Goal: Task Accomplishment & Management: Manage account settings

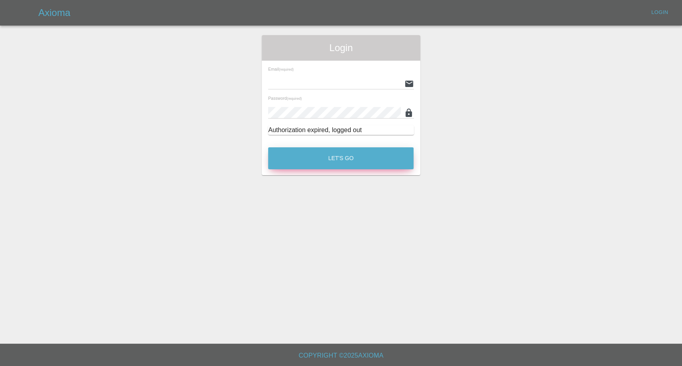
type input "afreen@axioma.co.uk"
click at [324, 157] on button "Let's Go" at bounding box center [340, 158] width 145 height 22
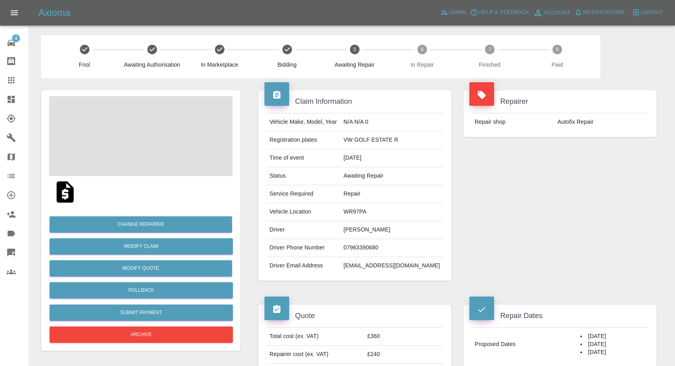
click at [367, 250] on td "07963390680" at bounding box center [391, 248] width 103 height 18
copy td "07963390680"
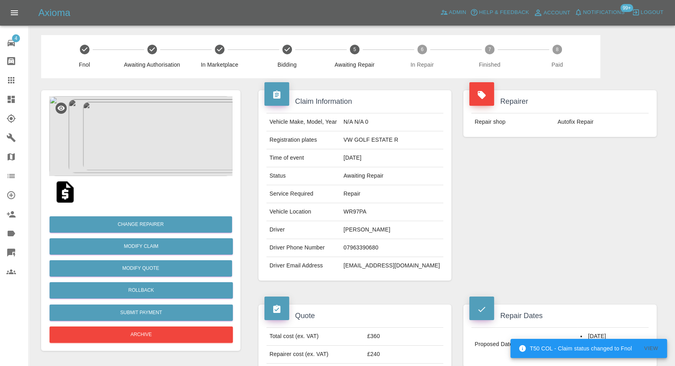
click at [335, 294] on div "Quote Total cost (ex. VAT) £360 Repairer cost (ex. VAT) £240 Quoted by Ankur Me…" at bounding box center [355, 346] width 205 height 107
click at [359, 228] on td "Ross Wootton" at bounding box center [391, 230] width 103 height 18
drag, startPoint x: 359, startPoint y: 228, endPoint x: 310, endPoint y: 186, distance: 64.9
click at [359, 228] on td "Ross Wootton" at bounding box center [391, 230] width 103 height 18
copy td "Ross"
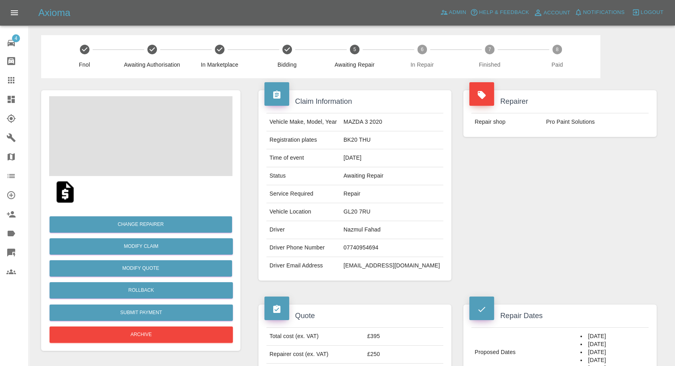
click at [377, 228] on td "Nazmul Fahad" at bounding box center [391, 230] width 103 height 18
copy td "Nazmul Fahad"
click at [378, 251] on td "07740954694" at bounding box center [391, 248] width 103 height 18
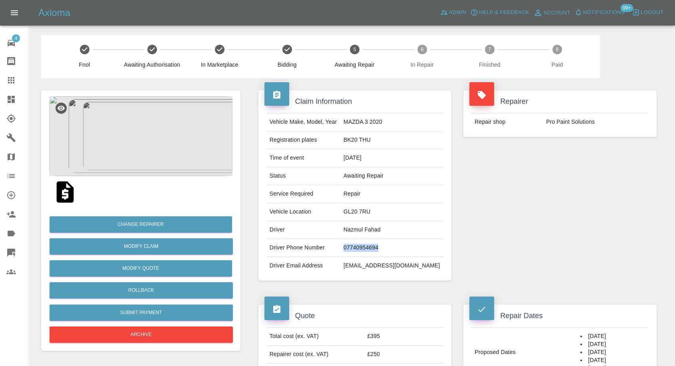
click at [378, 251] on td "07740954694" at bounding box center [391, 248] width 103 height 18
copy td "07740954694"
click at [331, 275] on div "Vehicle Make, Model, Year MAZDA 3 2020 Registration plates BK20 THU Time of eve…" at bounding box center [355, 194] width 193 height 174
click at [362, 229] on td "Nazmul Fahad" at bounding box center [391, 230] width 103 height 18
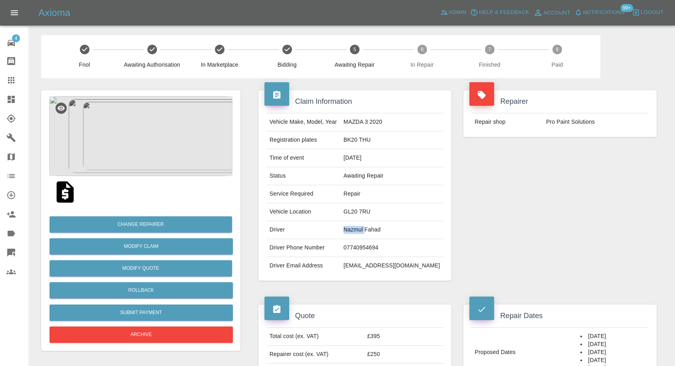
copy td "Nazmul"
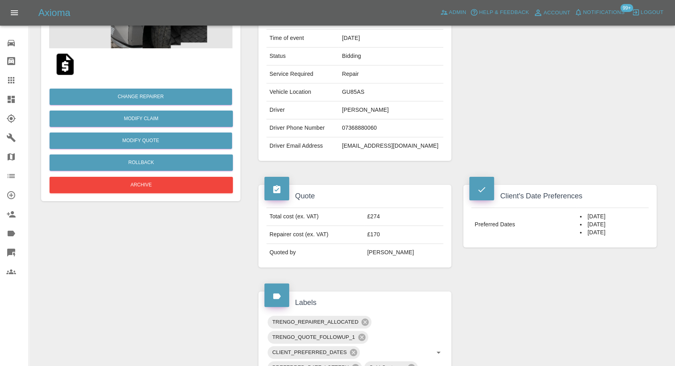
scroll to position [177, 0]
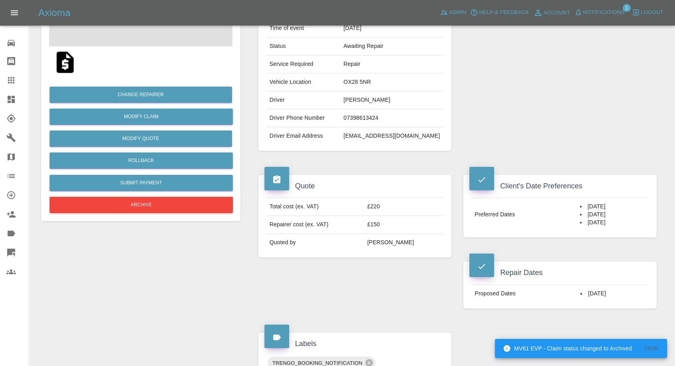
scroll to position [133, 0]
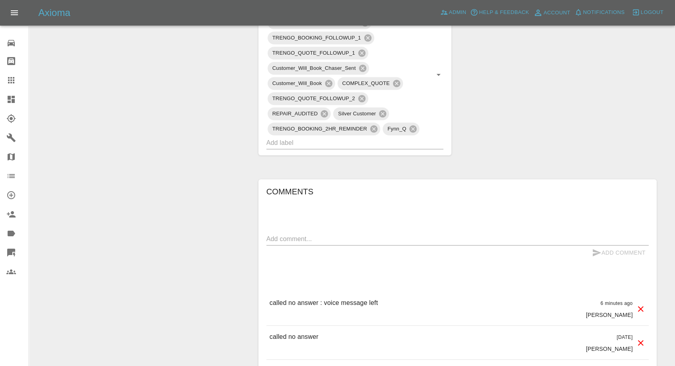
scroll to position [444, 0]
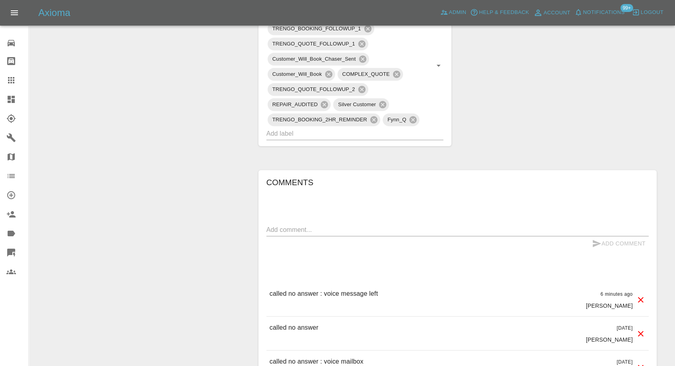
click at [340, 228] on textarea at bounding box center [458, 229] width 382 height 9
type textarea "Wats app sent"
click at [597, 245] on icon "submit" at bounding box center [597, 243] width 8 height 7
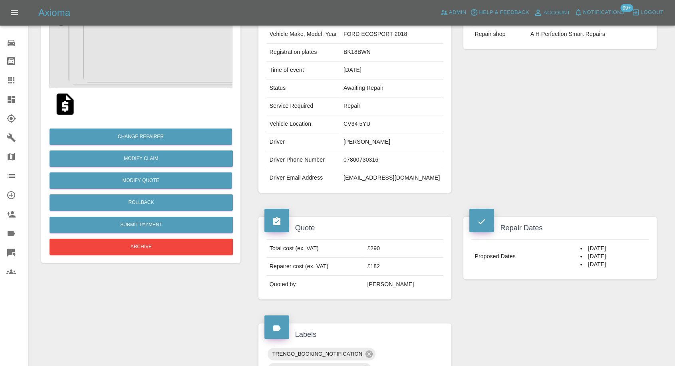
scroll to position [44, 0]
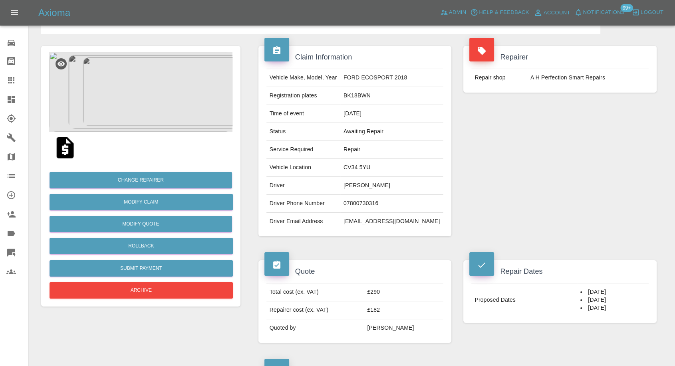
click at [371, 202] on td "07800730316" at bounding box center [391, 204] width 103 height 18
copy td "07800730316"
click at [393, 253] on div "Quote Total cost (ex. VAT) £290 Repairer cost (ex. VAT) £182 Quoted by Eric Ord…" at bounding box center [355, 302] width 205 height 107
click at [358, 186] on td "Nicola Wingate" at bounding box center [391, 186] width 103 height 18
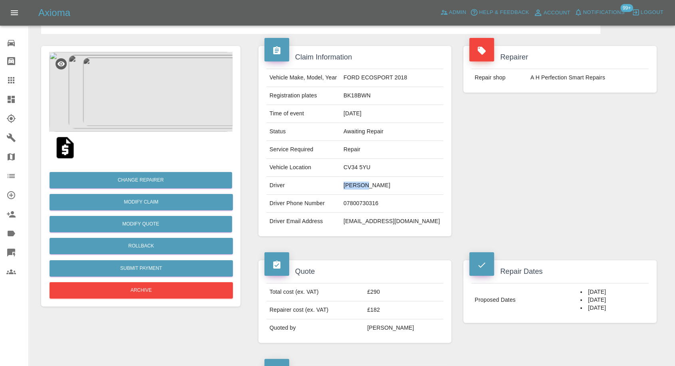
click at [358, 186] on td "Nicola Wingate" at bounding box center [391, 186] width 103 height 18
copy td "Nicola"
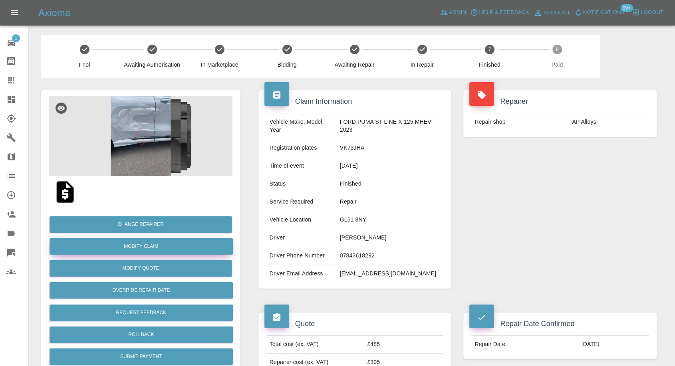
drag, startPoint x: 137, startPoint y: 247, endPoint x: 189, endPoint y: 250, distance: 52.0
click at [137, 247] on link "Modify Claim" at bounding box center [141, 247] width 183 height 16
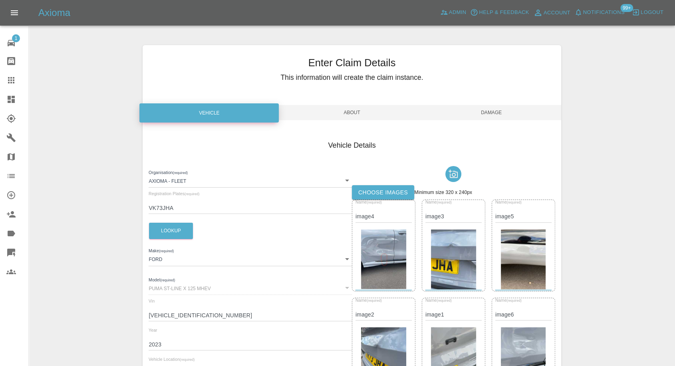
click at [393, 194] on label "Choose images" at bounding box center [383, 192] width 62 height 15
click at [0, 0] on input "Choose images" at bounding box center [0, 0] width 0 height 0
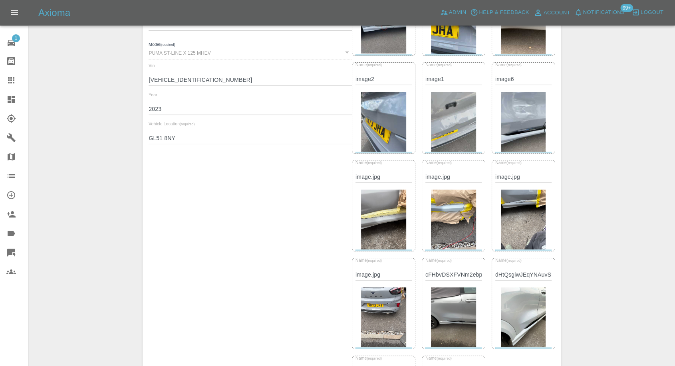
scroll to position [14, 0]
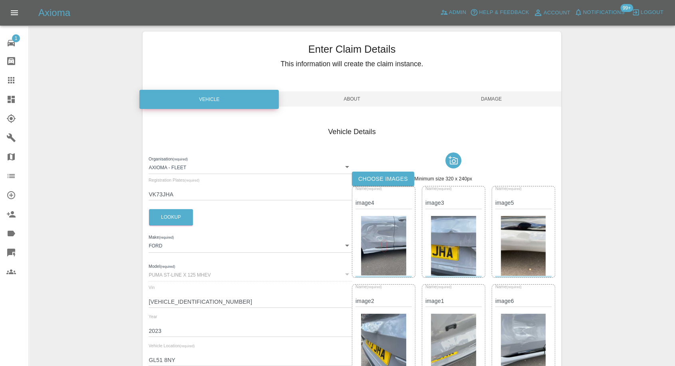
click at [494, 97] on span "Damage" at bounding box center [491, 99] width 139 height 15
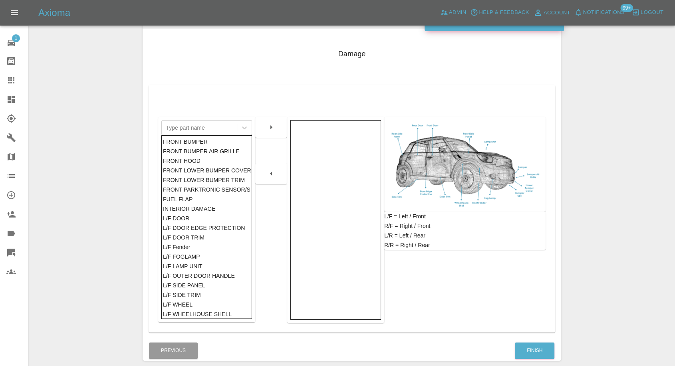
scroll to position [128, 0]
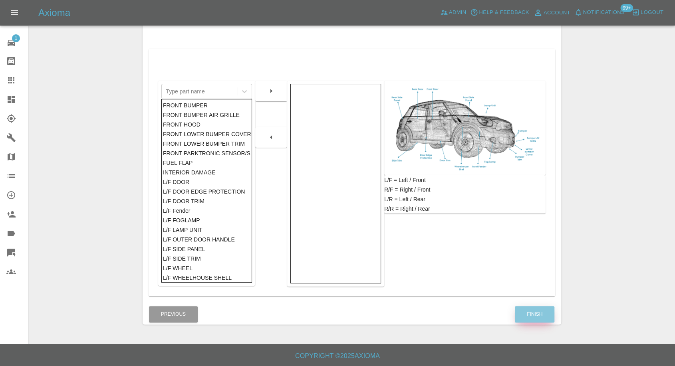
click at [536, 307] on button "Finish" at bounding box center [535, 314] width 40 height 16
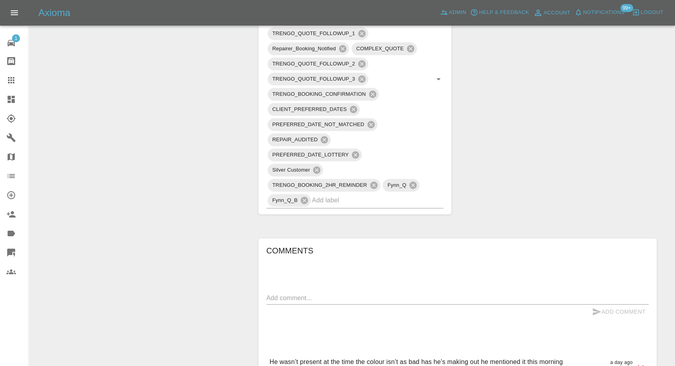
scroll to position [577, 0]
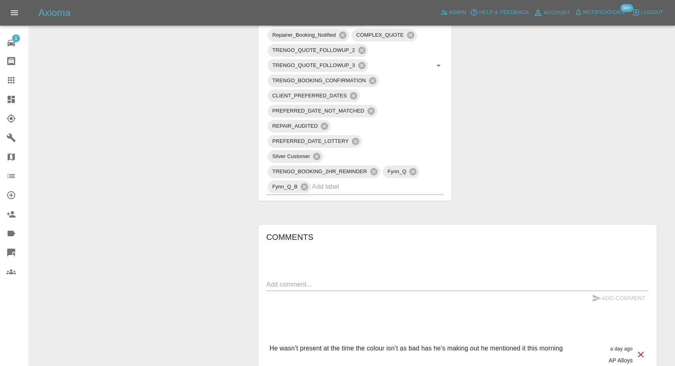
click at [323, 291] on div "Add Comment" at bounding box center [458, 298] width 382 height 15
click at [324, 288] on textarea at bounding box center [458, 284] width 382 height 9
paste textarea "Unfortunately I am not happy with it. The paint used is a completely different …"
type textarea "Unfortunately I am not happy with it. The paint used is a completely different …"
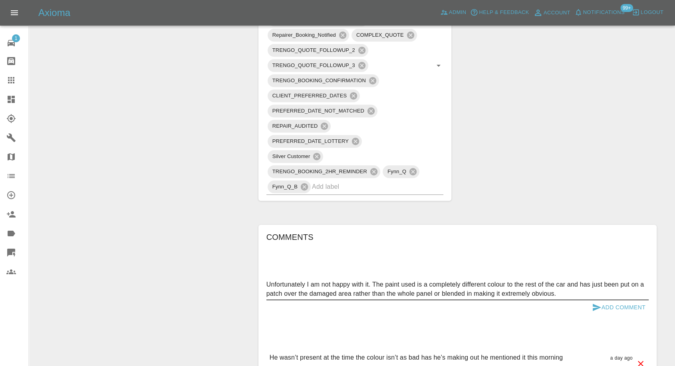
scroll to position [666, 0]
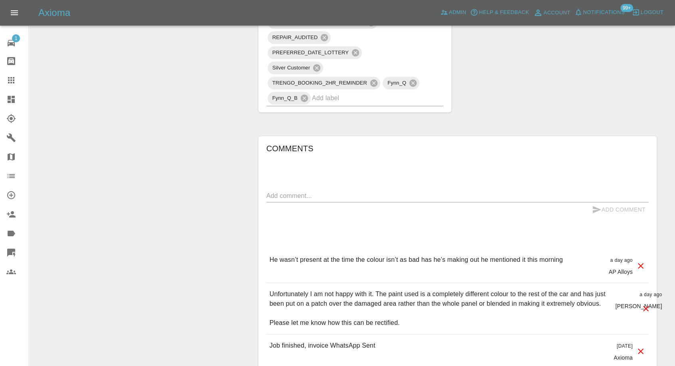
click at [359, 259] on p "He wasn’t present at the time the colour isn’t as bad has he’s making out he me…" at bounding box center [417, 260] width 294 height 10
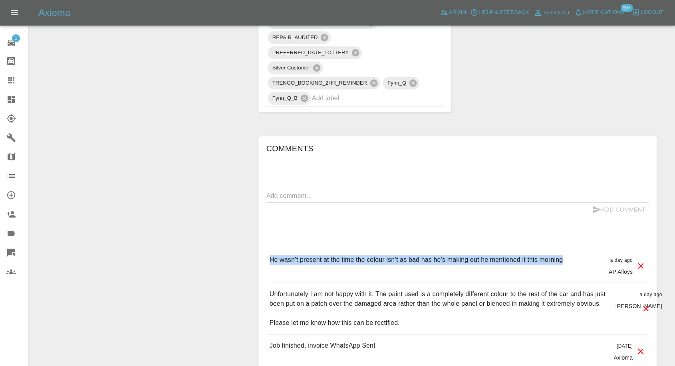
click at [359, 259] on p "He wasn’t present at the time the colour isn’t as bad has he’s making out he me…" at bounding box center [417, 260] width 294 height 10
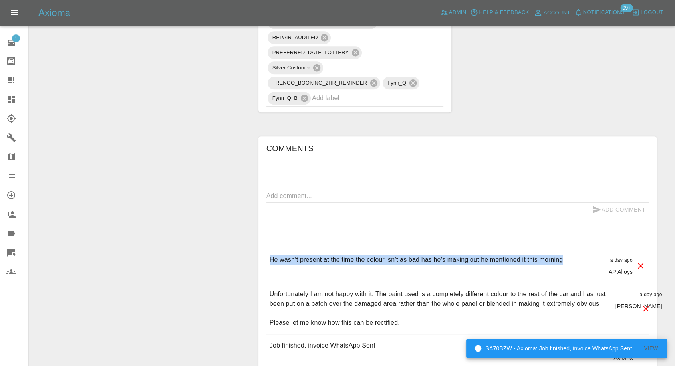
copy p "He wasn’t present at the time the colour isn’t as bad has he’s making out he me…"
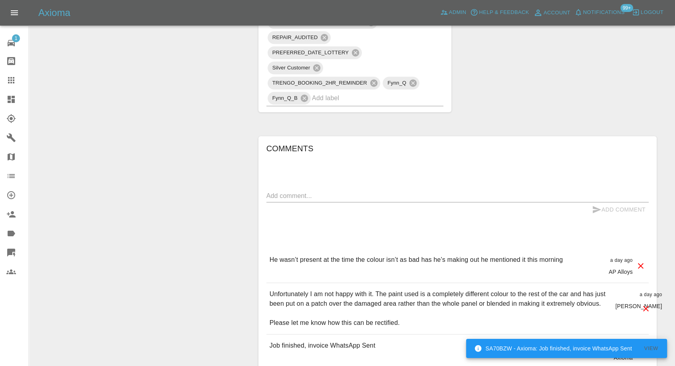
click at [296, 198] on textarea at bounding box center [458, 195] width 382 height 9
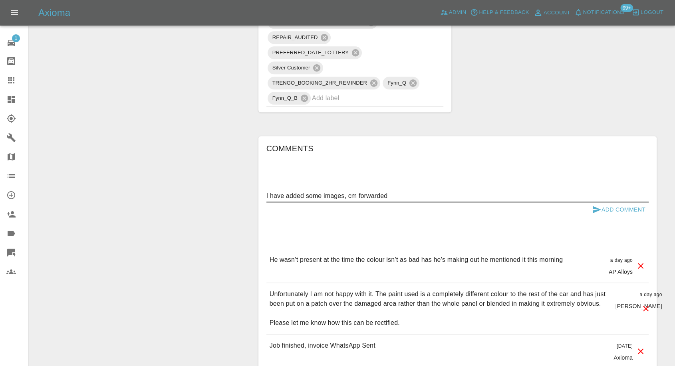
type textarea "I have added some images, cm forwarded"
click at [595, 208] on icon "submit" at bounding box center [597, 209] width 8 height 7
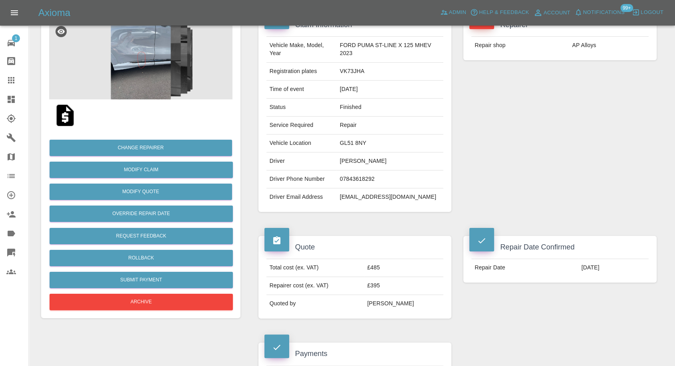
scroll to position [0, 0]
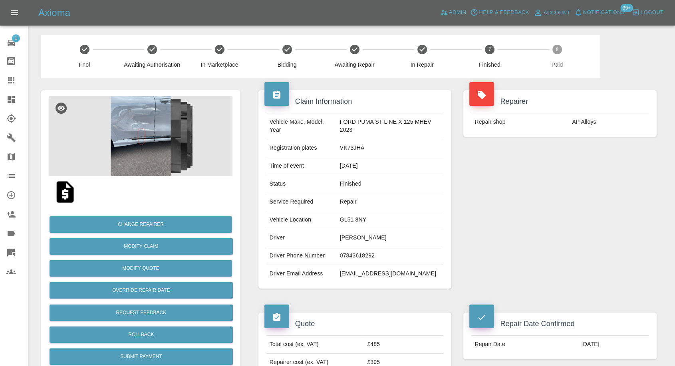
click at [579, 119] on td "AP Alloys" at bounding box center [609, 122] width 80 height 18
copy div "AP Alloys"
click at [8, 140] on icon at bounding box center [11, 138] width 10 height 10
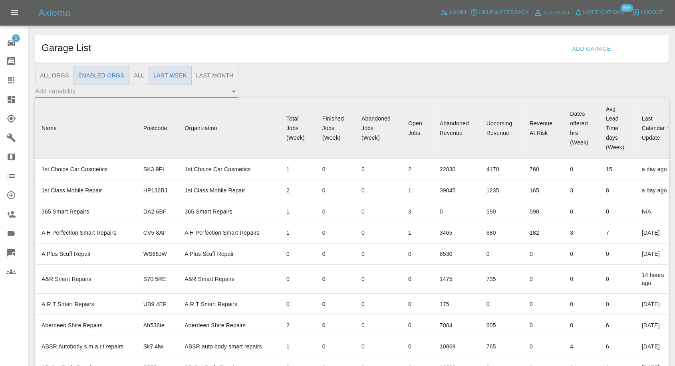
scroll to position [266, 0]
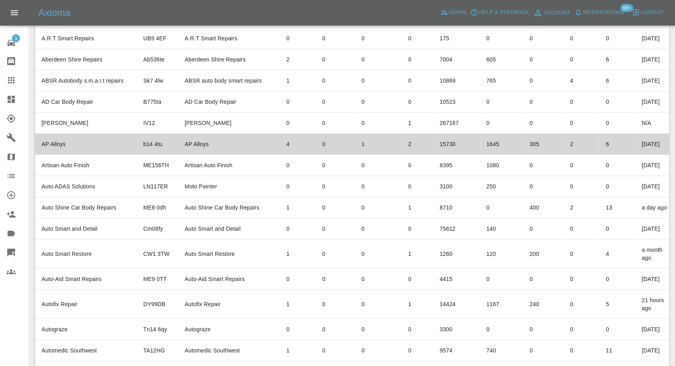
click at [54, 155] on td "AP Alloys" at bounding box center [86, 144] width 102 height 21
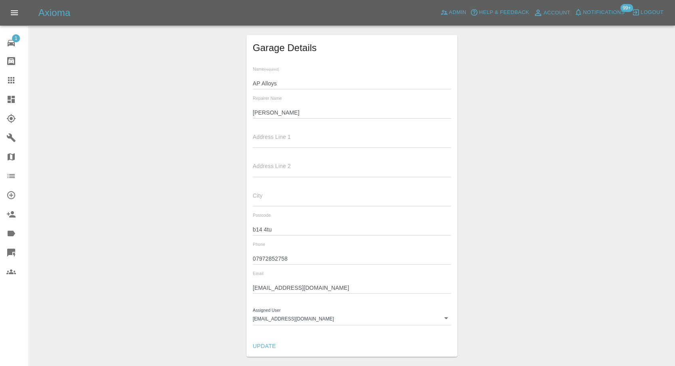
click at [257, 112] on input "Andrew" at bounding box center [352, 113] width 199 height 12
click at [269, 259] on input "07972852758" at bounding box center [352, 259] width 199 height 12
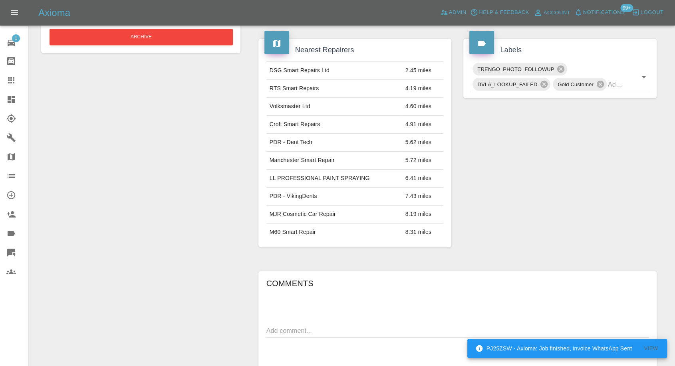
scroll to position [355, 0]
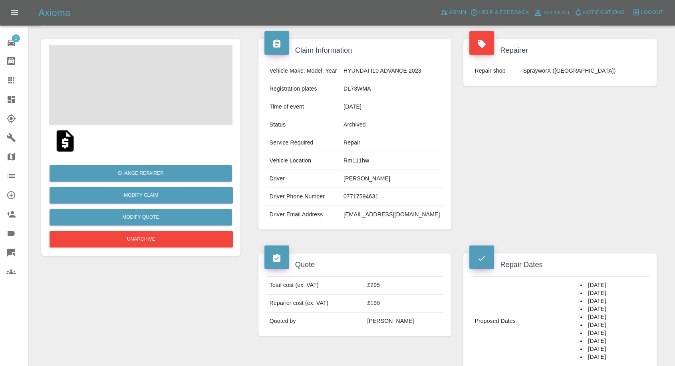
scroll to position [133, 0]
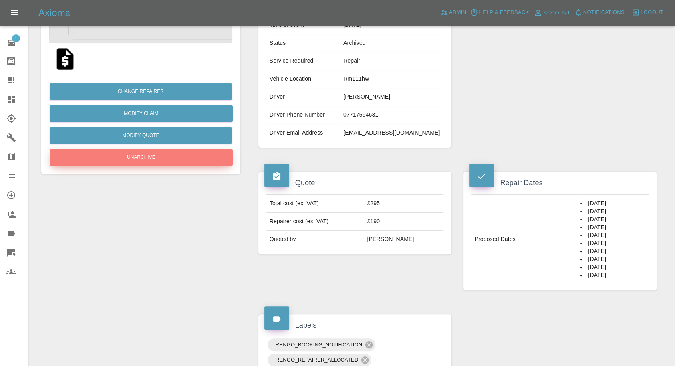
click at [198, 159] on button "Unarchive" at bounding box center [141, 157] width 183 height 16
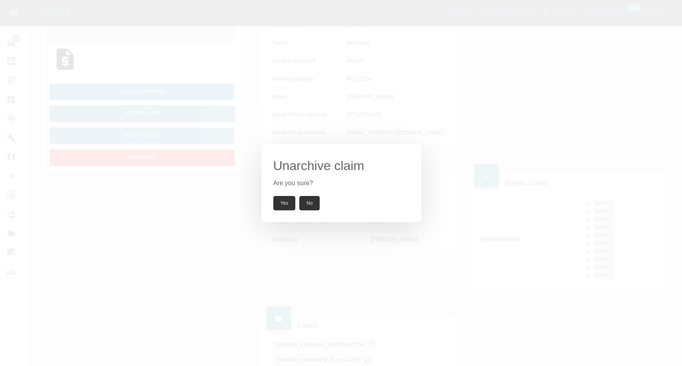
click at [287, 204] on button "Yes" at bounding box center [284, 203] width 22 height 14
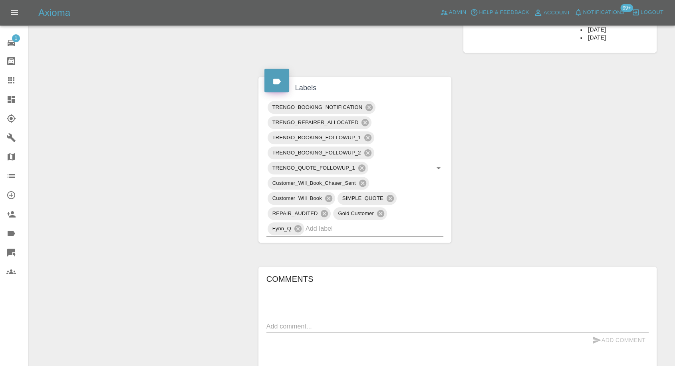
scroll to position [355, 0]
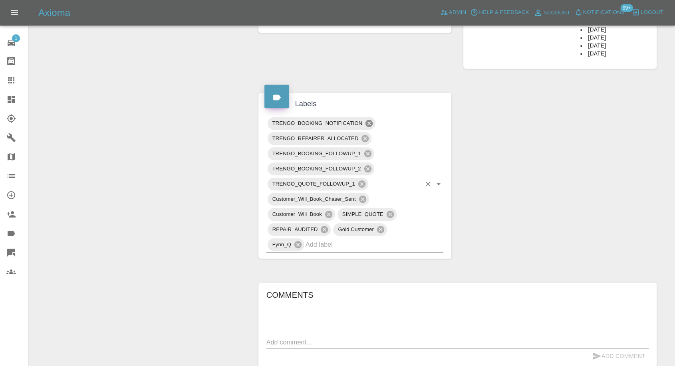
click at [368, 123] on icon at bounding box center [369, 123] width 9 height 9
click at [365, 151] on icon at bounding box center [367, 153] width 7 height 7
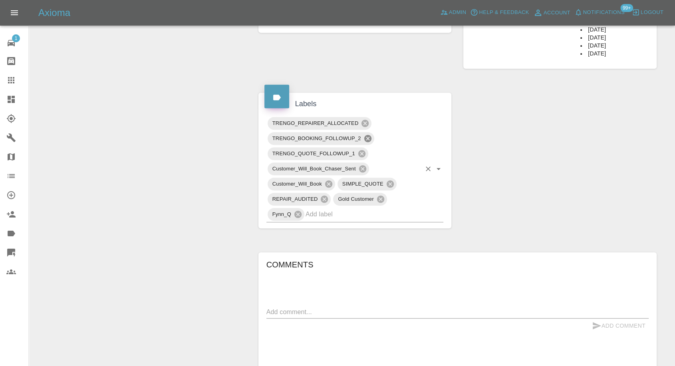
click at [371, 135] on icon at bounding box center [367, 138] width 7 height 7
click at [364, 168] on icon at bounding box center [362, 168] width 7 height 7
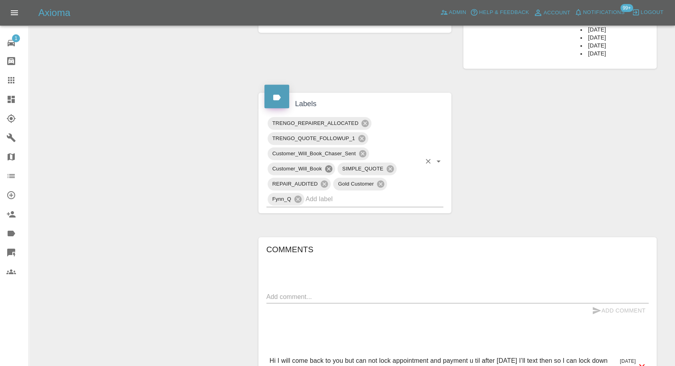
click at [324, 169] on icon at bounding box center [328, 169] width 9 height 9
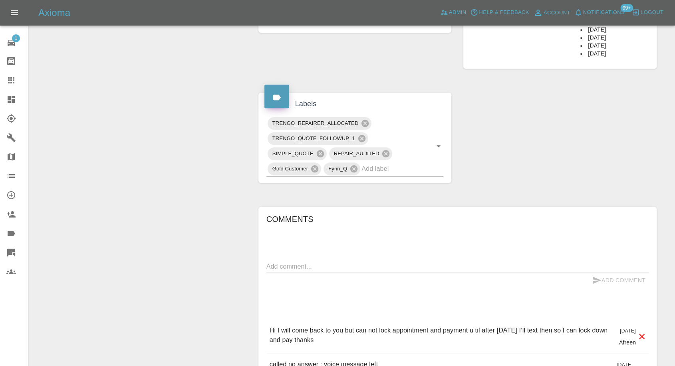
click at [310, 266] on textarea at bounding box center [458, 266] width 382 height 9
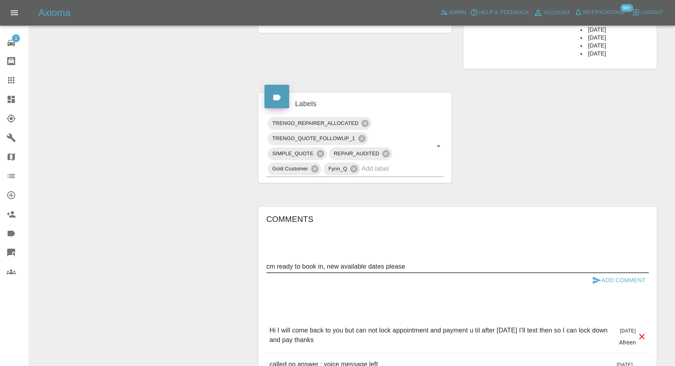
type textarea "cm ready to book in, new available dates please"
click at [596, 281] on icon "submit" at bounding box center [597, 280] width 8 height 7
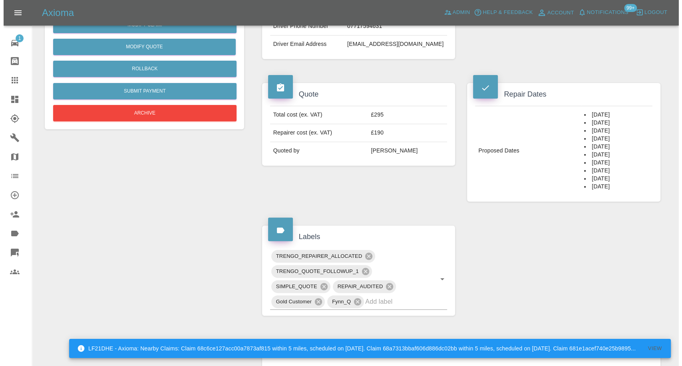
scroll to position [89, 0]
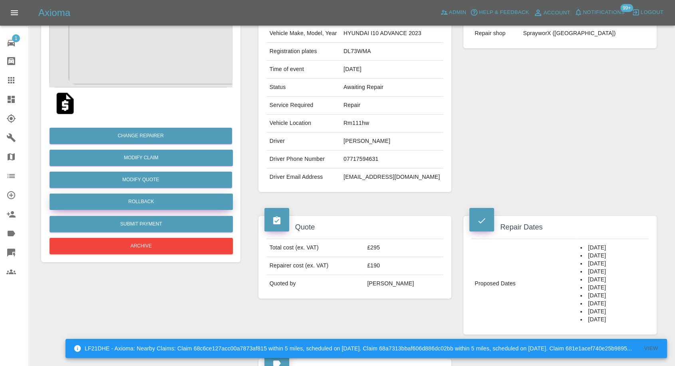
click at [147, 203] on button "Rollback" at bounding box center [141, 202] width 183 height 16
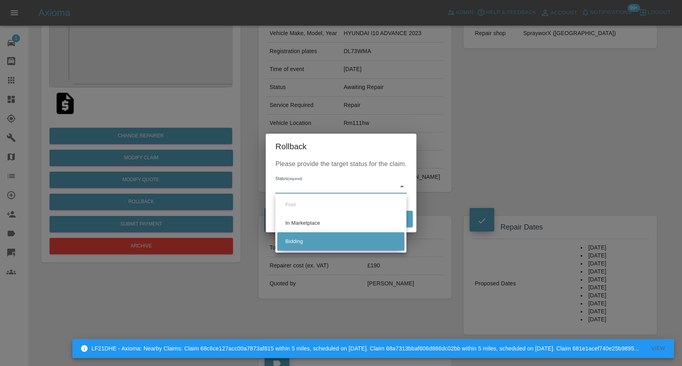
click at [301, 241] on li "Bidding" at bounding box center [340, 242] width 127 height 18
type input "bidding"
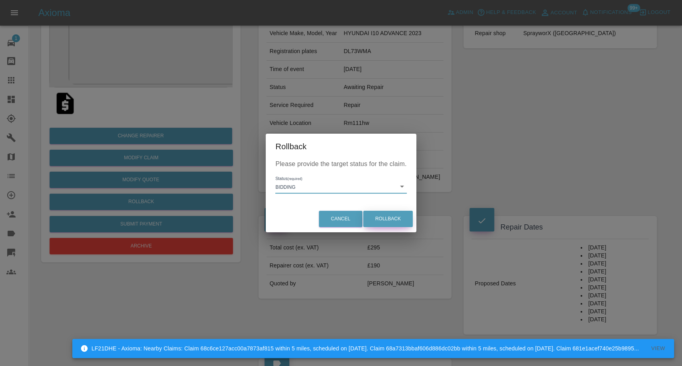
click at [393, 218] on button "Rollback" at bounding box center [388, 219] width 50 height 16
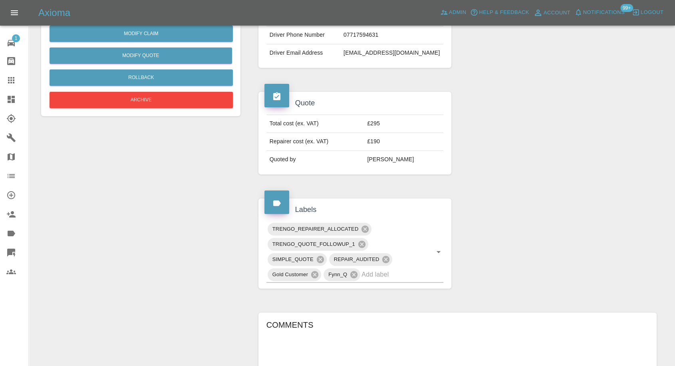
scroll to position [222, 0]
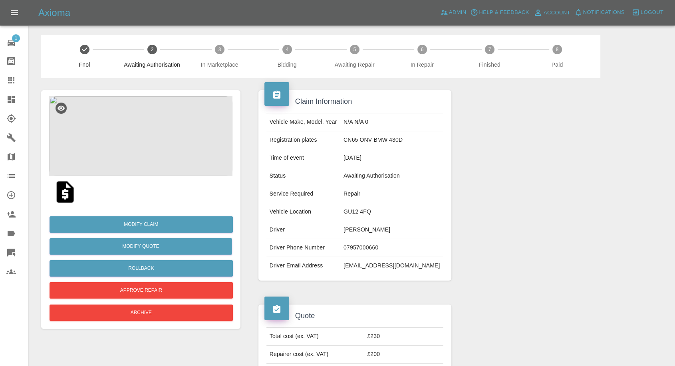
click at [60, 196] on img at bounding box center [65, 192] width 26 height 26
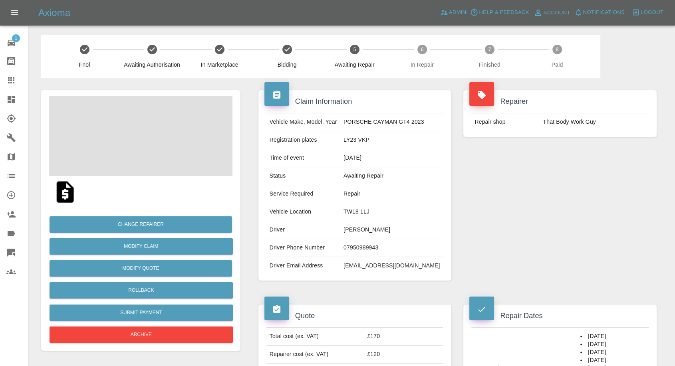
click at [354, 227] on td "[PERSON_NAME]" at bounding box center [391, 230] width 103 height 18
click at [366, 246] on td "07950989943" at bounding box center [391, 248] width 103 height 18
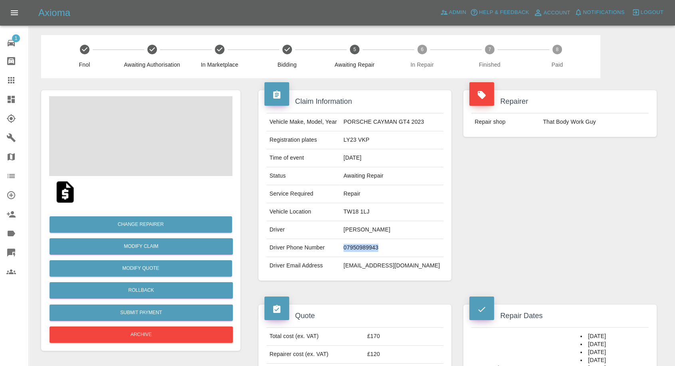
copy td "07950989943"
click at [529, 204] on div "Repairer Repair shop That Body Work Guy" at bounding box center [560, 185] width 205 height 215
click at [352, 231] on td "[PERSON_NAME]" at bounding box center [391, 230] width 103 height 18
copy td "Ben"
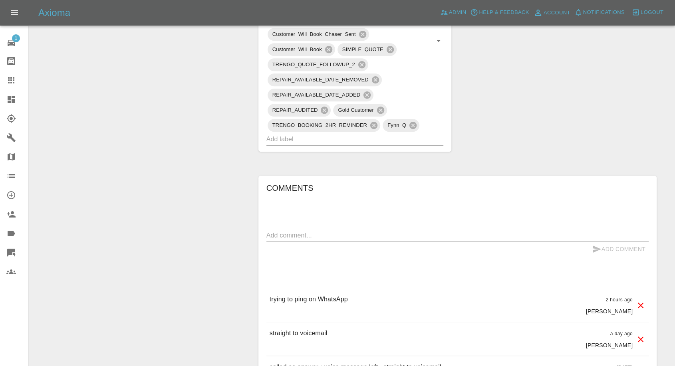
scroll to position [533, 0]
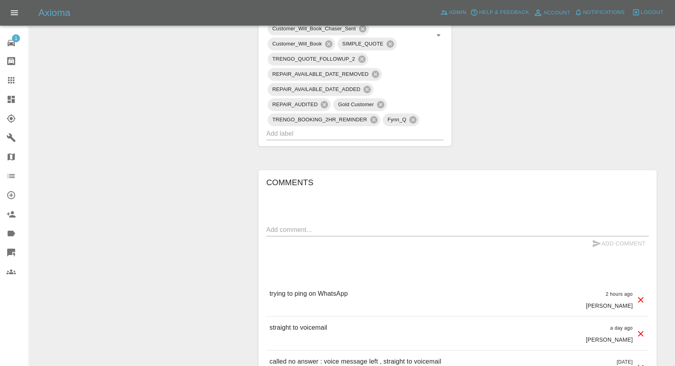
click at [349, 227] on textarea at bounding box center [458, 229] width 382 height 9
type textarea "wats app sent"
click at [599, 240] on icon "submit" at bounding box center [597, 244] width 10 height 10
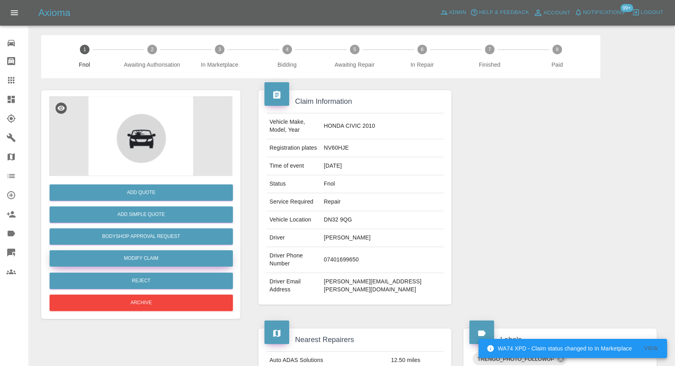
click at [141, 263] on link "Modify Claim" at bounding box center [141, 259] width 183 height 16
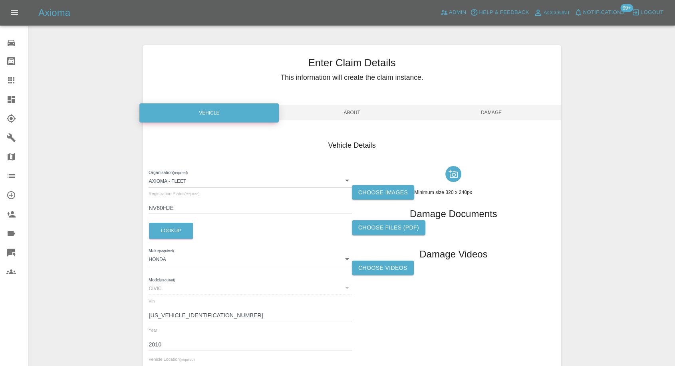
click at [366, 188] on label "Choose images" at bounding box center [383, 192] width 62 height 15
click at [0, 0] on input "Choose images" at bounding box center [0, 0] width 0 height 0
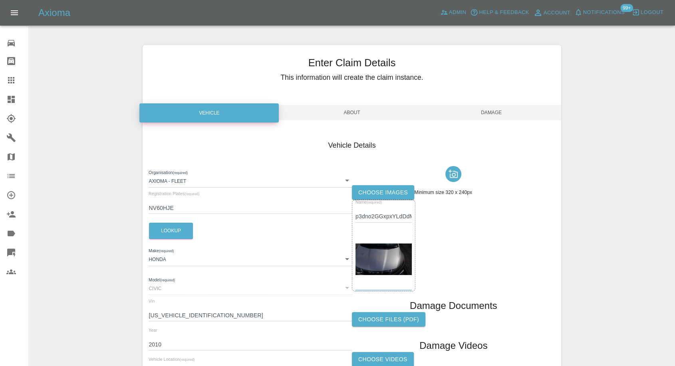
click at [375, 189] on label "Choose images" at bounding box center [383, 192] width 62 height 15
click at [0, 0] on input "Choose images" at bounding box center [0, 0] width 0 height 0
click at [380, 192] on label "Choose images" at bounding box center [383, 192] width 62 height 15
click at [0, 0] on input "Choose images" at bounding box center [0, 0] width 0 height 0
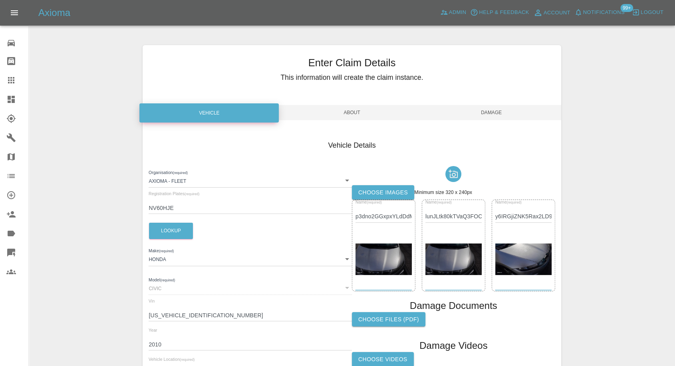
click at [502, 111] on span "Damage" at bounding box center [491, 112] width 139 height 15
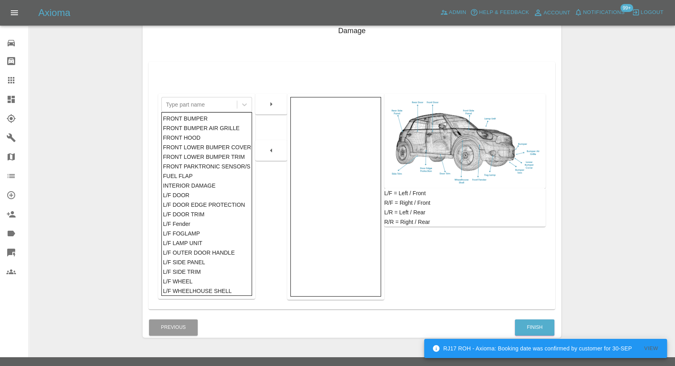
scroll to position [128, 0]
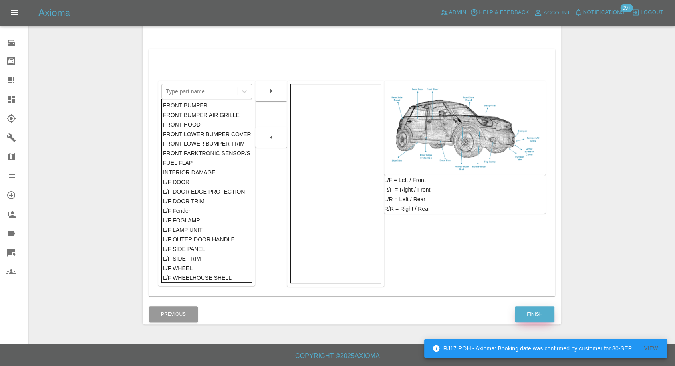
click at [534, 313] on button "Finish" at bounding box center [535, 314] width 40 height 16
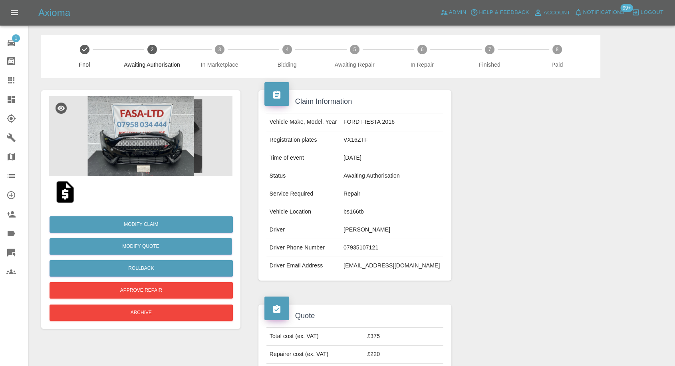
click at [141, 144] on img at bounding box center [140, 136] width 183 height 80
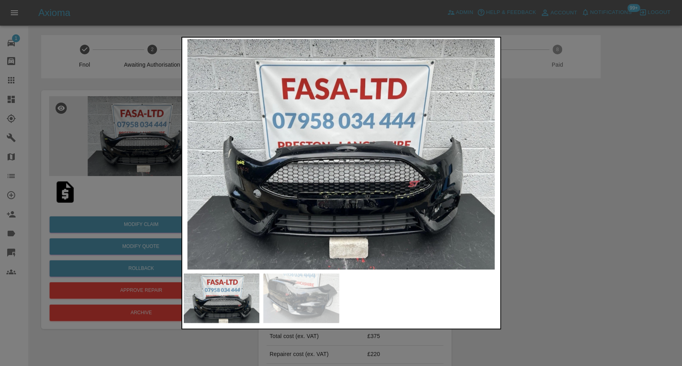
click at [583, 255] on div at bounding box center [341, 183] width 682 height 366
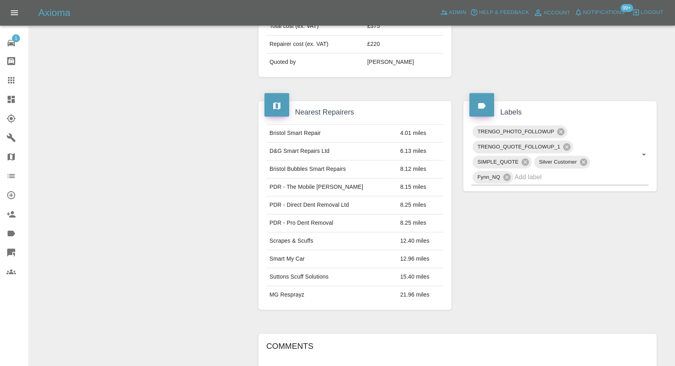
scroll to position [266, 0]
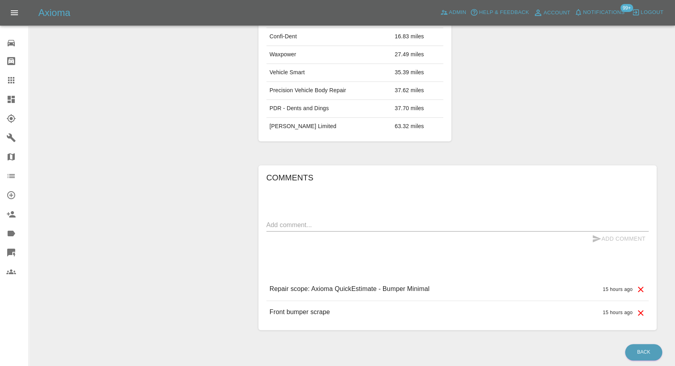
scroll to position [507, 0]
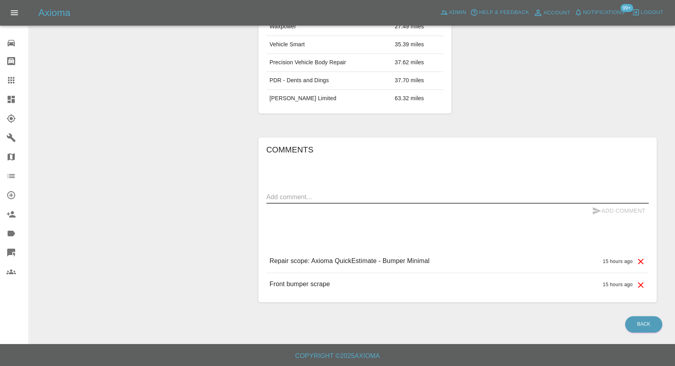
click at [364, 199] on textarea at bounding box center [458, 197] width 382 height 9
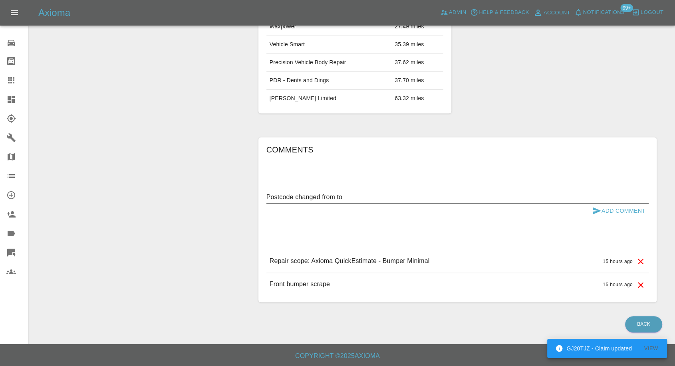
paste textarea "Me7 4rs"
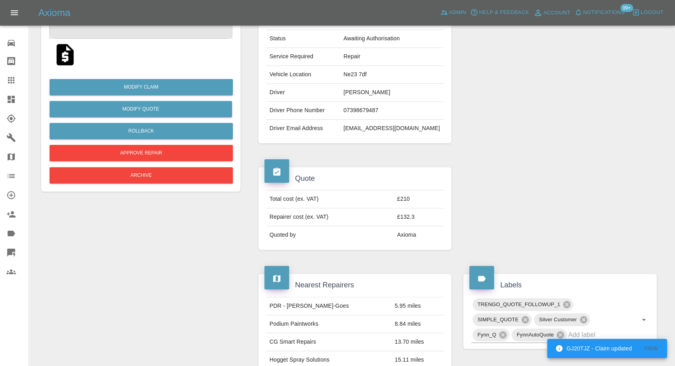
scroll to position [107, 0]
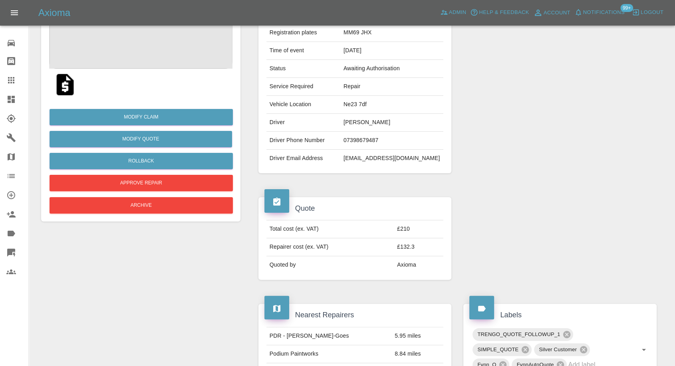
click at [361, 99] on td "Ne23 7df" at bounding box center [391, 105] width 103 height 18
copy td "Ne23 7df"
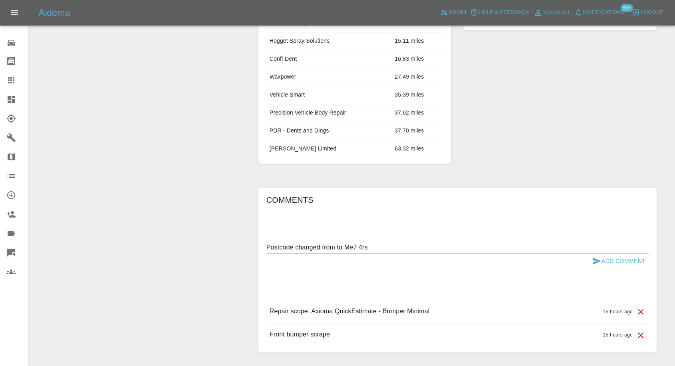
scroll to position [463, 0]
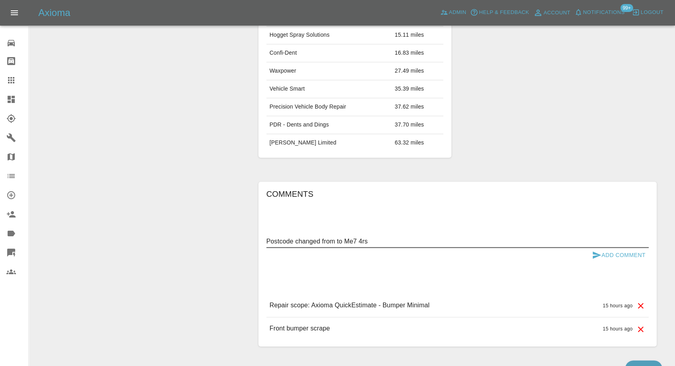
click at [336, 239] on textarea "Postcode changed from to Me7 4rs" at bounding box center [458, 241] width 382 height 9
paste textarea "Ne23 7df"
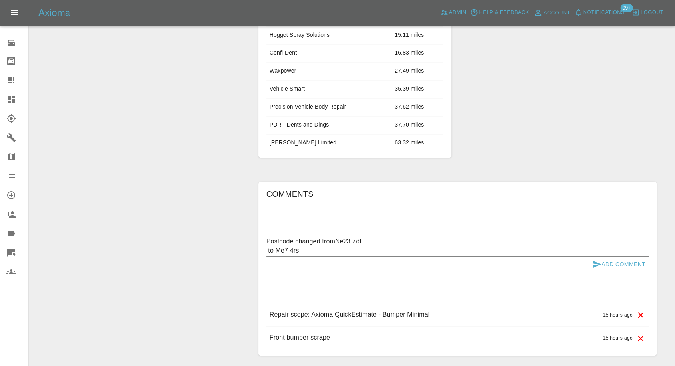
click at [336, 242] on textarea "Postcode changed fromNe23 7df to Me7 4rs" at bounding box center [458, 246] width 382 height 18
click at [366, 240] on textarea "Postcode changed from Ne23 7df to Me7 4rs" at bounding box center [458, 246] width 382 height 18
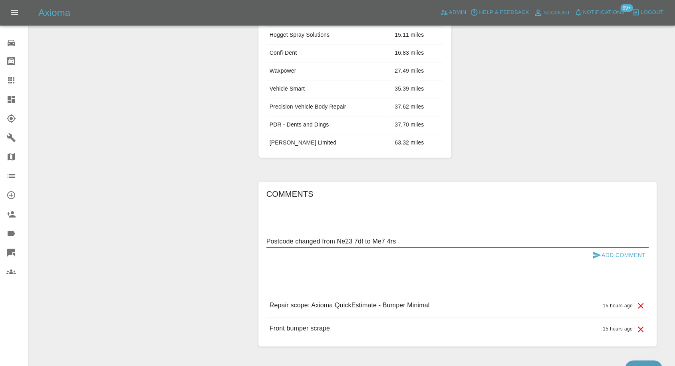
type textarea "Postcode changed from Ne23 7df to Me7 4rs"
click at [593, 253] on icon "submit" at bounding box center [597, 256] width 10 height 10
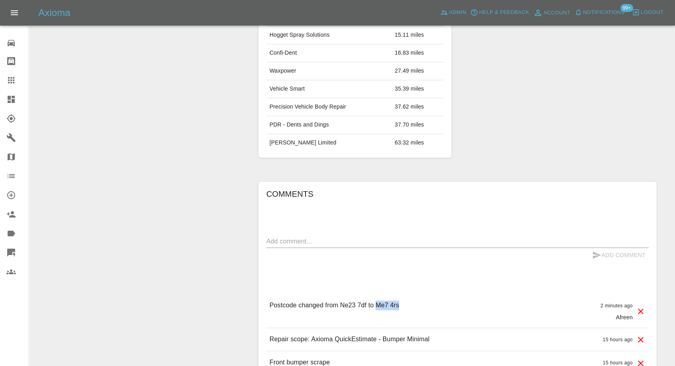
drag, startPoint x: 377, startPoint y: 304, endPoint x: 406, endPoint y: 306, distance: 28.8
click at [406, 306] on div "Postcode changed from Ne23 7df to Me7 4rs 2 minutes ago Afreen" at bounding box center [458, 311] width 382 height 34
copy p "Me7 4rs"
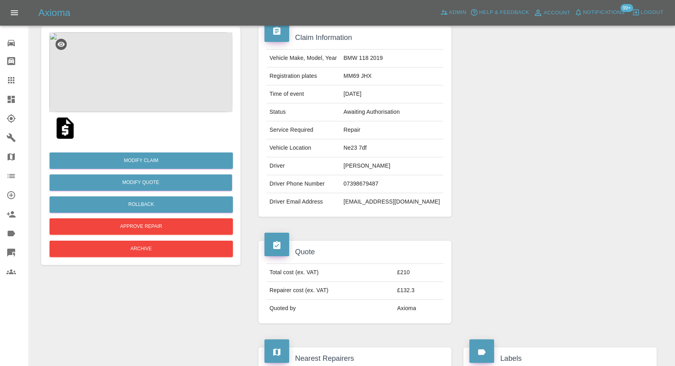
scroll to position [63, 0]
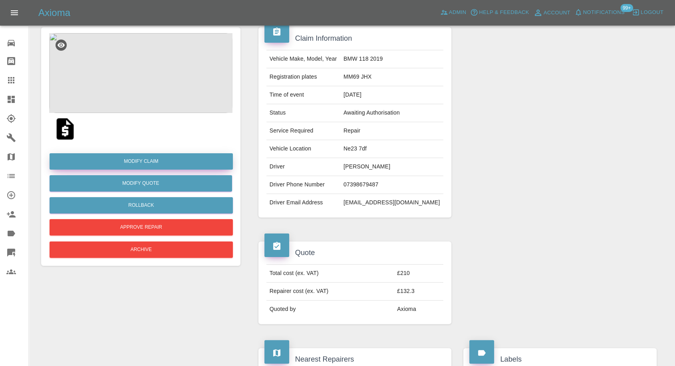
click at [147, 163] on link "Modify Claim" at bounding box center [141, 161] width 183 height 16
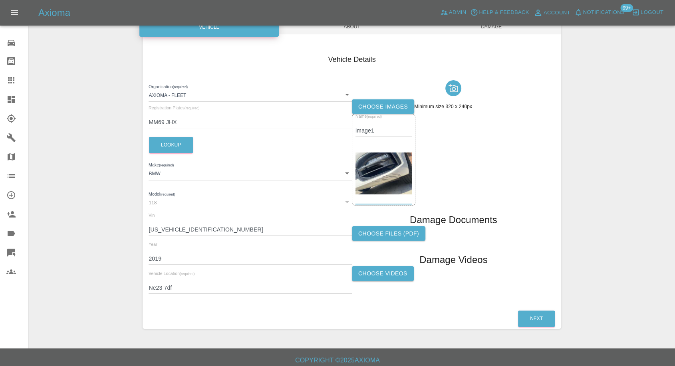
scroll to position [90, 0]
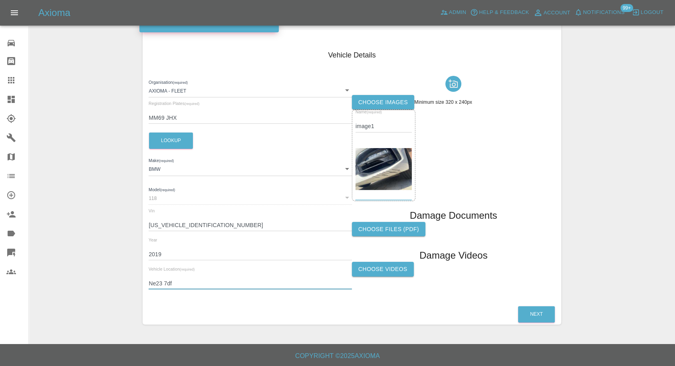
drag, startPoint x: 179, startPoint y: 279, endPoint x: 134, endPoint y: 289, distance: 45.4
click at [134, 289] on div "Enter Claim Details This information will create the claim instance. Vehicle Ab…" at bounding box center [352, 140] width 646 height 390
paste input "Me7 4rs"
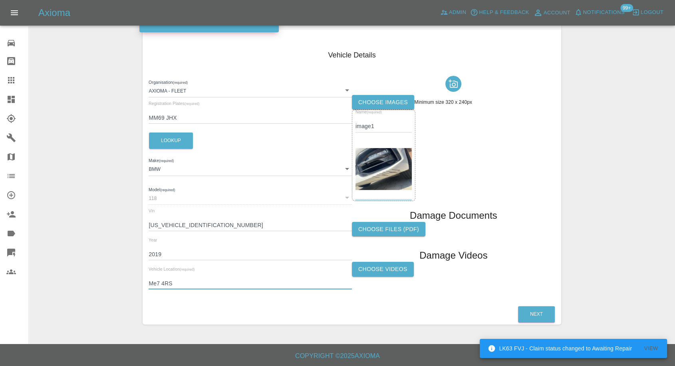
click at [157, 284] on input "Me7 4RS" at bounding box center [250, 284] width 203 height 12
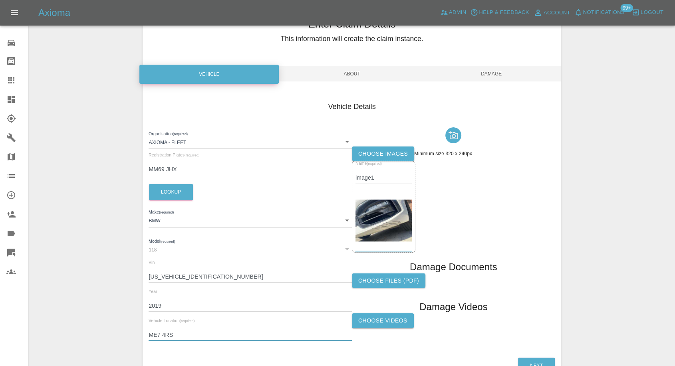
scroll to position [0, 0]
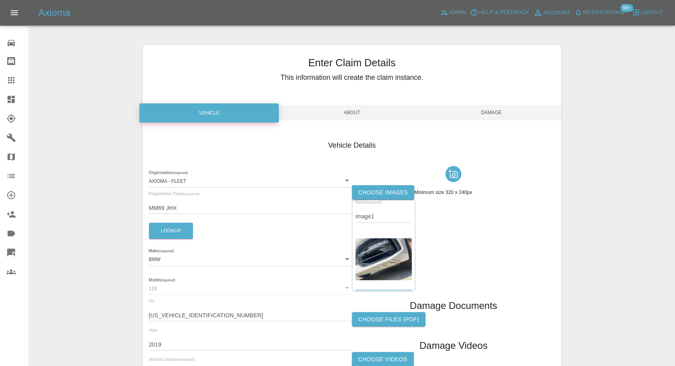
type input "ME7 4RS"
click at [497, 110] on span "Damage" at bounding box center [491, 112] width 139 height 15
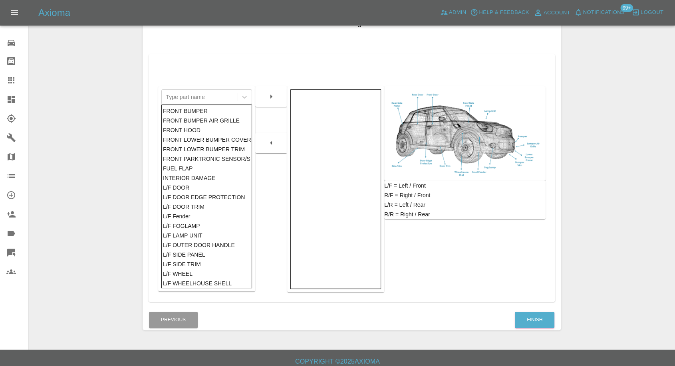
scroll to position [128, 0]
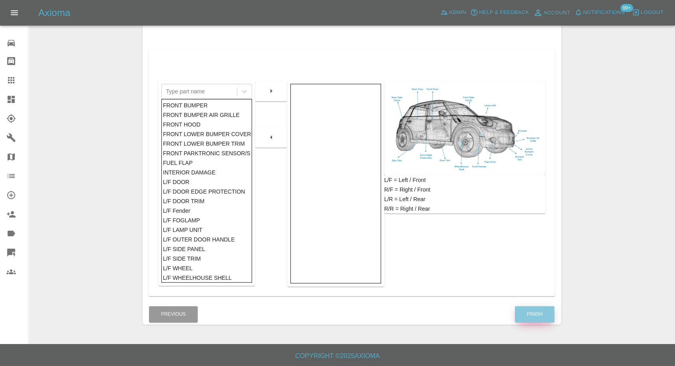
click at [538, 321] on button "Finish" at bounding box center [535, 314] width 40 height 16
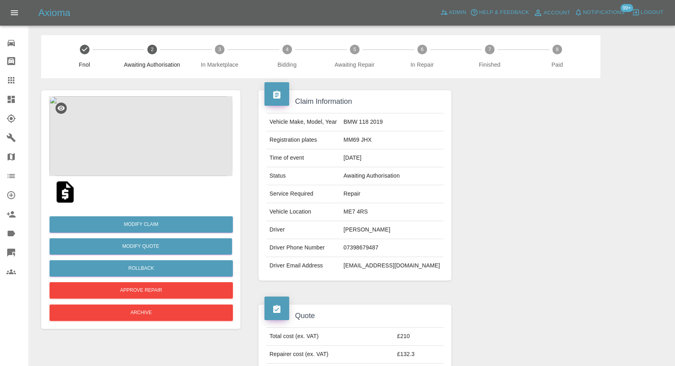
click at [370, 216] on td "ME7 4RS" at bounding box center [391, 212] width 103 height 18
copy td "ME7 4RS"
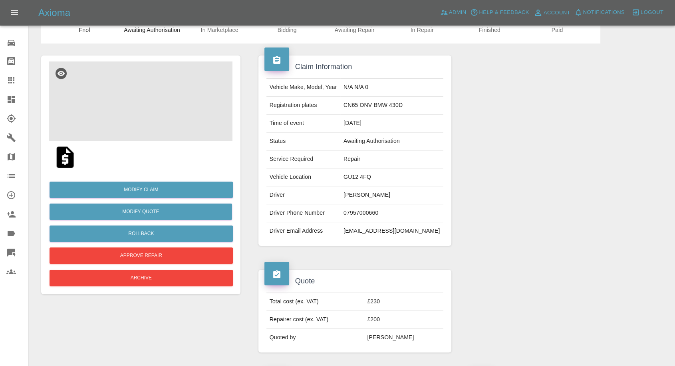
scroll to position [89, 0]
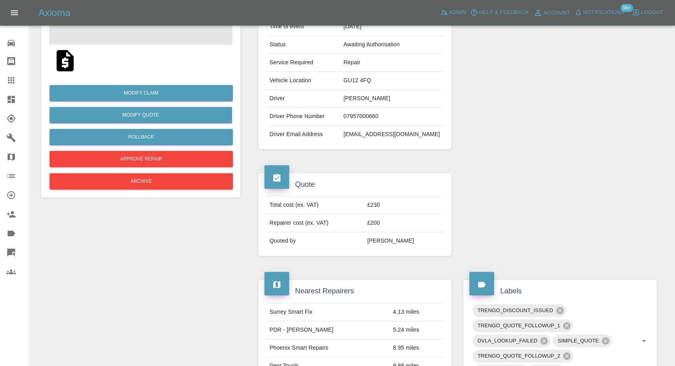
scroll to position [133, 0]
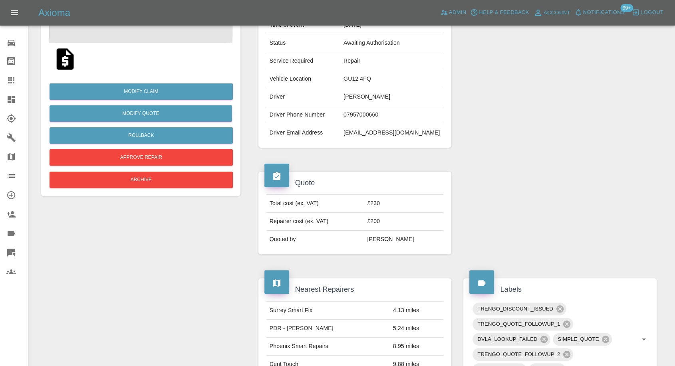
click at [382, 133] on td "[EMAIL_ADDRESS][DOMAIN_NAME]" at bounding box center [391, 133] width 103 height 18
copy td "[EMAIL_ADDRESS][DOMAIN_NAME]"
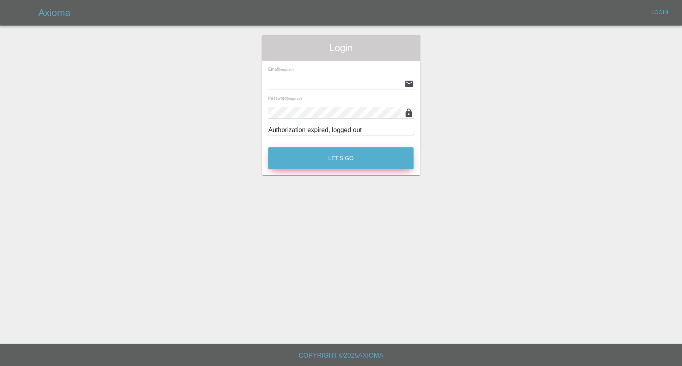
type input "afreen@axioma.co.uk"
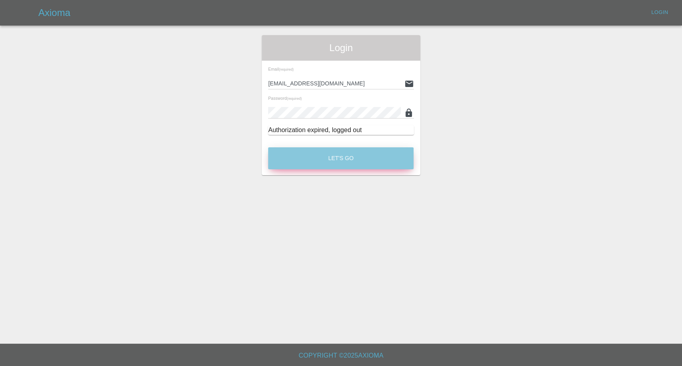
click at [348, 158] on button "Let's Go" at bounding box center [340, 158] width 145 height 22
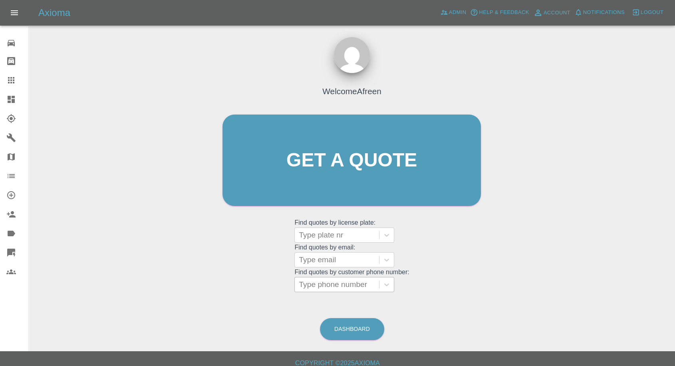
click at [340, 282] on div at bounding box center [337, 284] width 76 height 11
paste input "+447977939240"
drag, startPoint x: 315, startPoint y: 285, endPoint x: 234, endPoint y: 273, distance: 82.5
click at [238, 291] on div "Welcome Afreen Get a quote Get a quote Find quotes by license plate: Type plate…" at bounding box center [351, 175] width 275 height 241
type input "07977939240"
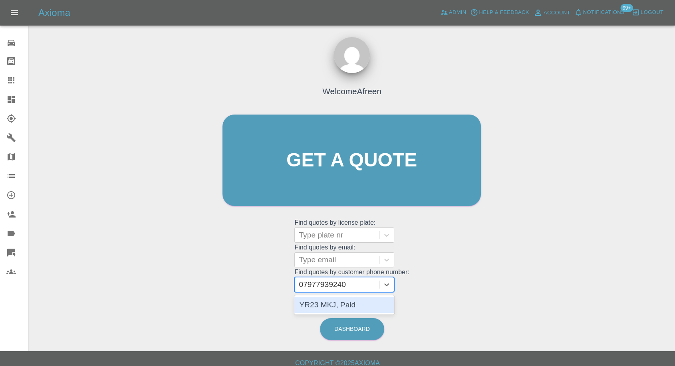
click at [337, 302] on div "YR23 MKJ, Paid" at bounding box center [344, 305] width 100 height 16
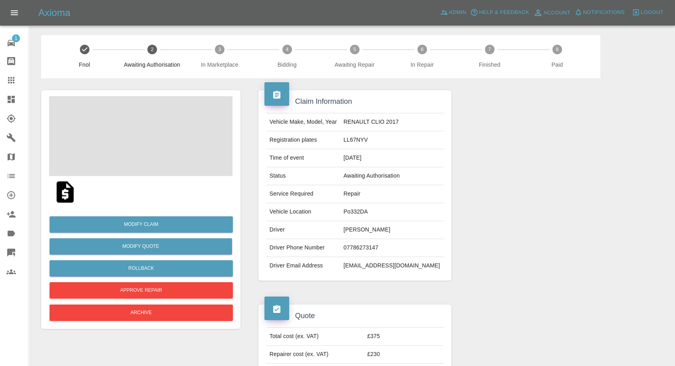
click at [368, 245] on td "07786273147" at bounding box center [391, 248] width 103 height 18
copy td "07786273147"
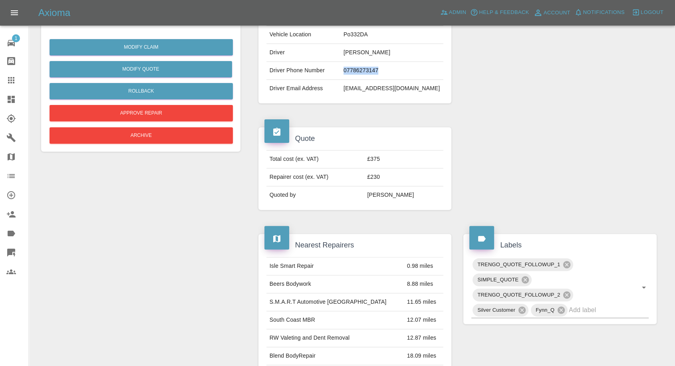
scroll to position [44, 0]
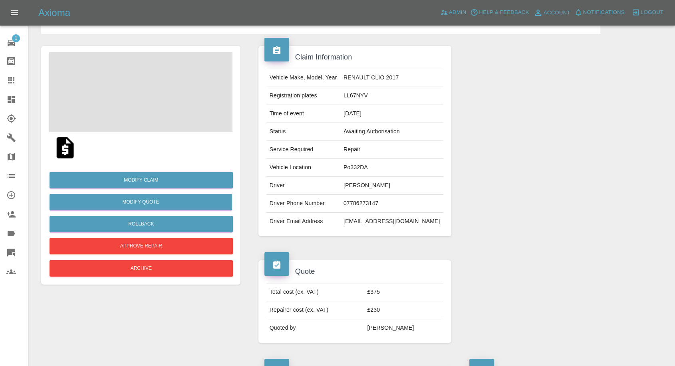
click at [316, 244] on div "Claim Information Vehicle Make, Model, Year RENAULT CLIO 2017 Registration plat…" at bounding box center [355, 141] width 205 height 215
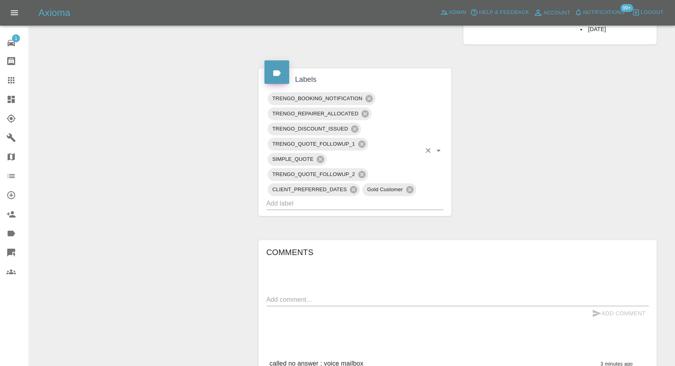
scroll to position [488, 0]
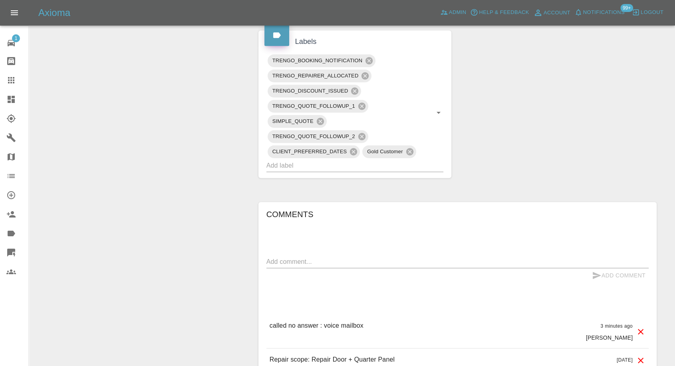
click at [338, 258] on textarea at bounding box center [458, 261] width 382 height 9
type textarea "Wats app sent"
click at [594, 275] on icon "submit" at bounding box center [597, 276] width 10 height 10
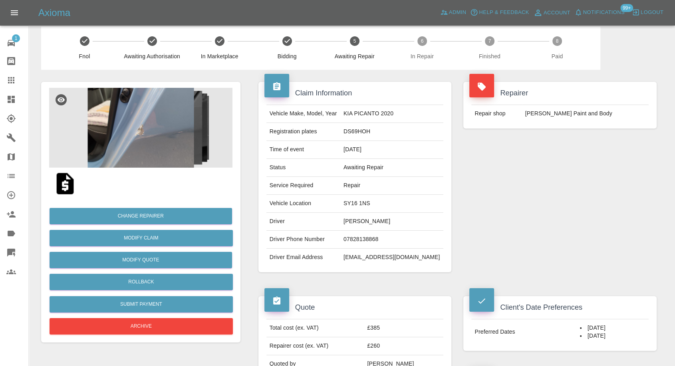
scroll to position [0, 0]
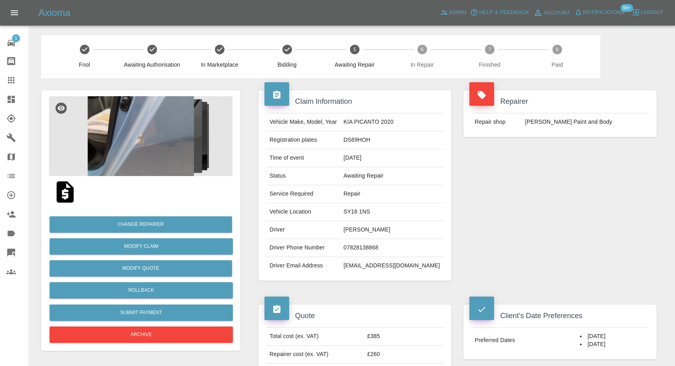
click at [370, 247] on td "07828138868" at bounding box center [391, 248] width 103 height 18
copy td "07828138868"
drag, startPoint x: 315, startPoint y: 271, endPoint x: 350, endPoint y: 240, distance: 47.6
click at [316, 271] on td "Driver Email Address" at bounding box center [304, 266] width 74 height 18
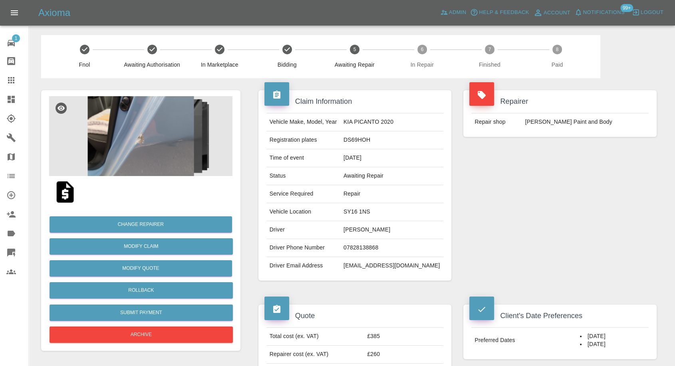
click at [269, 263] on div "Vehicle Make, Model, Year KIA PICANTO 2020 Registration plates DS69HOH Time of …" at bounding box center [355, 194] width 189 height 162
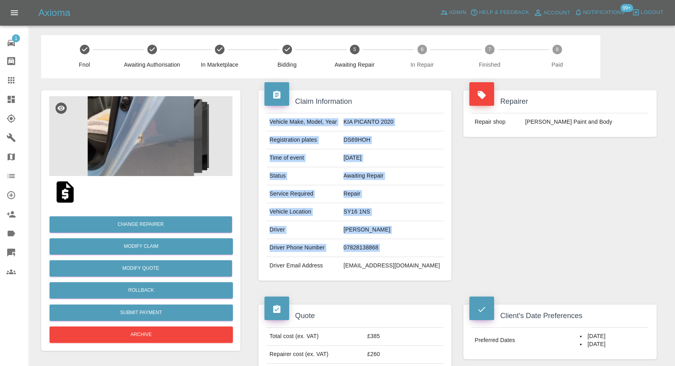
click at [310, 249] on td "Driver Phone Number" at bounding box center [304, 248] width 74 height 18
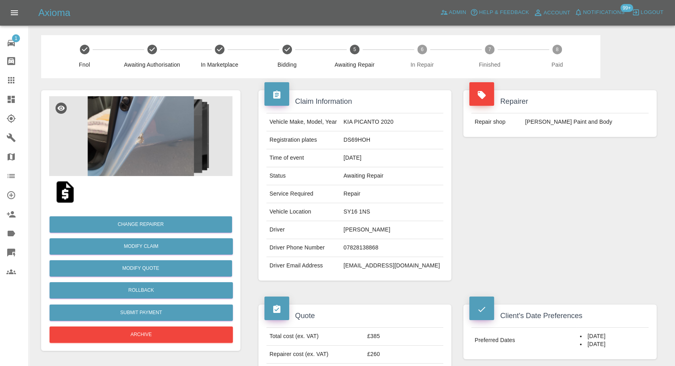
click at [354, 228] on td "Susan Gore" at bounding box center [391, 230] width 103 height 18
copy td "Susan"
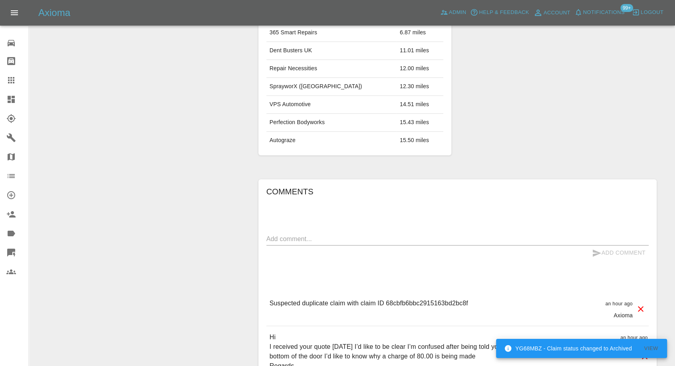
scroll to position [448, 0]
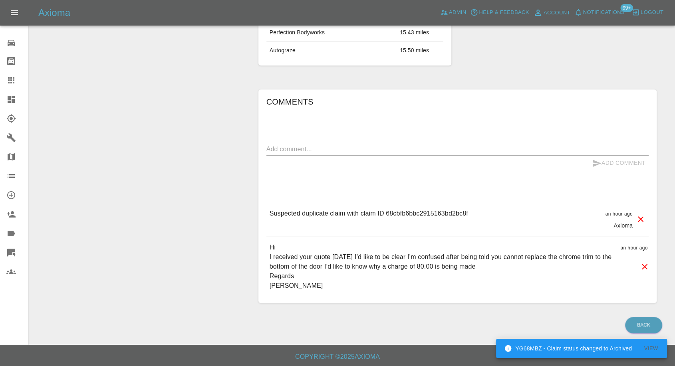
click at [434, 211] on p "Suspected duplicate claim with claim ID 68cbfb6bbc2915163bd2bc8f" at bounding box center [369, 214] width 199 height 10
copy p "68cbfb6bbc2915163bd2bc8f"
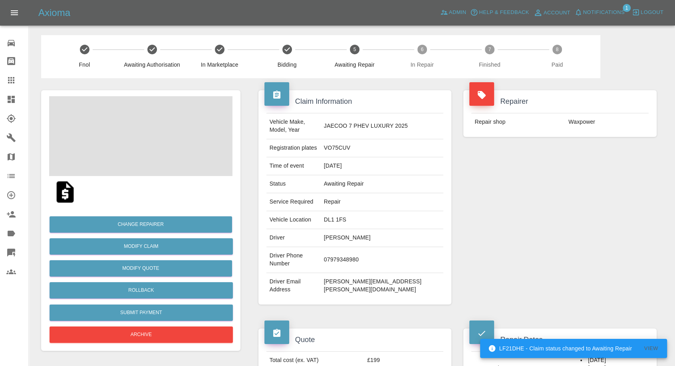
click at [357, 247] on td "07979348980" at bounding box center [382, 260] width 123 height 26
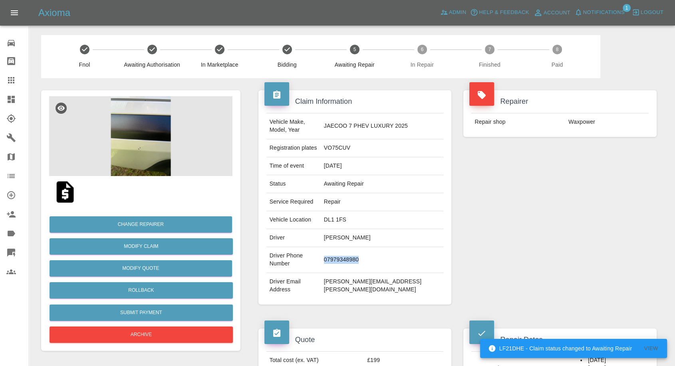
click at [357, 247] on td "07979348980" at bounding box center [382, 260] width 123 height 26
copy td "07979348980"
click at [320, 279] on div "Vehicle Make, Model, Year JAECOO 7 PHEV LUXURY 2025 Registration plates VO75CUV…" at bounding box center [355, 206] width 193 height 198
click at [348, 234] on td "[PERSON_NAME]" at bounding box center [382, 238] width 123 height 18
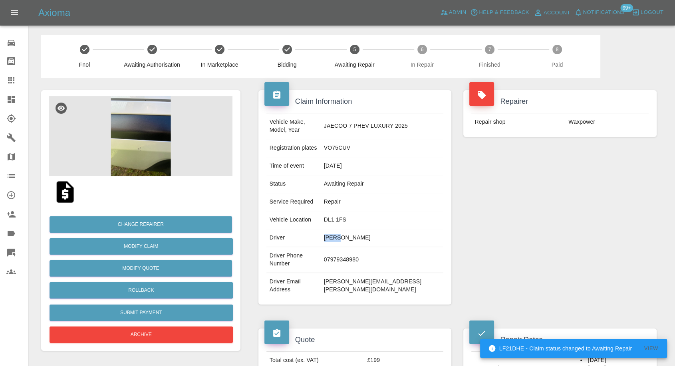
copy td "Paul"
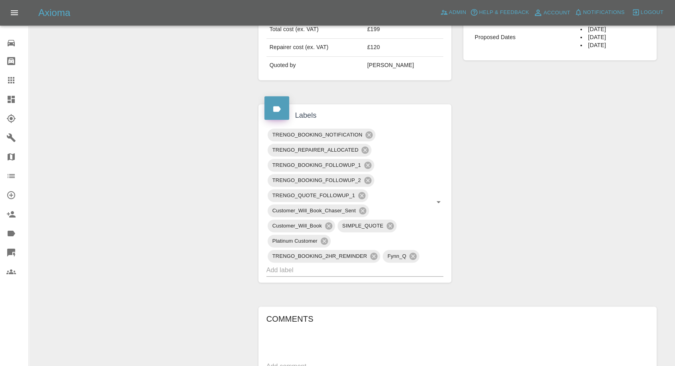
scroll to position [533, 0]
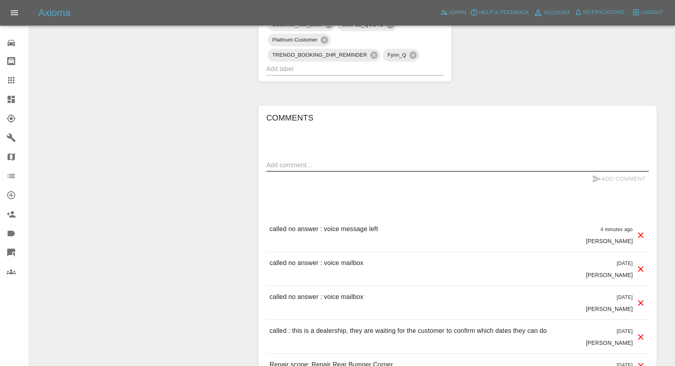
click at [328, 161] on textarea at bounding box center [458, 165] width 382 height 9
type textarea "Wats app sent"
click at [598, 174] on icon "submit" at bounding box center [597, 179] width 10 height 10
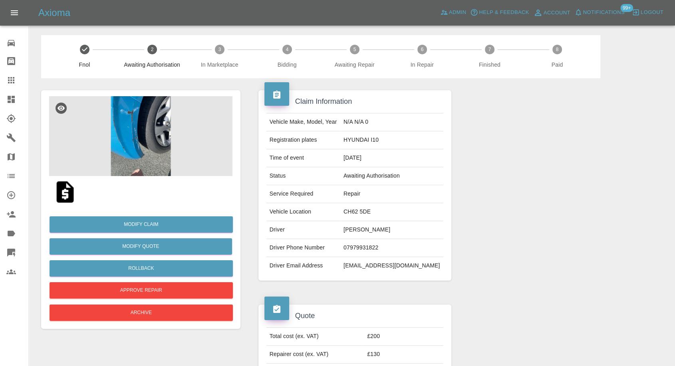
click at [367, 229] on td "[PERSON_NAME]" at bounding box center [391, 230] width 103 height 18
copy td "[PERSON_NAME]"
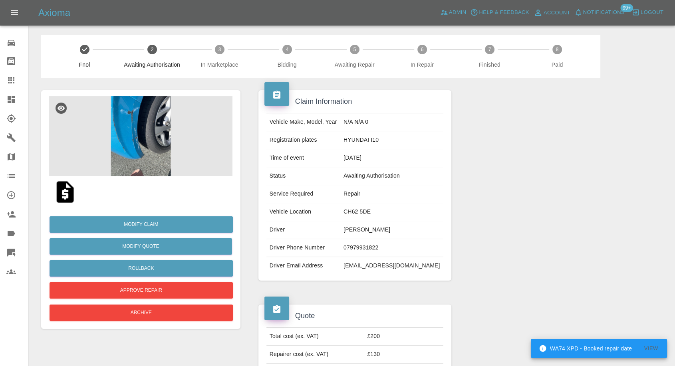
click at [374, 138] on td "HYUNDAI I10" at bounding box center [391, 140] width 103 height 18
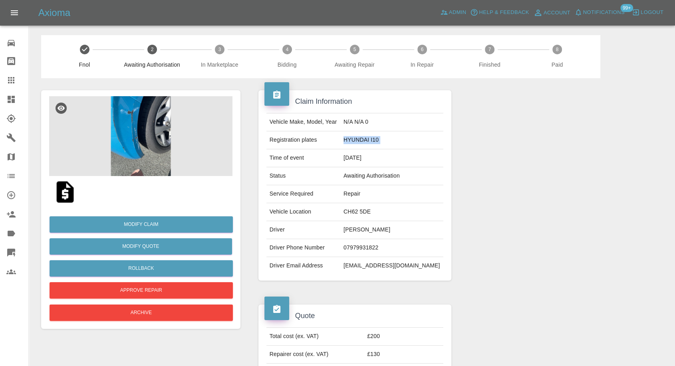
click at [374, 138] on td "HYUNDAI I10" at bounding box center [391, 140] width 103 height 18
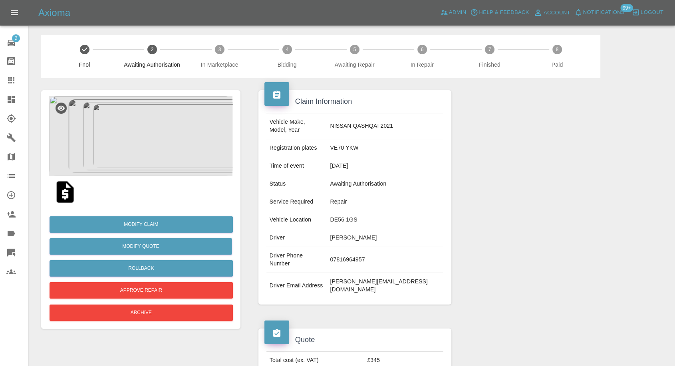
click at [71, 190] on img at bounding box center [65, 192] width 26 height 26
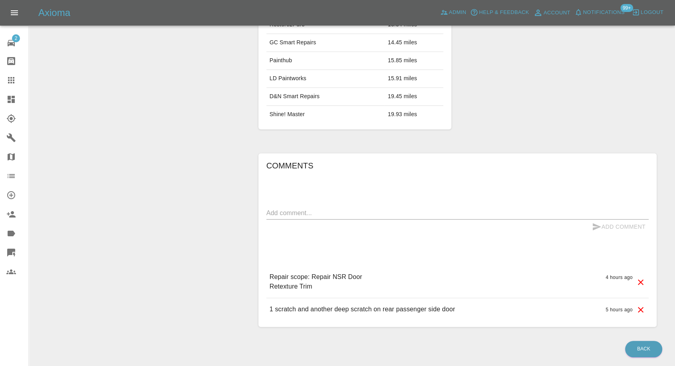
scroll to position [515, 0]
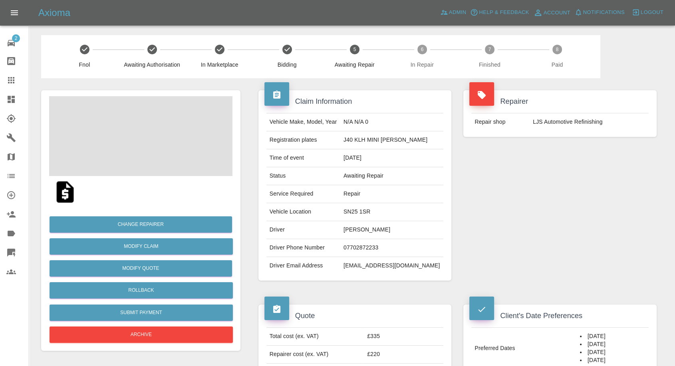
click at [366, 249] on td "07702872233" at bounding box center [391, 248] width 103 height 18
copy td "07702872233"
click at [340, 264] on td "Driver Email Address" at bounding box center [304, 266] width 74 height 18
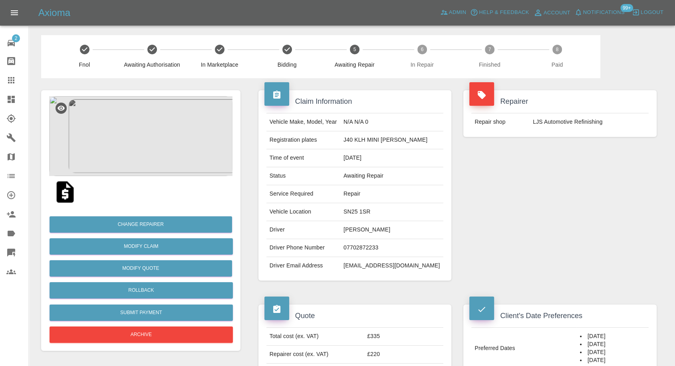
click at [361, 227] on td "Kate Hussey" at bounding box center [391, 230] width 103 height 18
copy td "Kate"
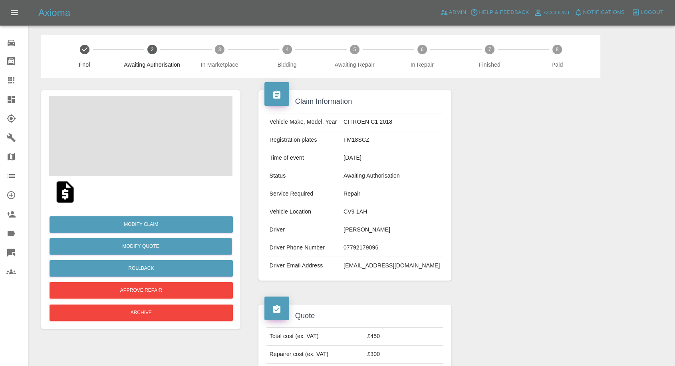
click at [394, 267] on td "laurahopelaura@aol.co.uk" at bounding box center [391, 266] width 103 height 18
copy td "laurahopelaura@aol.co.uk"
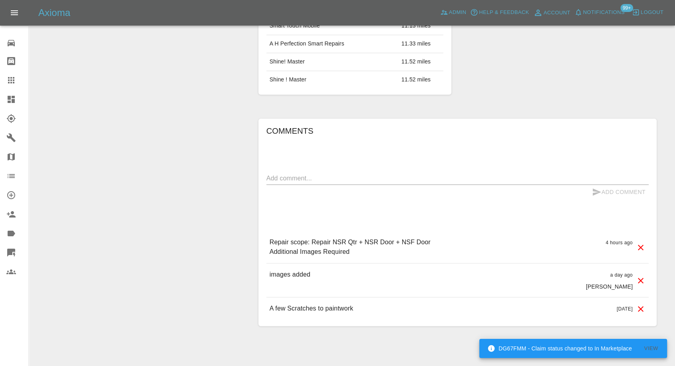
scroll to position [550, 0]
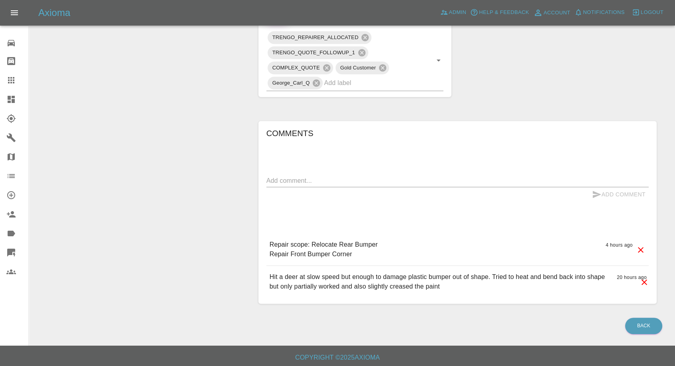
scroll to position [406, 0]
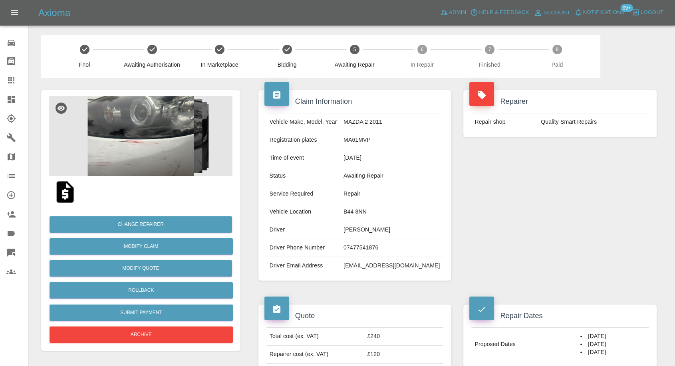
click at [119, 149] on img at bounding box center [140, 136] width 183 height 80
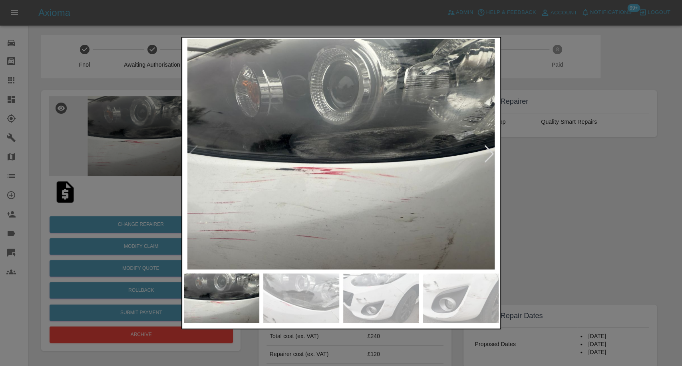
click at [298, 296] on img at bounding box center [301, 299] width 76 height 50
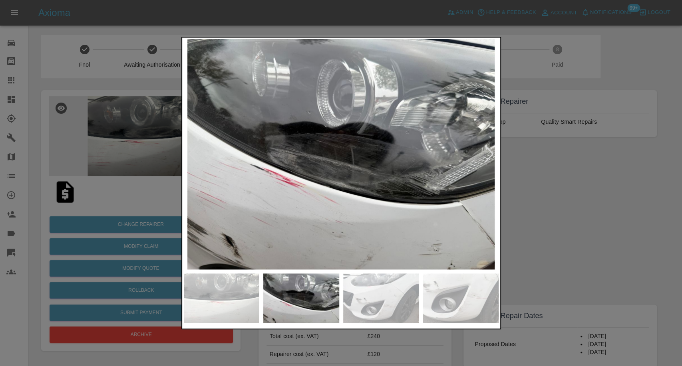
click at [392, 308] on img at bounding box center [381, 299] width 76 height 50
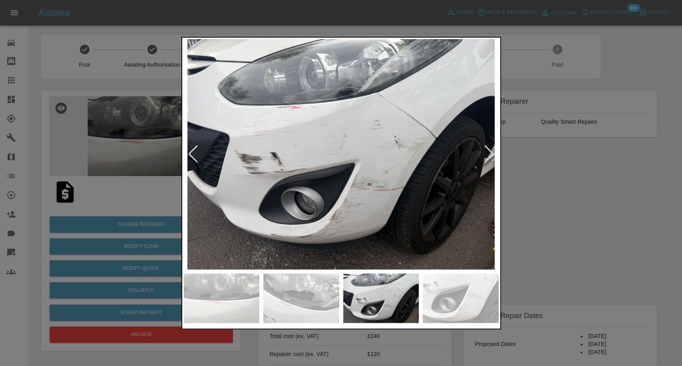
click at [476, 305] on img at bounding box center [461, 299] width 76 height 50
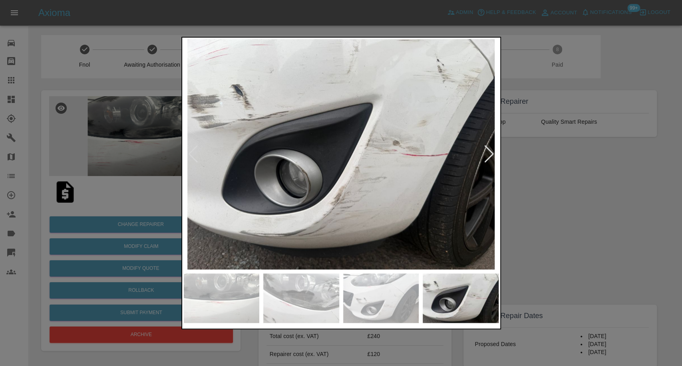
click at [486, 150] on div at bounding box center [489, 154] width 11 height 18
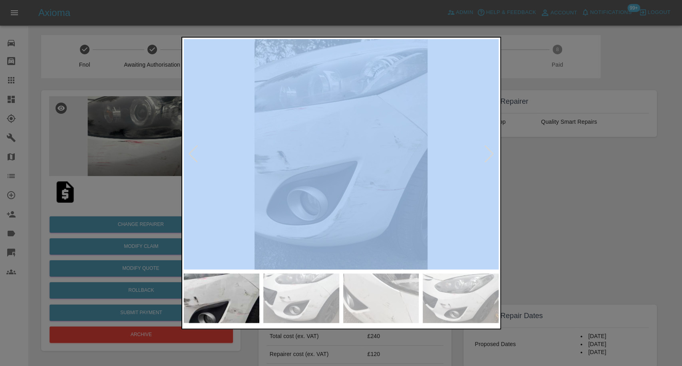
click at [486, 150] on div at bounding box center [489, 154] width 11 height 18
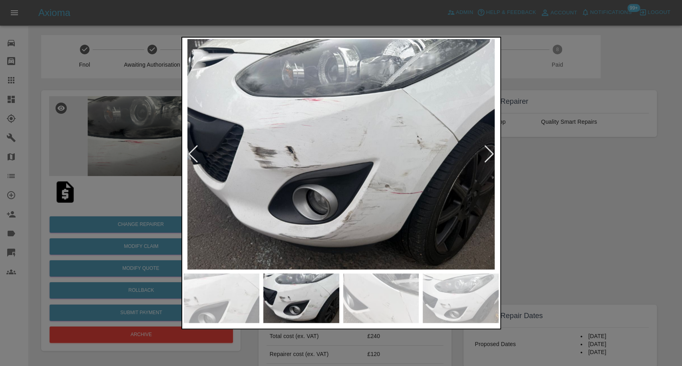
click at [486, 150] on div at bounding box center [489, 154] width 11 height 18
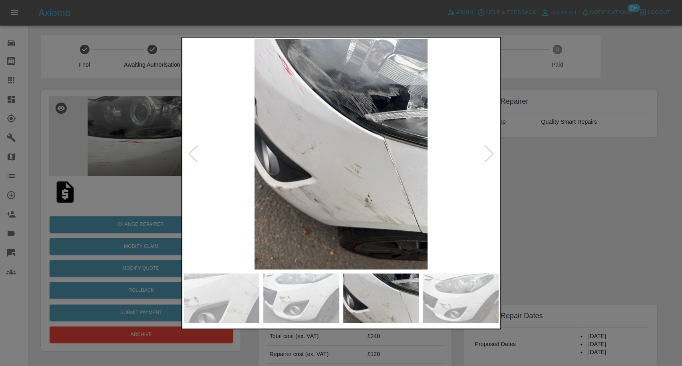
click at [485, 157] on div at bounding box center [489, 154] width 11 height 18
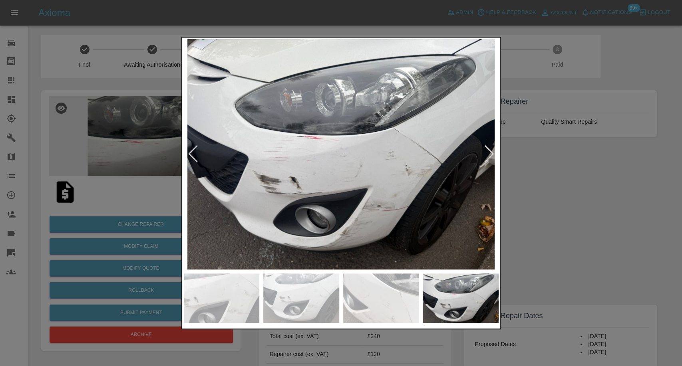
click at [485, 157] on div at bounding box center [489, 154] width 11 height 18
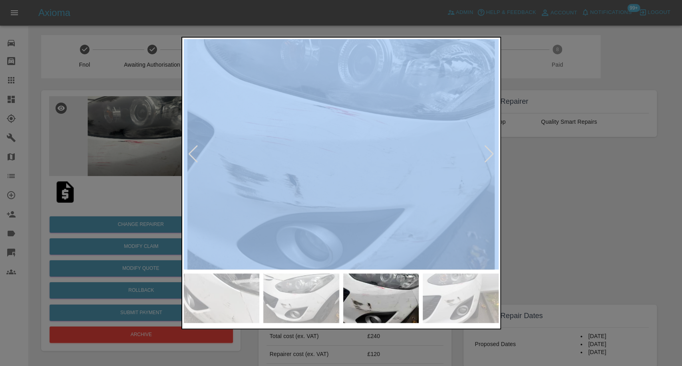
click at [485, 157] on div at bounding box center [489, 154] width 11 height 18
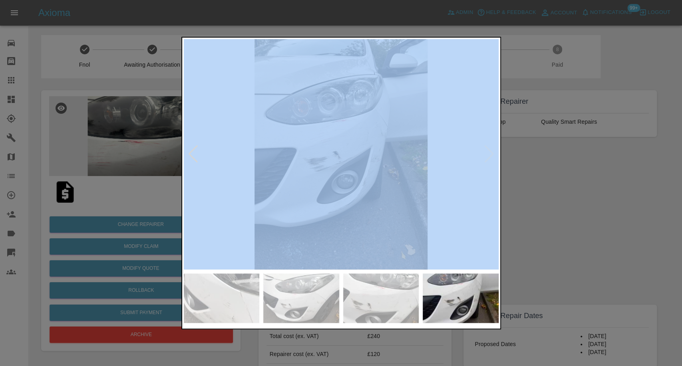
click at [485, 157] on img at bounding box center [341, 154] width 315 height 231
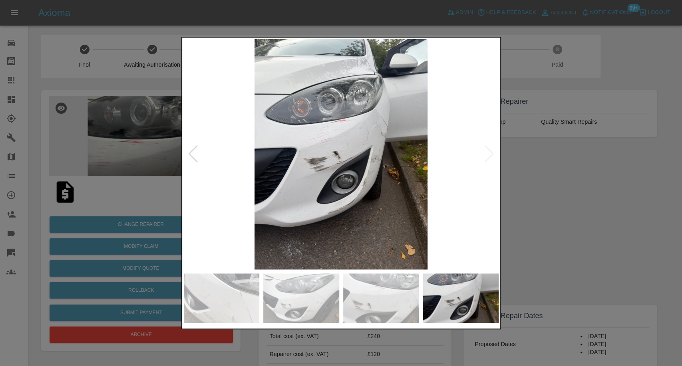
click at [622, 253] on div at bounding box center [341, 183] width 682 height 366
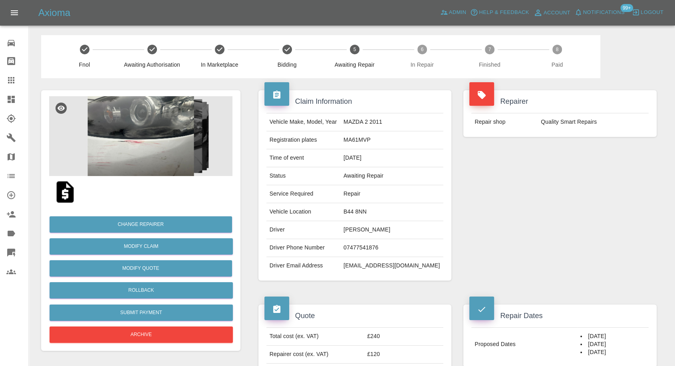
click at [68, 196] on img at bounding box center [65, 192] width 26 height 26
click at [137, 129] on img at bounding box center [140, 136] width 183 height 80
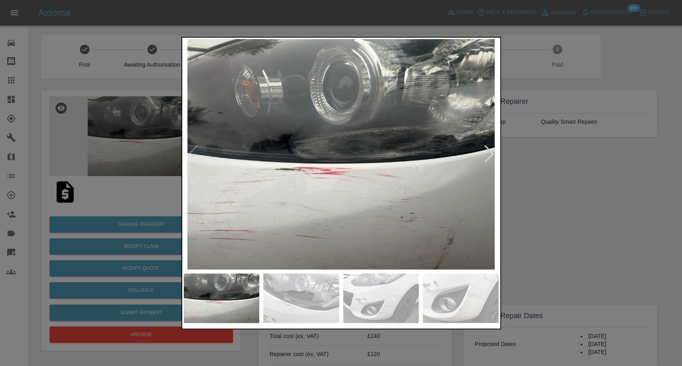
click at [301, 328] on div at bounding box center [341, 183] width 320 height 293
click at [304, 297] on img at bounding box center [301, 299] width 76 height 50
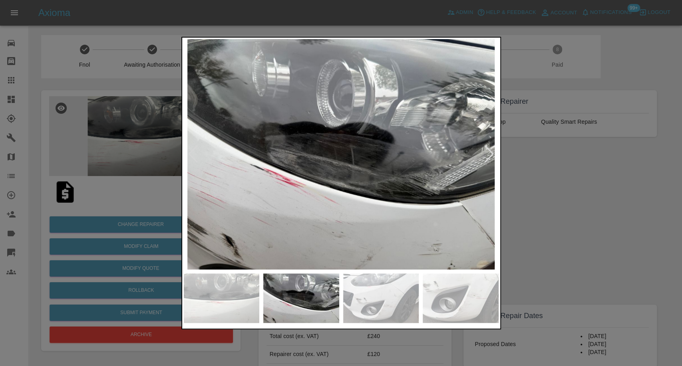
click at [385, 299] on img at bounding box center [381, 299] width 76 height 50
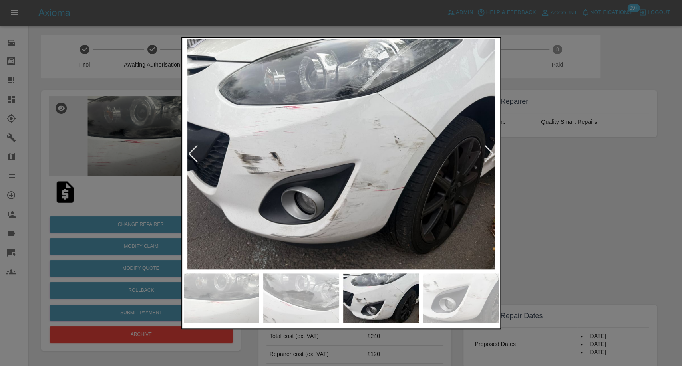
click at [444, 294] on img at bounding box center [461, 299] width 76 height 50
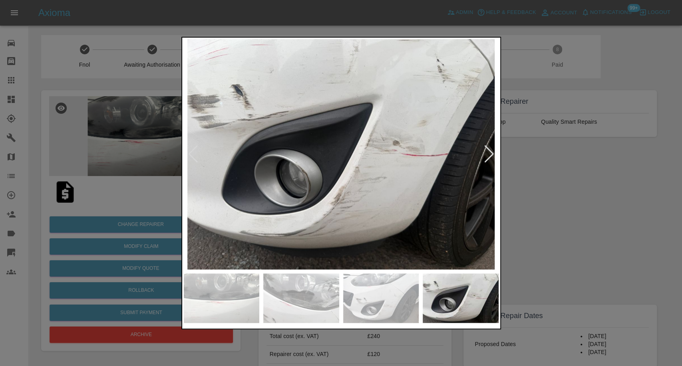
click at [491, 153] on div at bounding box center [489, 154] width 11 height 18
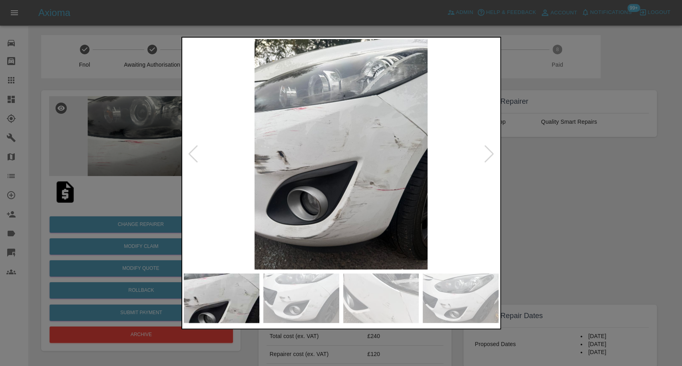
click at [491, 153] on div at bounding box center [489, 154] width 11 height 18
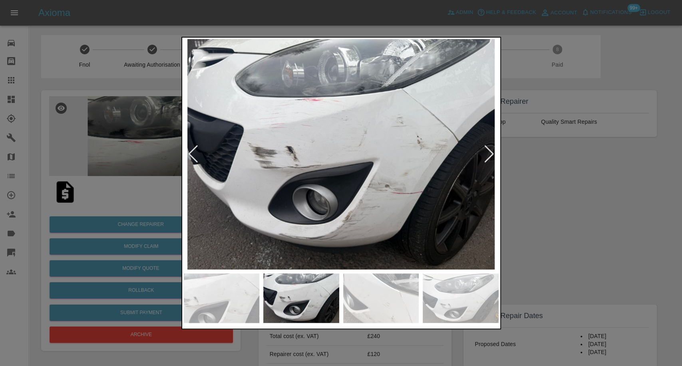
click at [491, 153] on div at bounding box center [489, 154] width 11 height 18
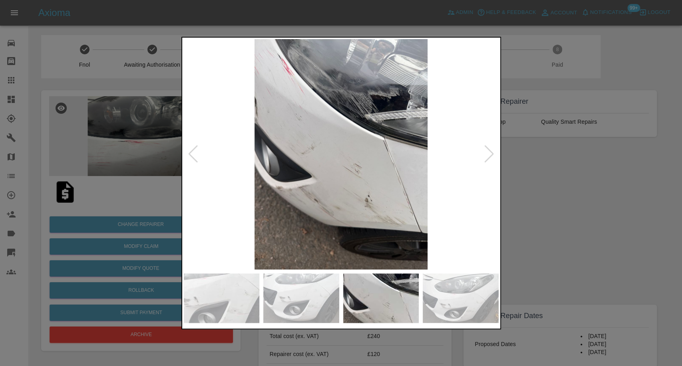
click at [491, 153] on div at bounding box center [489, 154] width 11 height 18
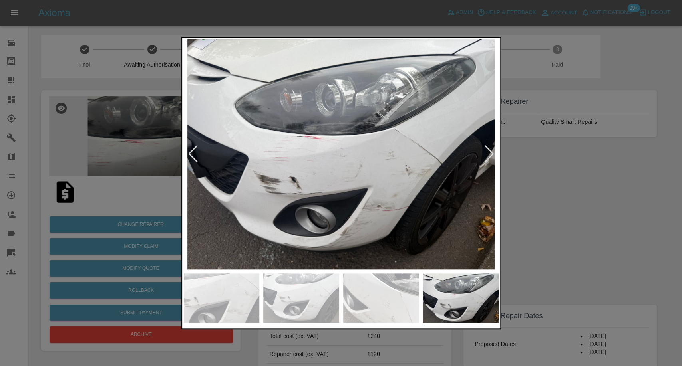
click at [627, 233] on div at bounding box center [341, 183] width 682 height 366
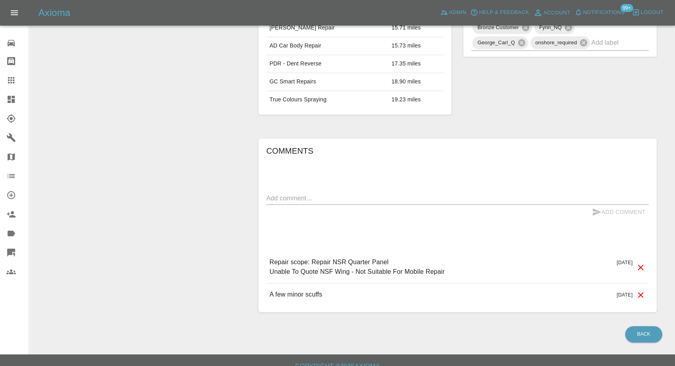
scroll to position [515, 0]
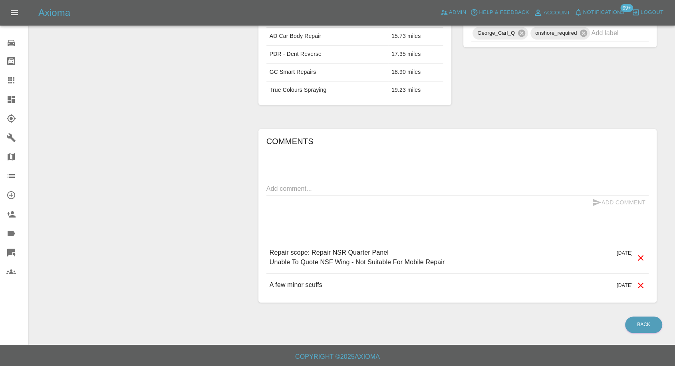
drag, startPoint x: 369, startPoint y: 180, endPoint x: 364, endPoint y: 188, distance: 9.7
click at [370, 180] on div "Comments x Add Comment Repair scope: Repair NSR Quarter Panel Unable To Quote N…" at bounding box center [458, 216] width 382 height 162
click at [364, 188] on textarea at bounding box center [458, 188] width 382 height 9
paste textarea "I am happy with that price I have to take my car to the garage under 30 for thi…"
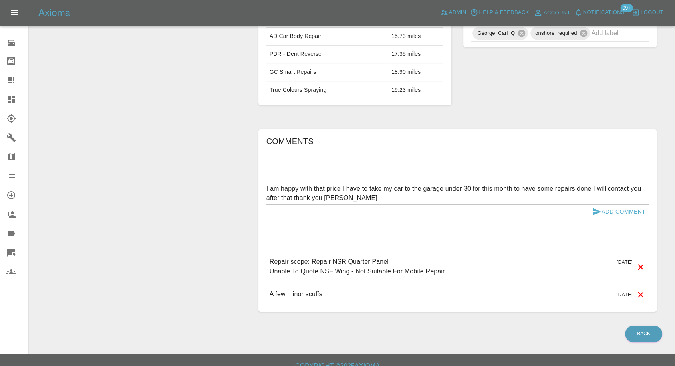
type textarea "I am happy with that price I have to take my car to the garage under 30 for thi…"
click at [597, 212] on icon "submit" at bounding box center [597, 211] width 8 height 7
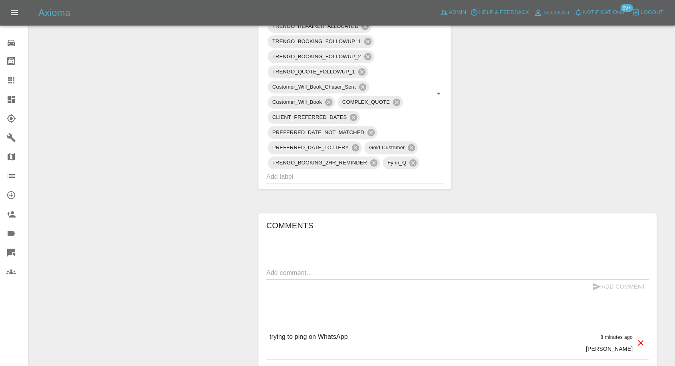
scroll to position [577, 0]
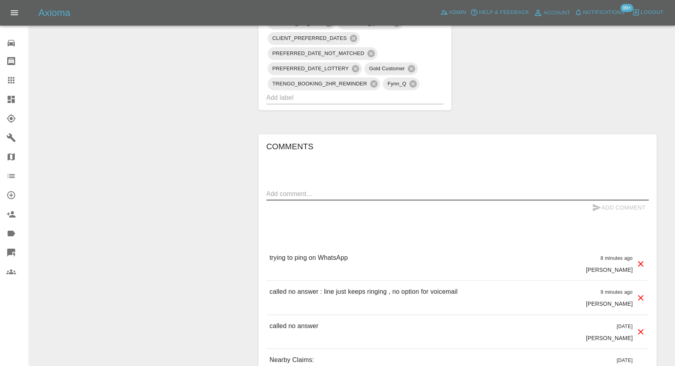
click at [315, 197] on textarea at bounding box center [458, 193] width 382 height 9
type textarea "Wats app sent"
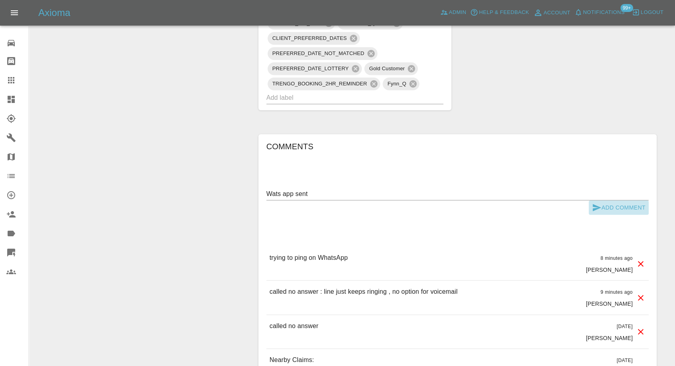
click at [595, 207] on icon "submit" at bounding box center [597, 208] width 10 height 10
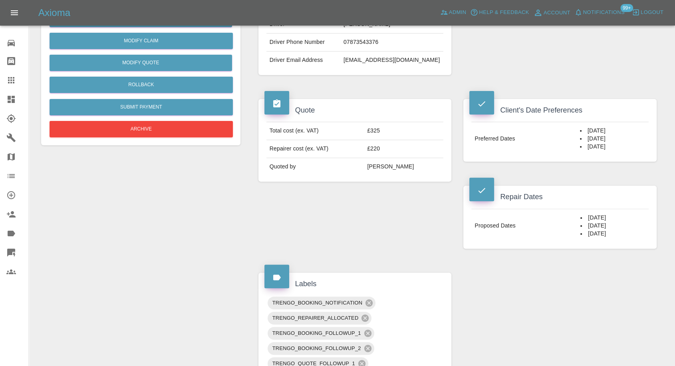
scroll to position [133, 0]
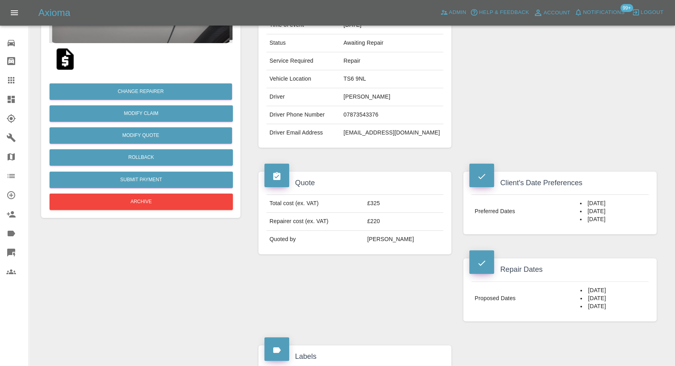
click at [389, 116] on td "07873543376" at bounding box center [391, 115] width 103 height 18
copy td "07873543376"
click at [383, 180] on h4 "Quote" at bounding box center [355, 183] width 181 height 11
click at [378, 130] on td "teesboro@gmail.com" at bounding box center [391, 133] width 103 height 18
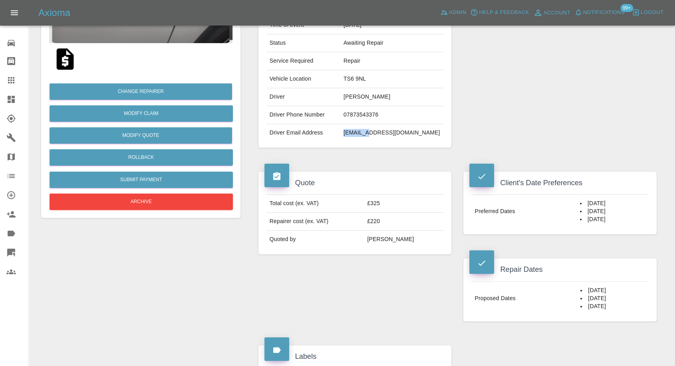
click at [378, 130] on td "teesboro@gmail.com" at bounding box center [391, 133] width 103 height 18
copy div "teesboro@gmail.com"
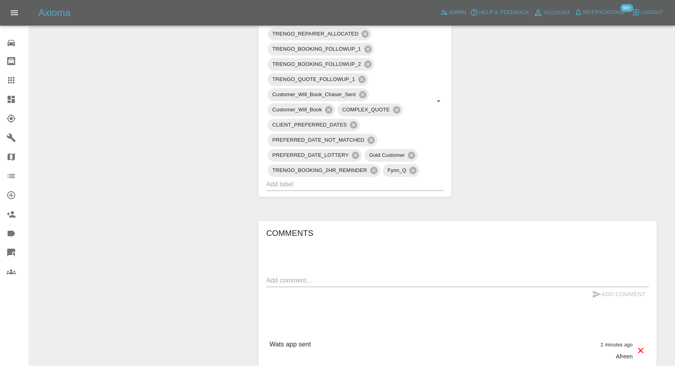
scroll to position [621, 0]
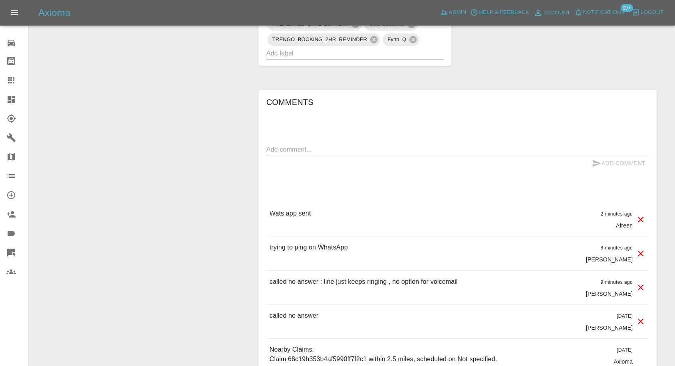
click at [639, 219] on icon at bounding box center [641, 220] width 10 height 10
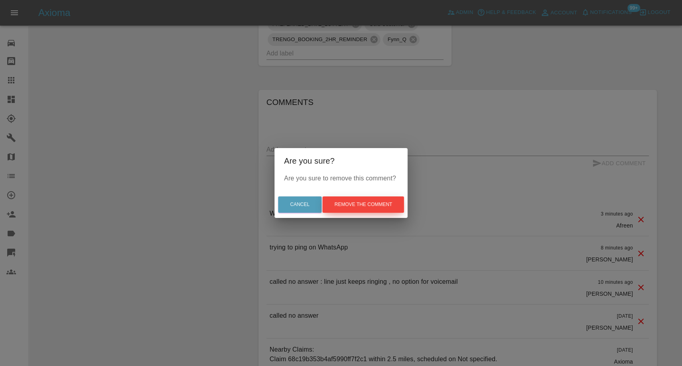
click at [338, 200] on button "Remove the comment" at bounding box center [363, 205] width 82 height 16
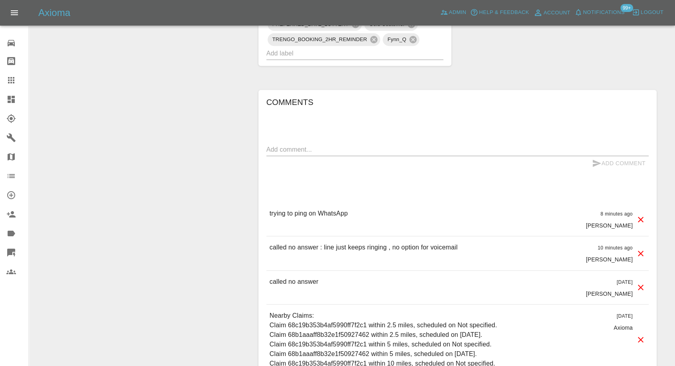
click at [318, 153] on textarea at bounding box center [458, 149] width 382 height 9
type textarea "Email sent, as not on wats app"
click at [594, 161] on icon "submit" at bounding box center [597, 163] width 8 height 7
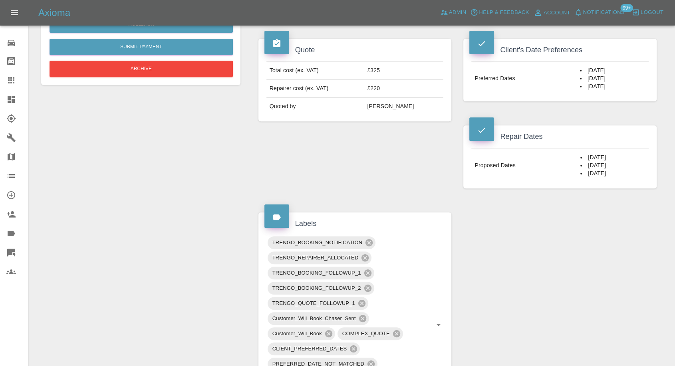
scroll to position [89, 0]
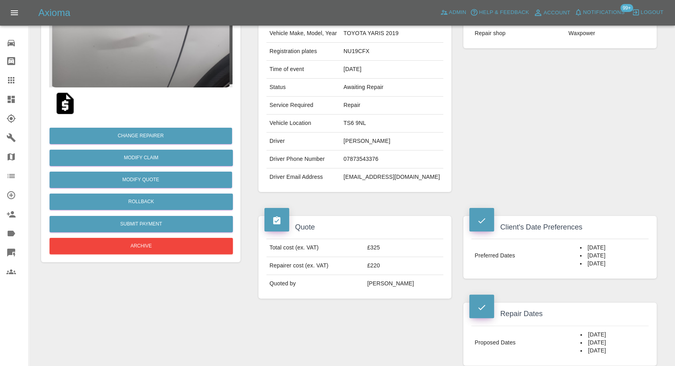
click at [374, 177] on td "teesboro@gmail.com" at bounding box center [391, 178] width 103 height 18
copy div "teesboro@gmail.com"
click at [376, 141] on td "Steven Winter" at bounding box center [391, 142] width 103 height 18
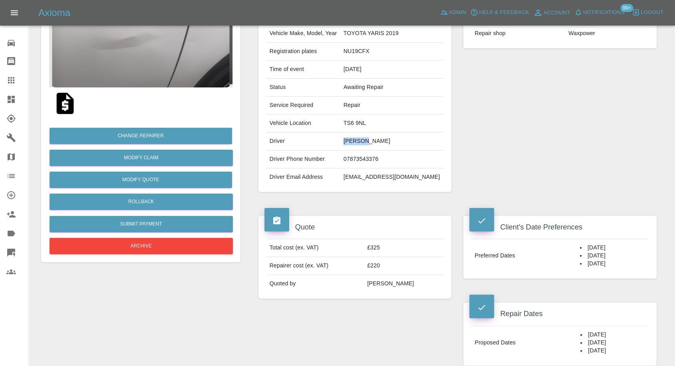
click at [376, 140] on td "Steven Winter" at bounding box center [391, 142] width 103 height 18
copy td "Steven"
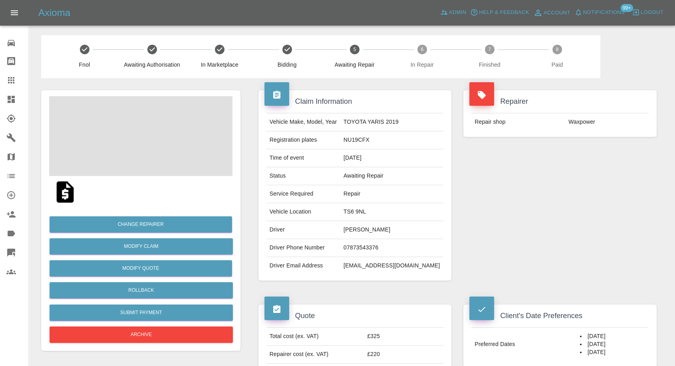
click at [383, 140] on td "NU19CFX" at bounding box center [391, 140] width 103 height 18
copy td "NU19CFX"
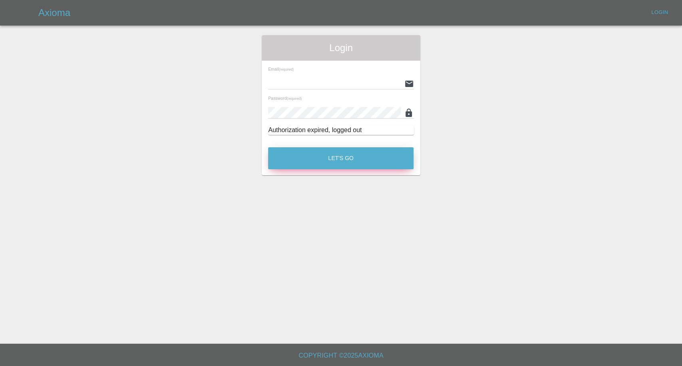
type input "[EMAIL_ADDRESS][DOMAIN_NAME]"
click at [353, 164] on button "Let's Go" at bounding box center [340, 158] width 145 height 22
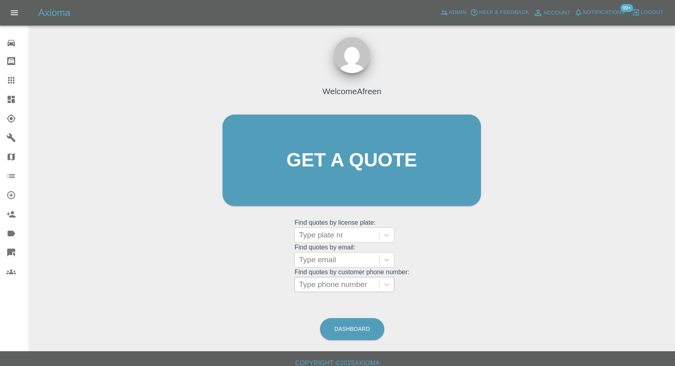
click at [314, 284] on div at bounding box center [337, 284] width 76 height 11
paste input "[PHONE_NUMBER]"
drag, startPoint x: 313, startPoint y: 287, endPoint x: 269, endPoint y: 287, distance: 44.8
click at [269, 287] on div "Welcome Afreen Get a quote Get a quote Find quotes by license plate: Type plate…" at bounding box center [351, 175] width 275 height 241
type input "07730534629"
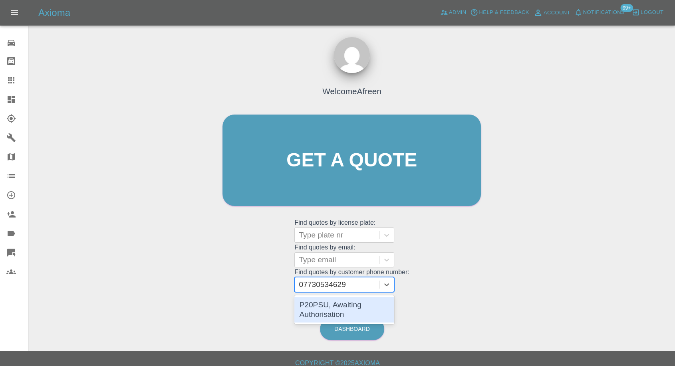
click at [339, 303] on div "P20PSU, Awaiting Authorisation" at bounding box center [344, 310] width 100 height 26
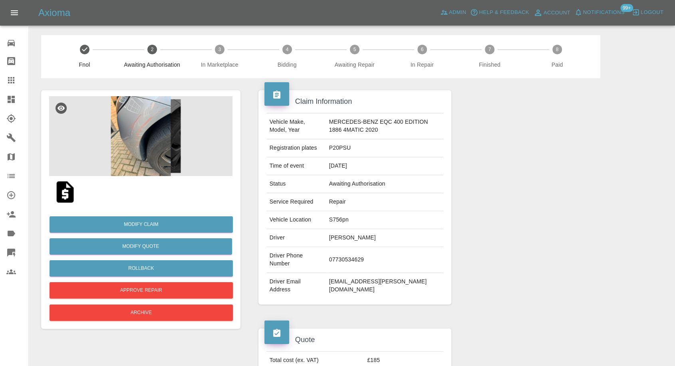
click at [133, 116] on img at bounding box center [140, 136] width 183 height 80
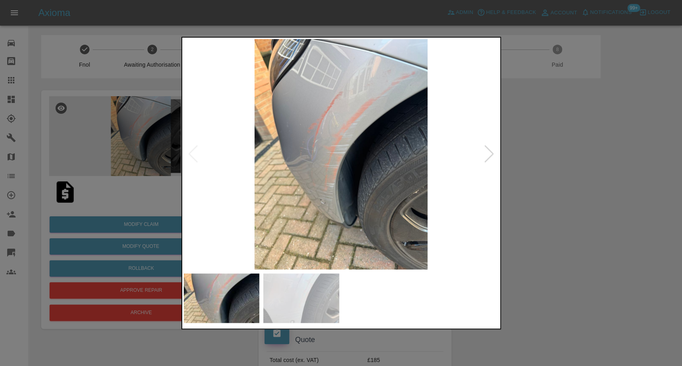
click at [315, 301] on img at bounding box center [301, 299] width 76 height 50
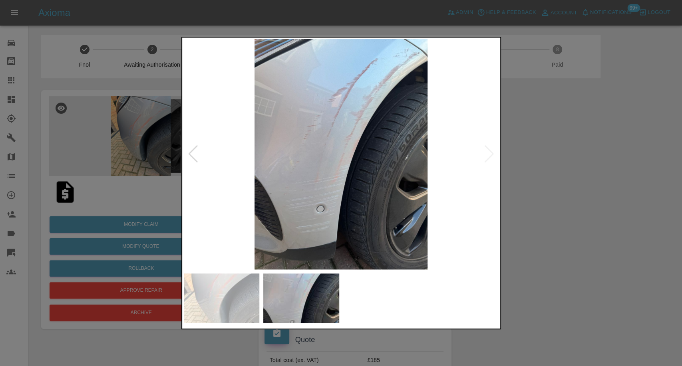
click at [551, 241] on div at bounding box center [341, 183] width 682 height 366
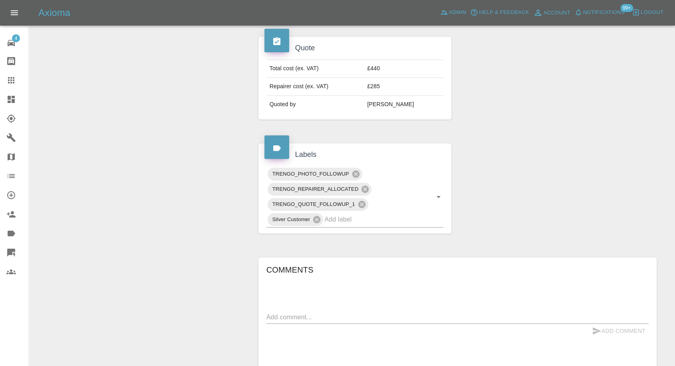
scroll to position [444, 0]
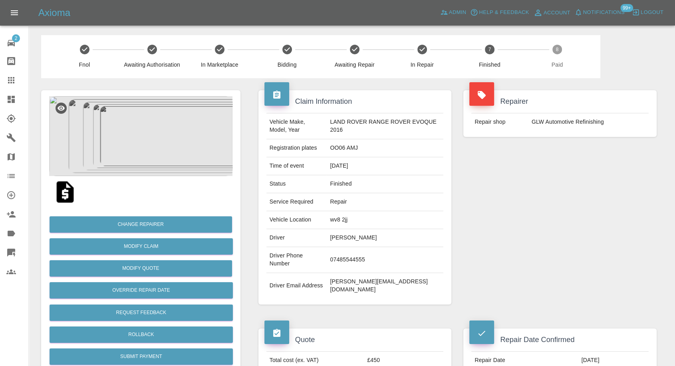
click at [348, 275] on td "[PERSON_NAME][EMAIL_ADDRESS][DOMAIN_NAME]" at bounding box center [385, 286] width 117 height 26
copy div "[PERSON_NAME][EMAIL_ADDRESS][DOMAIN_NAME]"
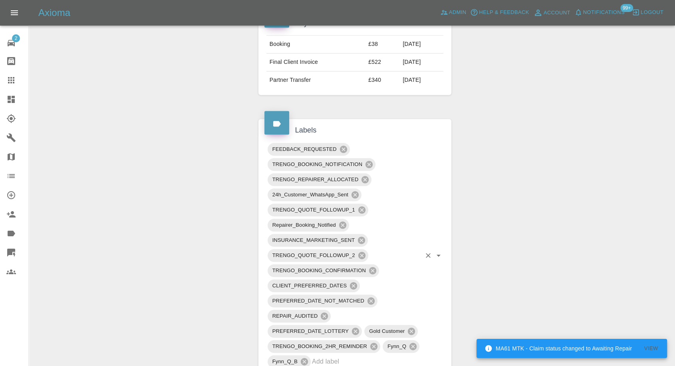
scroll to position [444, 0]
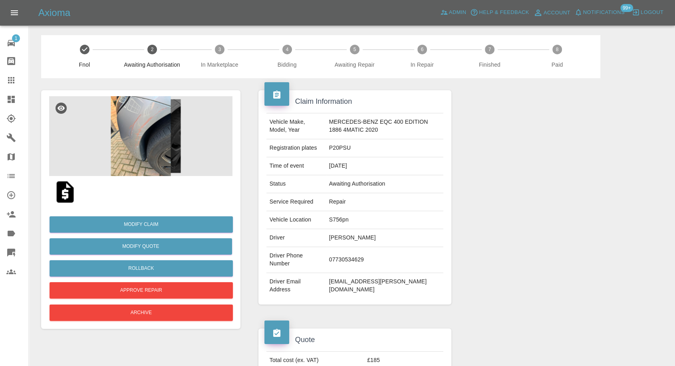
click at [339, 238] on td "Cathal Saunders" at bounding box center [385, 238] width 118 height 18
copy td "Cathal Saunders"
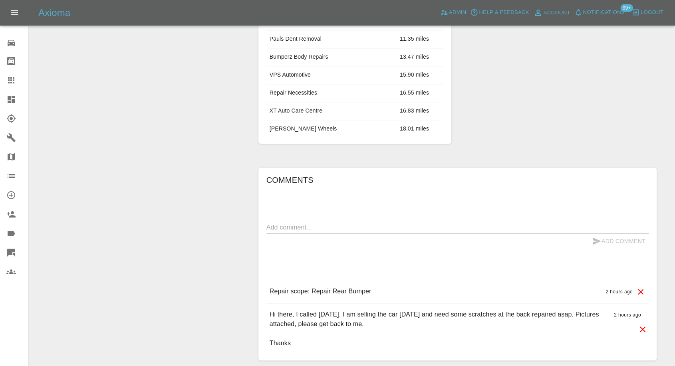
scroll to position [533, 0]
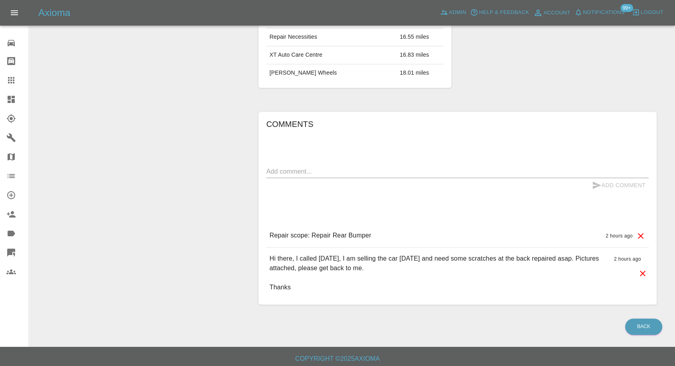
click at [318, 175] on div "x" at bounding box center [458, 171] width 382 height 13
paste textarea "My address is [STREET_ADDRESS]"
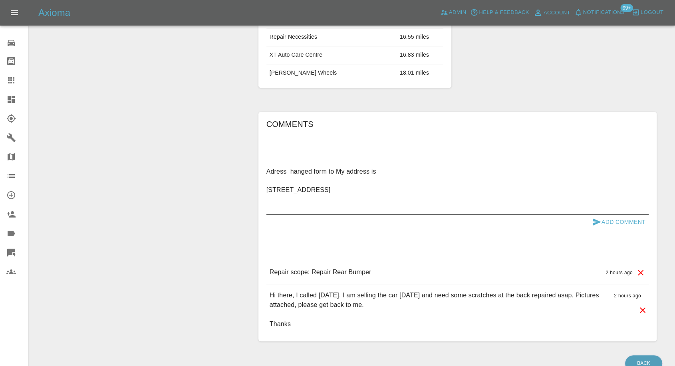
click at [393, 168] on textarea "Adress hanged form to My address is [STREET_ADDRESS]" at bounding box center [458, 190] width 382 height 46
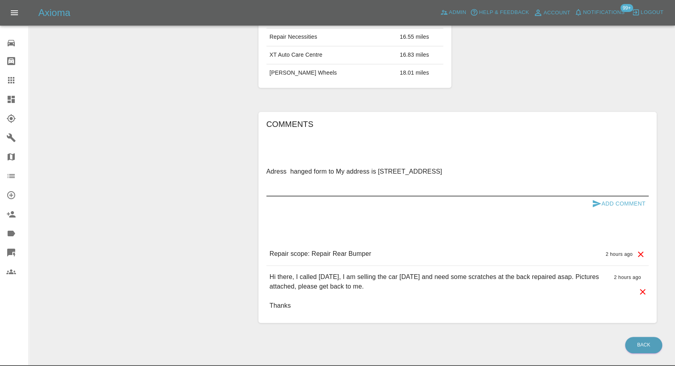
click at [435, 168] on textarea "Adress hanged form to My address is [STREET_ADDRESS]" at bounding box center [458, 181] width 382 height 28
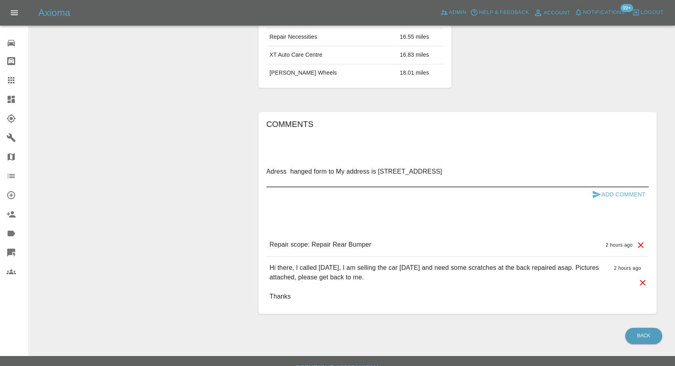
click at [461, 171] on textarea "Adress hanged form to My address is [STREET_ADDRESS]" at bounding box center [458, 176] width 382 height 18
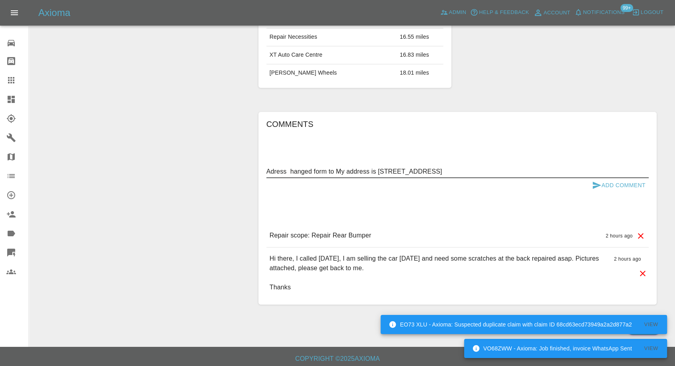
click at [291, 172] on textarea "Adress hanged form to My address is [STREET_ADDRESS]" at bounding box center [458, 171] width 382 height 9
click at [285, 173] on textarea "Adress changed form to My address is [STREET_ADDRESS]" at bounding box center [458, 171] width 382 height 9
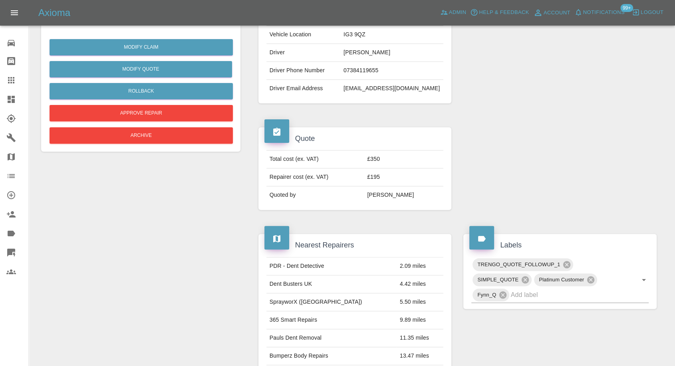
scroll to position [0, 0]
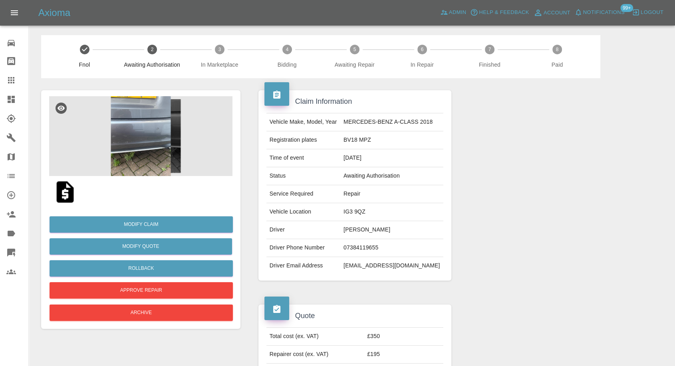
click at [355, 212] on td "IG3 9QZ" at bounding box center [391, 212] width 103 height 18
copy td "IG3 9QZ"
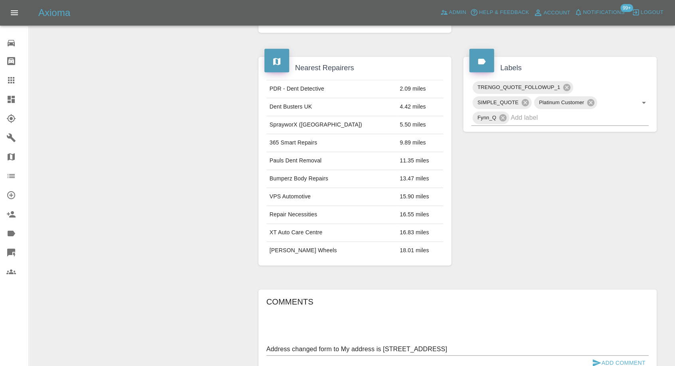
scroll to position [533, 0]
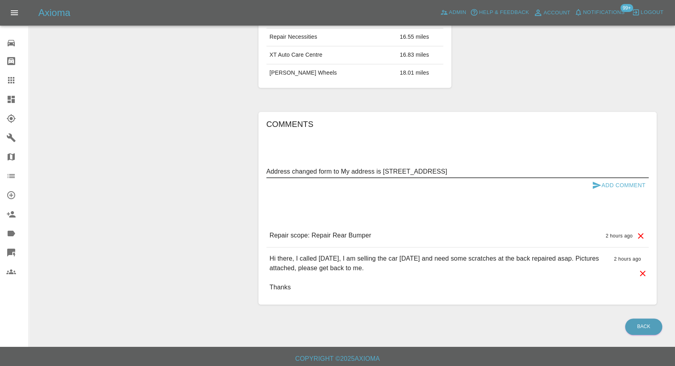
click at [332, 170] on textarea "Address changed form to My address is [STREET_ADDRESS]" at bounding box center [458, 171] width 382 height 9
paste textarea "IG3 9QZ"
type textarea "Address changed form IG3 9QZ to My address is [STREET_ADDRESS]"
click at [596, 182] on icon "submit" at bounding box center [597, 185] width 8 height 7
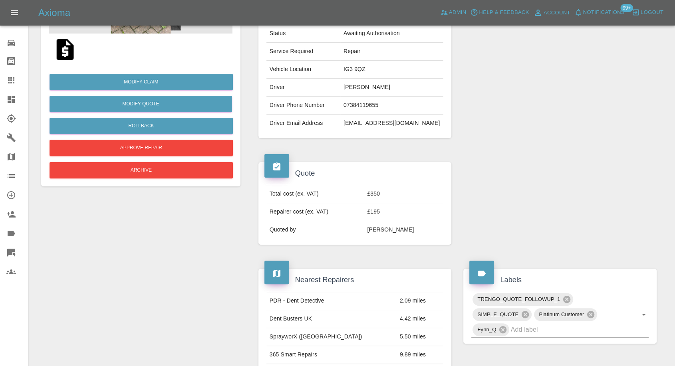
scroll to position [89, 0]
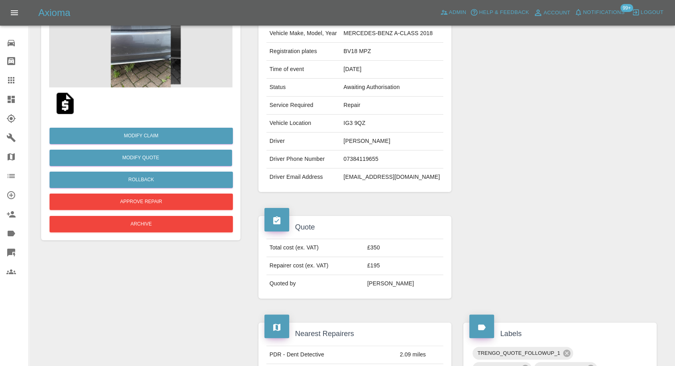
click at [68, 109] on img at bounding box center [65, 104] width 26 height 26
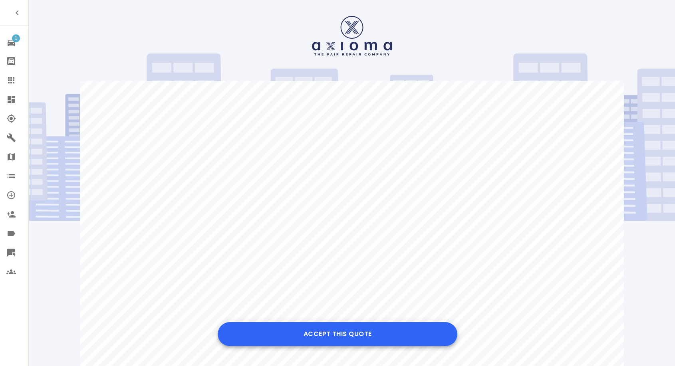
click at [331, 340] on button "Accept this Quote" at bounding box center [338, 334] width 240 height 24
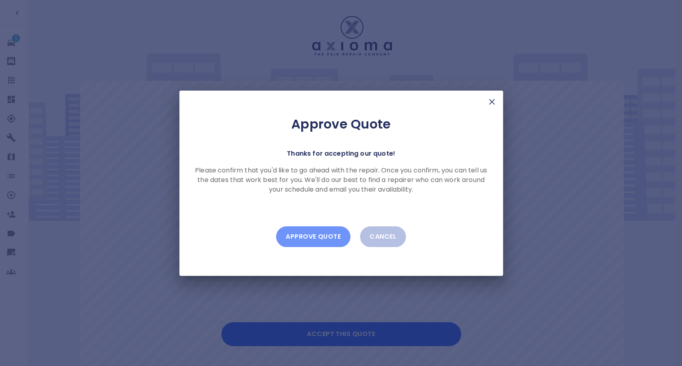
click at [337, 237] on button "Approve Quote" at bounding box center [313, 237] width 74 height 21
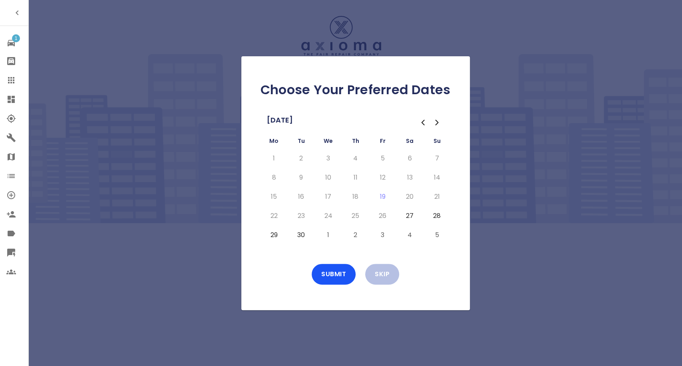
click at [267, 239] on td "29" at bounding box center [274, 235] width 27 height 19
click at [277, 234] on button "29" at bounding box center [274, 235] width 14 height 13
click at [300, 235] on button "30" at bounding box center [301, 235] width 14 height 13
click at [332, 277] on button "Submit" at bounding box center [334, 274] width 44 height 21
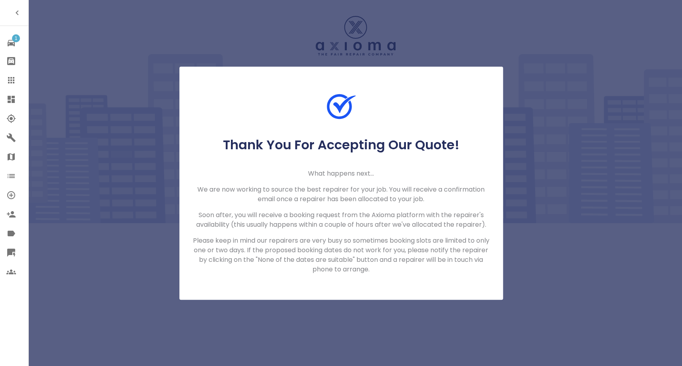
click at [14, 78] on icon at bounding box center [11, 80] width 6 height 6
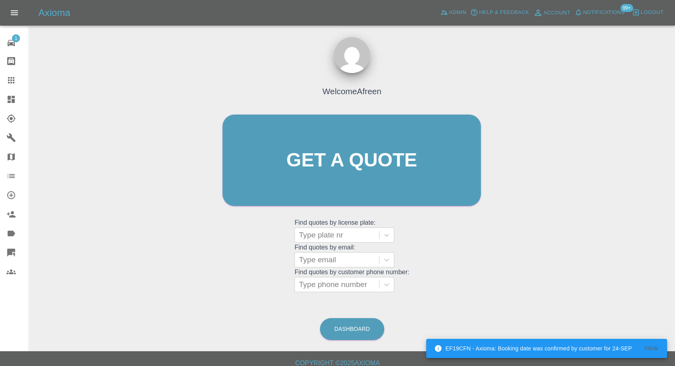
click at [316, 293] on div "Welcome Afreen Get a quote Get a quote Find quotes by license plate: Type plate…" at bounding box center [351, 175] width 275 height 241
click at [324, 287] on div at bounding box center [337, 284] width 76 height 11
paste input "+447503965286"
drag, startPoint x: 313, startPoint y: 286, endPoint x: 281, endPoint y: 287, distance: 31.6
click at [281, 287] on div "Welcome Afreen Get a quote Get a quote Find quotes by license plate: Type plate…" at bounding box center [351, 175] width 275 height 241
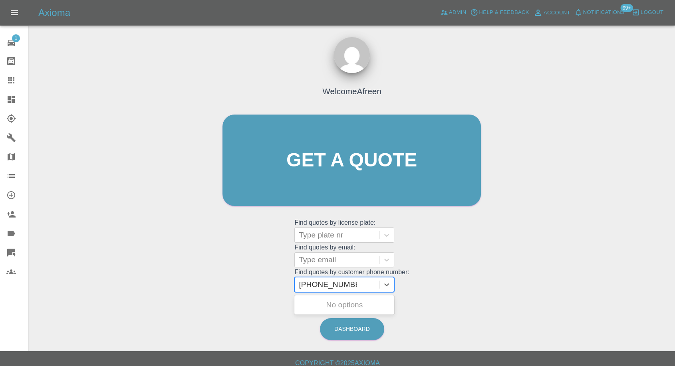
type input "07503965286"
click at [323, 308] on div "BMW 1 SERIES, Awaiting Authorisation" at bounding box center [344, 310] width 100 height 26
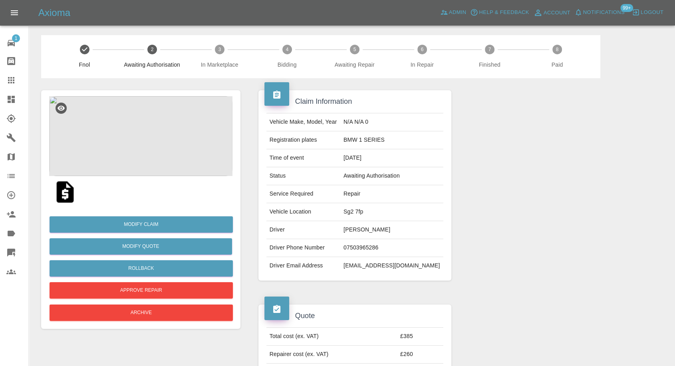
click at [72, 193] on img at bounding box center [65, 192] width 26 height 26
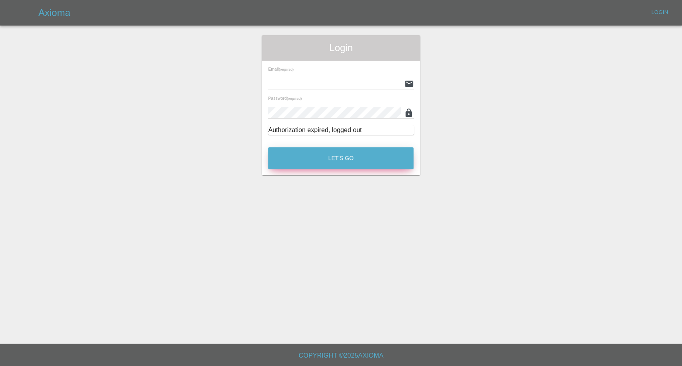
type input "[EMAIL_ADDRESS][DOMAIN_NAME]"
click at [336, 159] on button "Let's Go" at bounding box center [340, 158] width 145 height 22
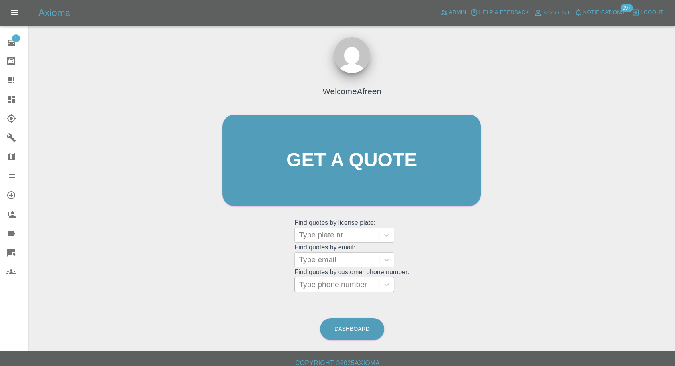
click at [323, 285] on div at bounding box center [337, 284] width 76 height 11
paste input "[PHONE_NUMBER]"
click at [309, 287] on input "[PHONE_NUMBER]" at bounding box center [328, 285] width 58 height 10
drag, startPoint x: 313, startPoint y: 284, endPoint x: 265, endPoint y: 287, distance: 48.0
click at [265, 287] on div "Welcome Afreen Get a quote Get a quote Find quotes by license plate: Type plate…" at bounding box center [351, 175] width 275 height 241
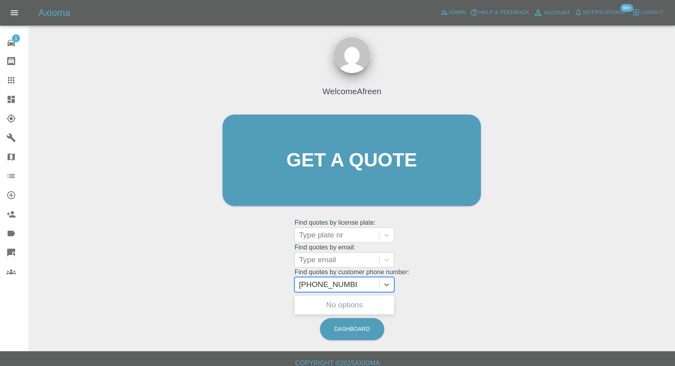
type input "07754396256"
click at [348, 307] on div "ND23YBT, Paid" at bounding box center [344, 305] width 100 height 16
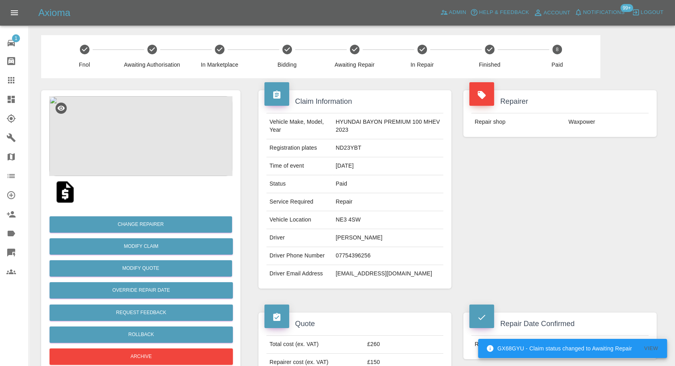
click at [344, 270] on td "[EMAIL_ADDRESS][DOMAIN_NAME]" at bounding box center [387, 274] width 111 height 18
copy div "[EMAIL_ADDRESS][DOMAIN_NAME]"
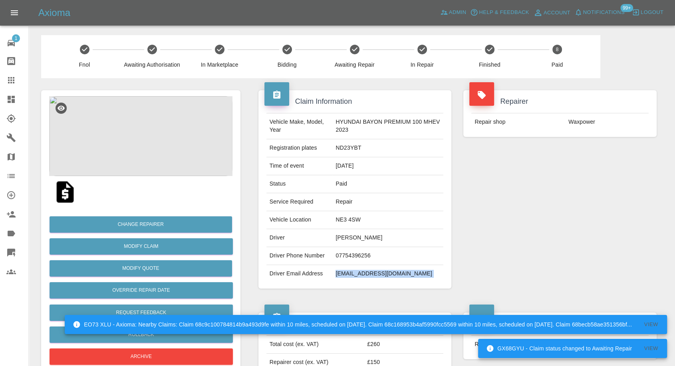
drag, startPoint x: 12, startPoint y: 78, endPoint x: 146, endPoint y: 128, distance: 142.7
click at [12, 78] on icon at bounding box center [11, 81] width 10 height 10
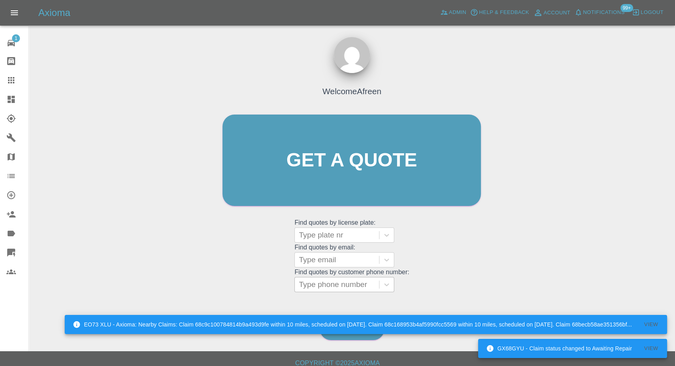
click at [352, 285] on div at bounding box center [337, 284] width 76 height 11
paste input "[EMAIL_ADDRESS][DOMAIN_NAME]"
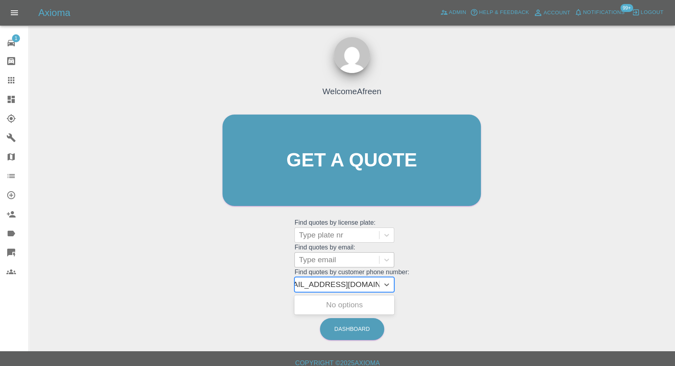
type input "[EMAIL_ADDRESS][DOMAIN_NAME]"
click at [341, 263] on div at bounding box center [337, 260] width 76 height 11
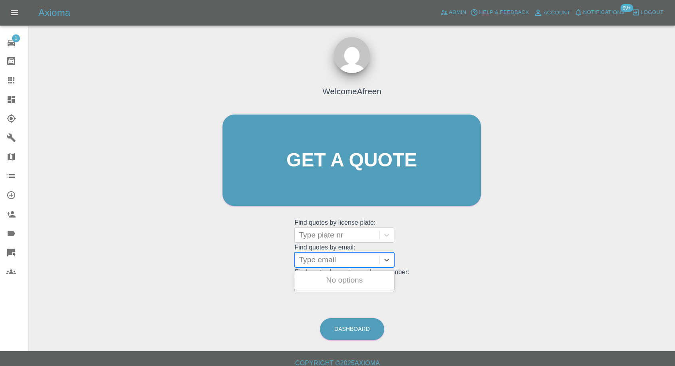
paste input "[EMAIL_ADDRESS][DOMAIN_NAME]"
type input "[EMAIL_ADDRESS][DOMAIN_NAME]"
click at [342, 283] on div "YA16JOU, Awaiting Repair" at bounding box center [344, 286] width 100 height 26
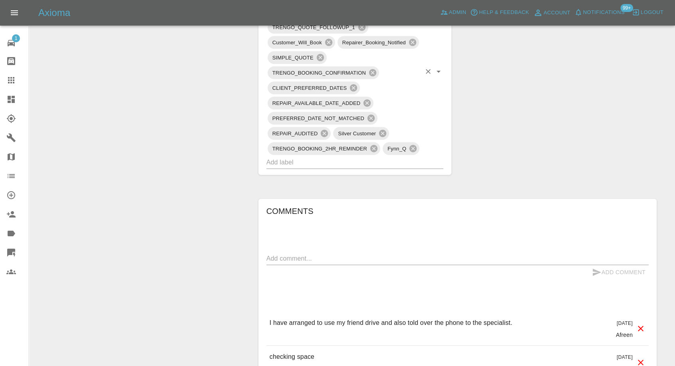
scroll to position [533, 0]
click at [355, 253] on textarea at bounding box center [458, 257] width 382 height 9
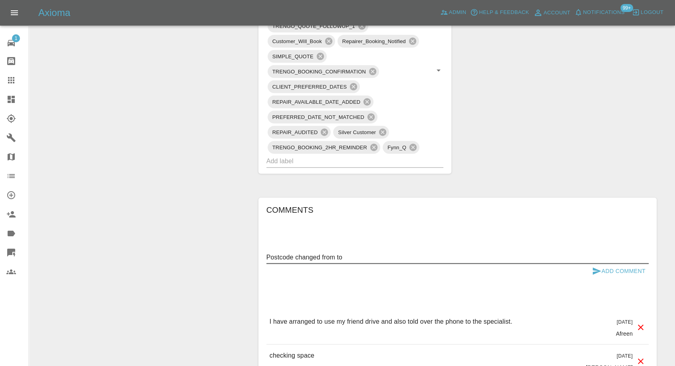
paste textarea "CV214EG"
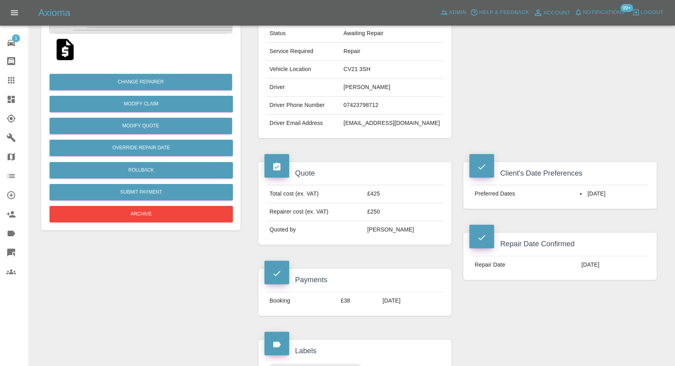
scroll to position [133, 0]
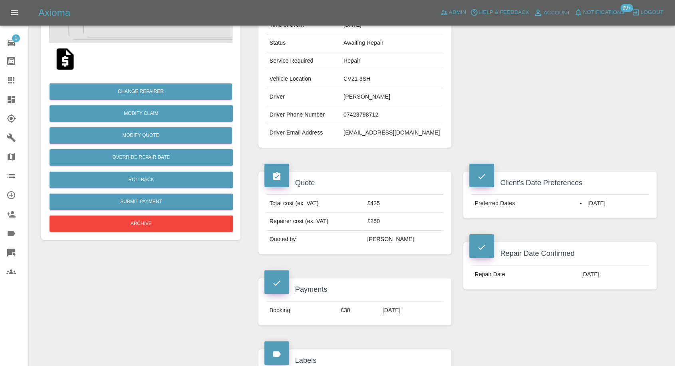
click at [368, 74] on td "CV21 3SH" at bounding box center [391, 79] width 103 height 18
copy td "CV21 3SH"
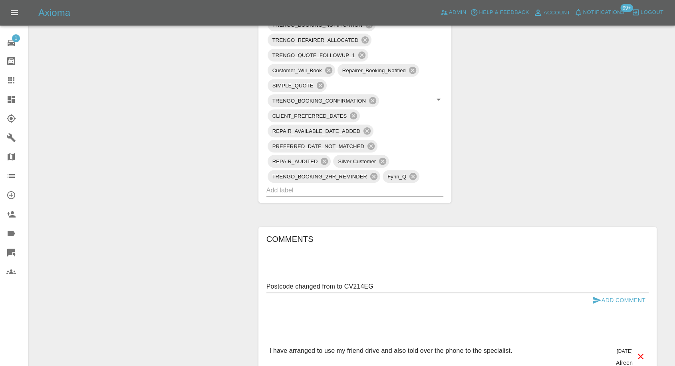
scroll to position [577, 0]
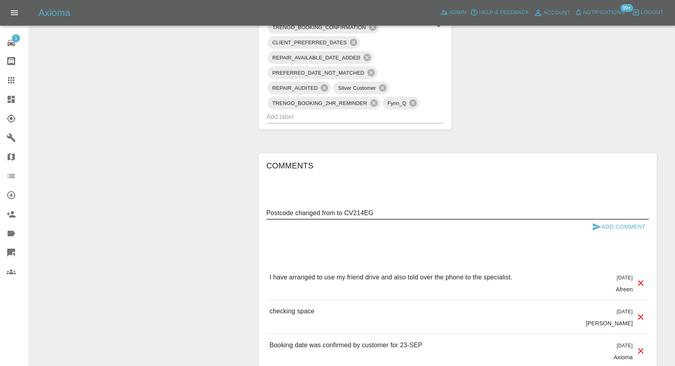
click at [336, 213] on textarea "Postcode changed from to CV214EG" at bounding box center [458, 213] width 382 height 9
paste textarea "CV21 3SH"
type textarea "Postcode changed from CV21 3SH to CV214EG"
click at [601, 226] on button "Add Comment" at bounding box center [619, 227] width 60 height 15
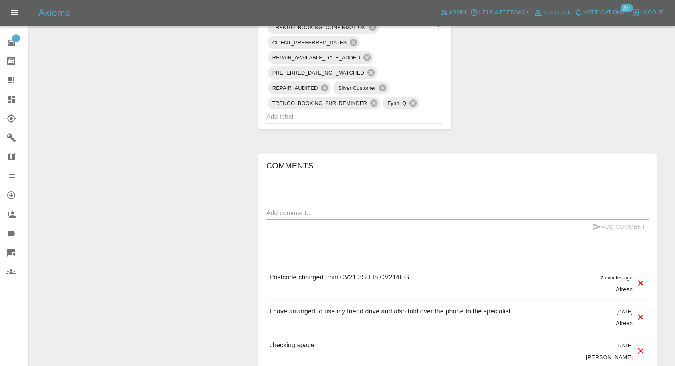
click at [390, 278] on p "Postcode changed from CV21 3SH to CV214EG" at bounding box center [339, 278] width 139 height 10
click at [407, 273] on p "Postcode changed from CV21 3SH to CV214EG" at bounding box center [339, 278] width 139 height 10
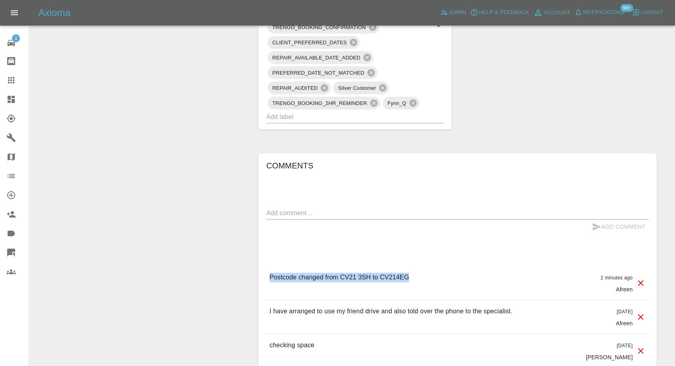
click at [407, 273] on p "Postcode changed from CV21 3SH to CV214EG" at bounding box center [339, 278] width 139 height 10
click at [387, 276] on p "Postcode changed from CV21 3SH to CV214EG" at bounding box center [339, 278] width 139 height 10
drag, startPoint x: 381, startPoint y: 276, endPoint x: 408, endPoint y: 276, distance: 27.2
click at [408, 276] on p "Postcode changed from CV21 3SH to CV214EG" at bounding box center [339, 278] width 139 height 10
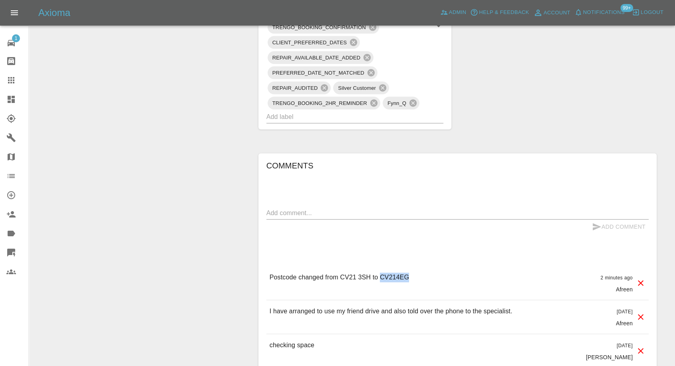
copy p "CV214EG"
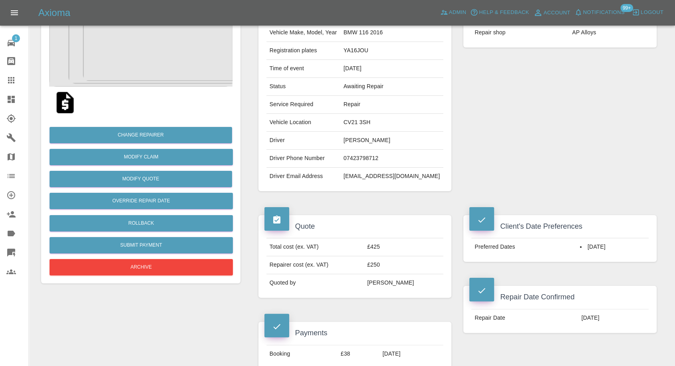
scroll to position [89, 0]
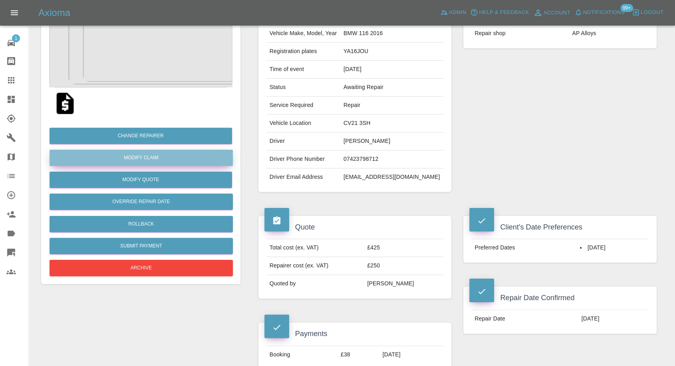
click at [154, 164] on link "Modify Claim" at bounding box center [141, 158] width 183 height 16
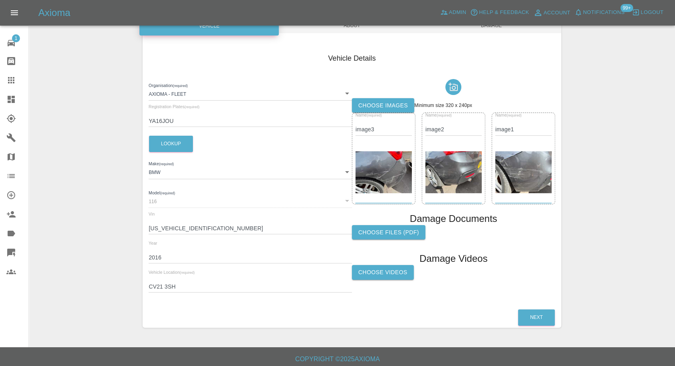
scroll to position [90, 0]
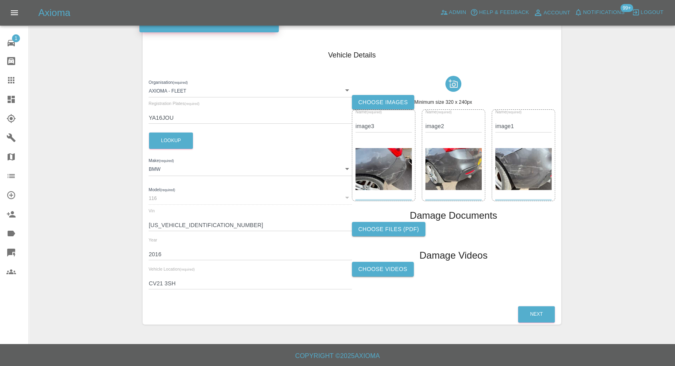
click at [164, 285] on input "CV21 3SH" at bounding box center [250, 284] width 203 height 12
paste input "4EG"
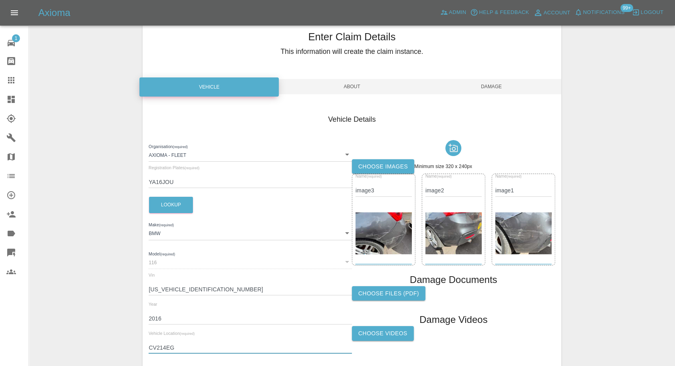
scroll to position [2, 0]
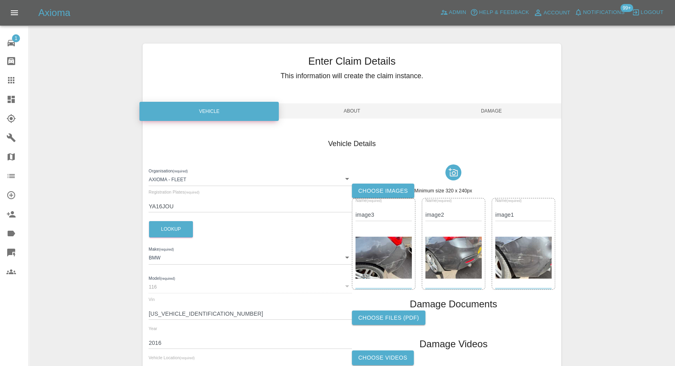
type input "CV214EG"
click at [500, 110] on span "Damage" at bounding box center [491, 110] width 139 height 15
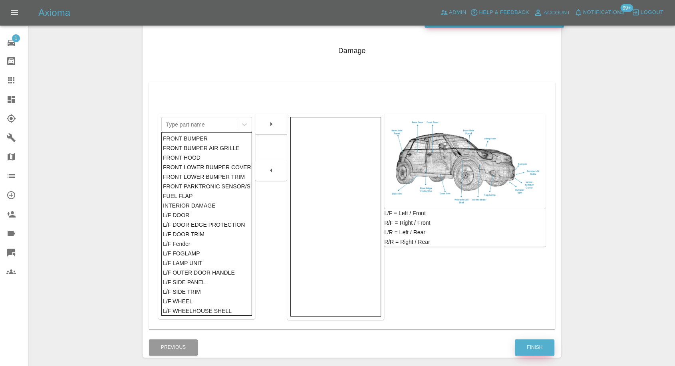
scroll to position [128, 0]
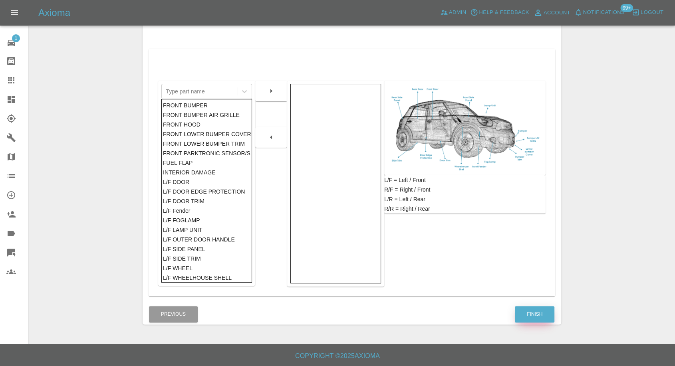
click at [543, 320] on button "Finish" at bounding box center [535, 314] width 40 height 16
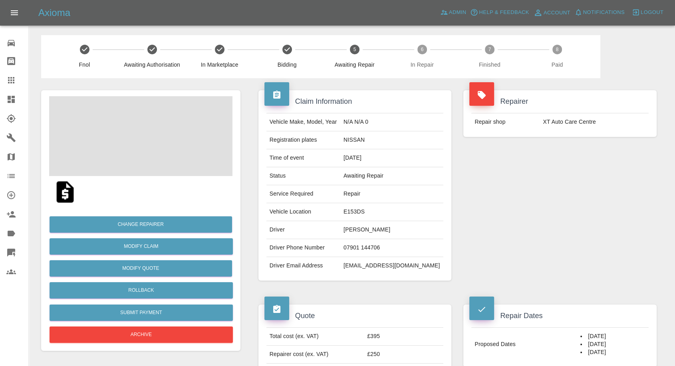
click at [368, 249] on td "07901 144706" at bounding box center [391, 248] width 103 height 18
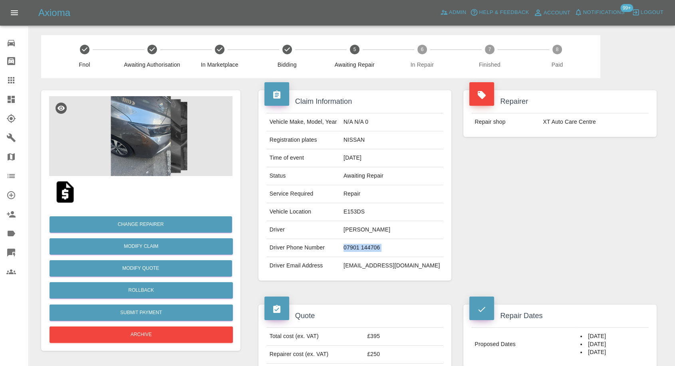
copy td "07901 144706"
click at [340, 269] on td "Driver Email Address" at bounding box center [304, 266] width 74 height 18
click at [371, 266] on td "[EMAIL_ADDRESS][DOMAIN_NAME]" at bounding box center [391, 266] width 103 height 18
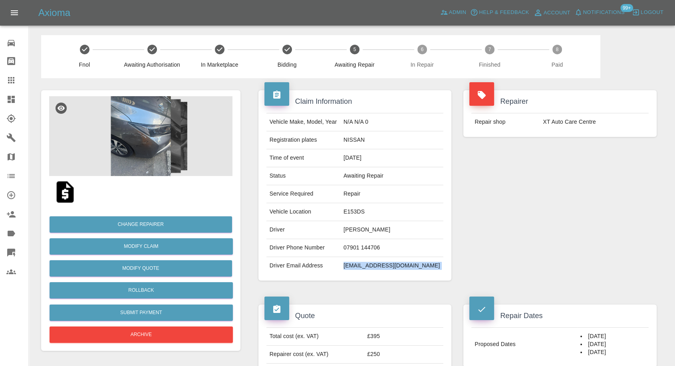
copy div "[EMAIL_ADDRESS][DOMAIN_NAME]"
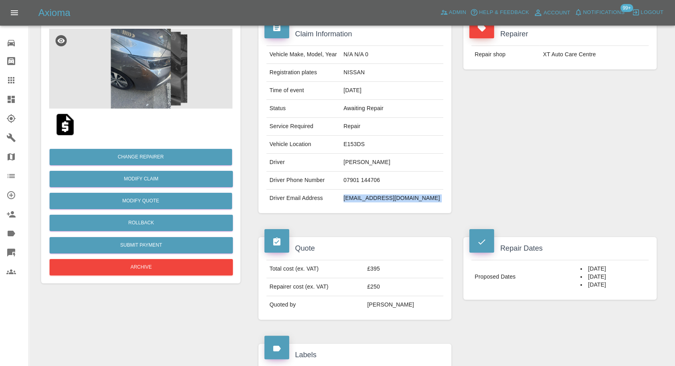
scroll to position [177, 0]
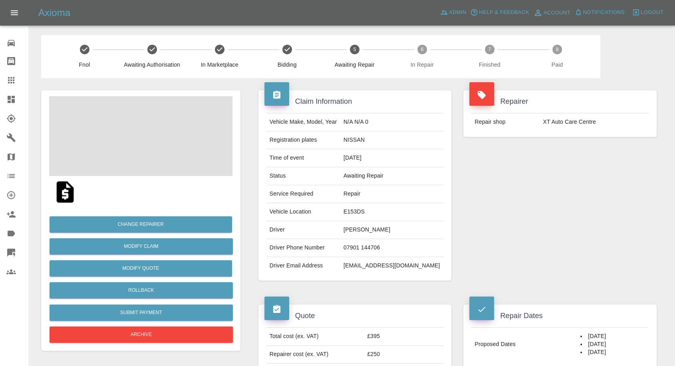
click at [377, 138] on td "NISSAN" at bounding box center [391, 140] width 103 height 18
copy td "NISSAN"
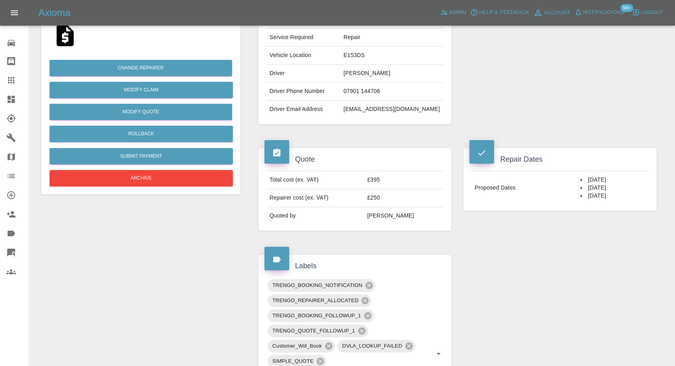
scroll to position [444, 0]
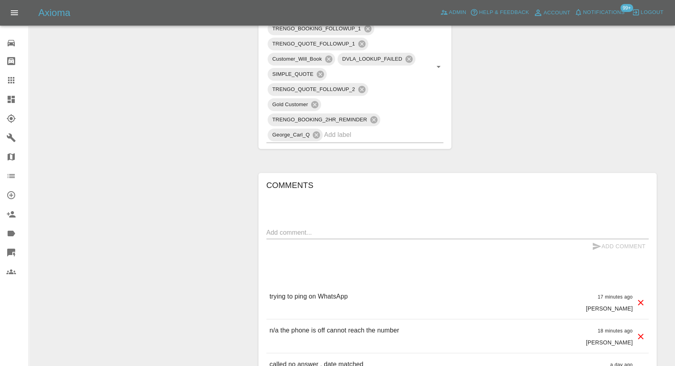
click at [429, 239] on div "Add Comment" at bounding box center [458, 246] width 382 height 15
click at [432, 235] on textarea at bounding box center [458, 232] width 382 height 9
type textarea "Email sent"
click at [595, 247] on icon "submit" at bounding box center [597, 246] width 8 height 7
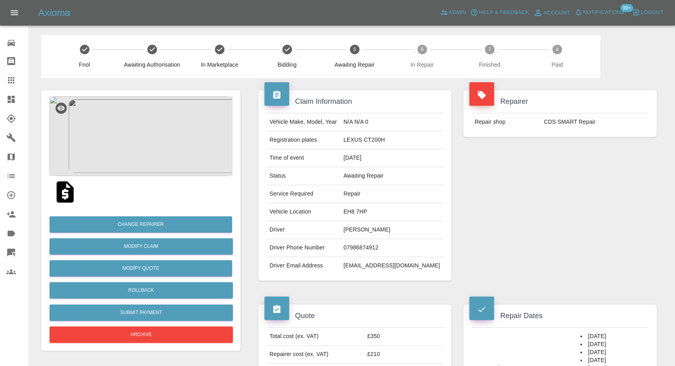
click at [377, 249] on td "07986874912" at bounding box center [391, 248] width 103 height 18
copy td "07986874912"
click at [310, 245] on td "Driver Phone Number" at bounding box center [304, 248] width 74 height 18
click at [362, 229] on td "Krishnaraya Kamath" at bounding box center [391, 230] width 103 height 18
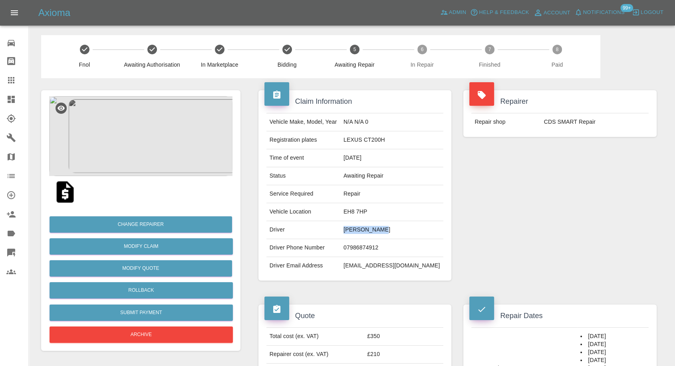
click at [362, 229] on td "Krishnaraya Kamath" at bounding box center [391, 230] width 103 height 18
copy td "Krishnaraya"
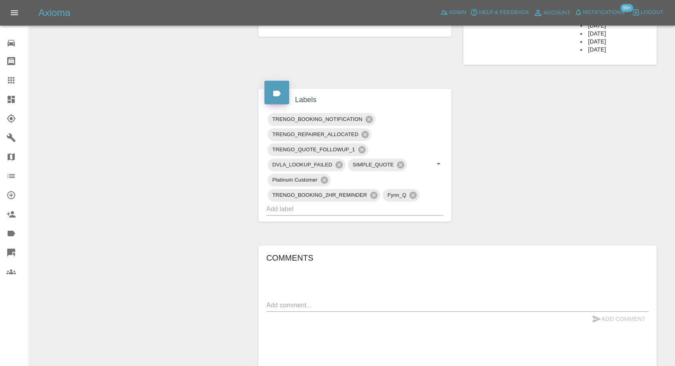
scroll to position [444, 0]
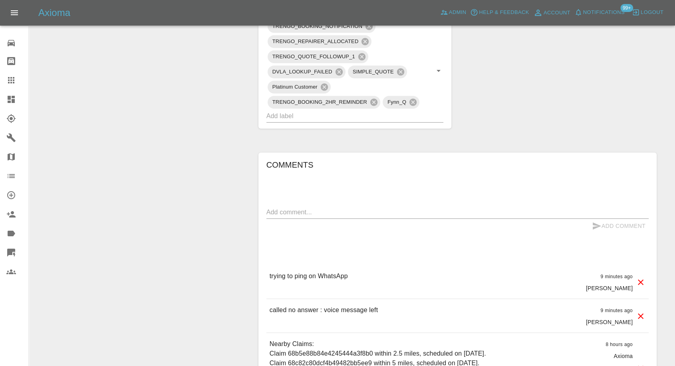
click at [339, 209] on textarea at bounding box center [458, 212] width 382 height 9
type textarea "Wats app sent"
click at [594, 225] on icon "submit" at bounding box center [597, 226] width 8 height 7
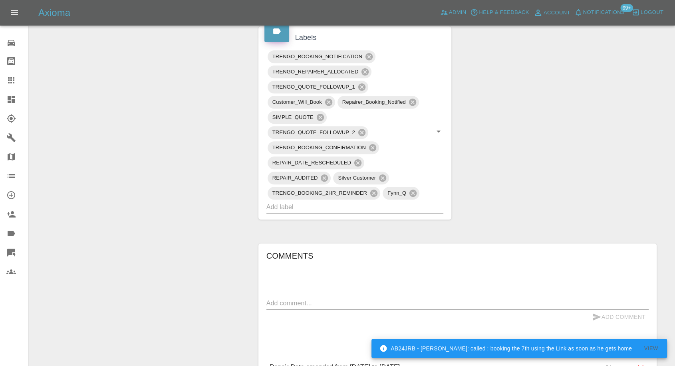
scroll to position [533, 0]
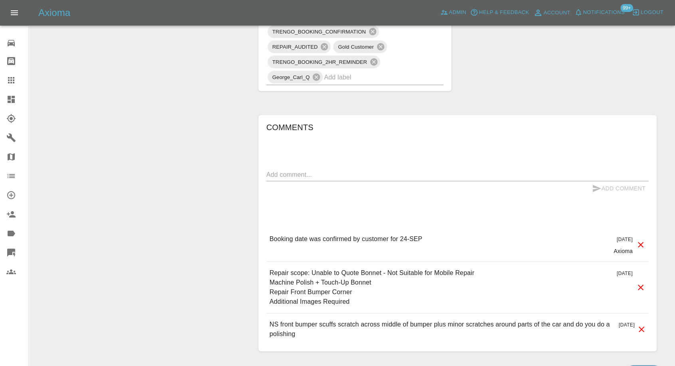
scroll to position [577, 0]
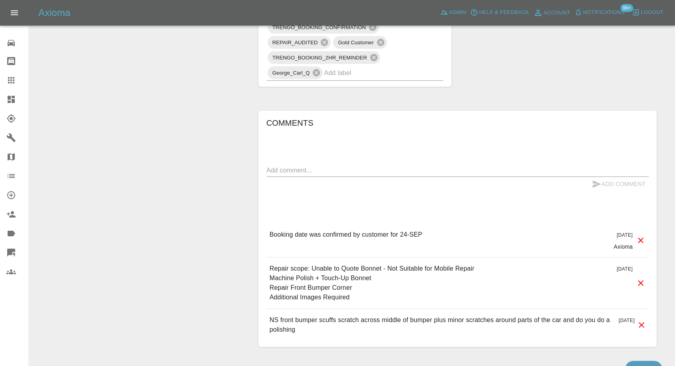
click at [346, 183] on div "Add Comment" at bounding box center [458, 184] width 382 height 15
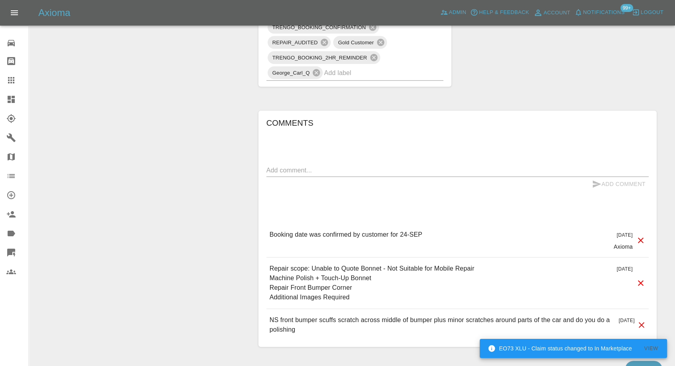
click at [358, 169] on textarea at bounding box center [458, 170] width 382 height 9
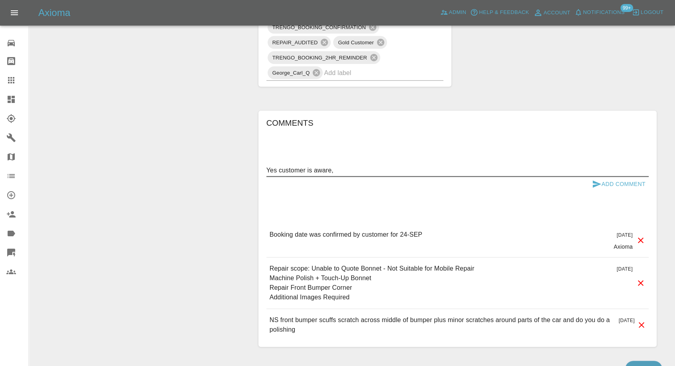
paste textarea "Yes full polish and bumper repair to original colour"
type textarea "Yes customer is aware, Yes full polish and bumper repair to original colour"
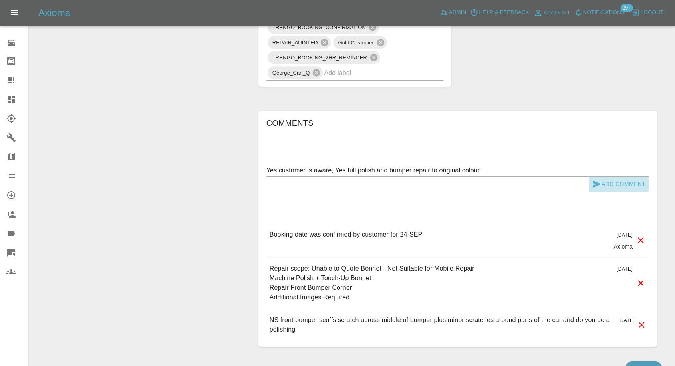
click at [598, 183] on icon "submit" at bounding box center [597, 184] width 8 height 7
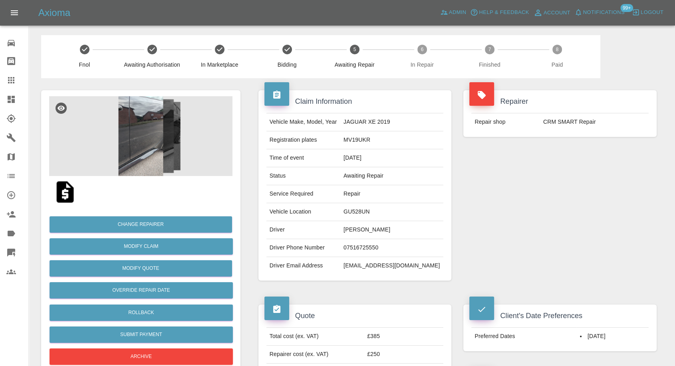
drag, startPoint x: 8, startPoint y: 79, endPoint x: 37, endPoint y: 93, distance: 31.8
click at [8, 79] on icon at bounding box center [11, 81] width 10 height 10
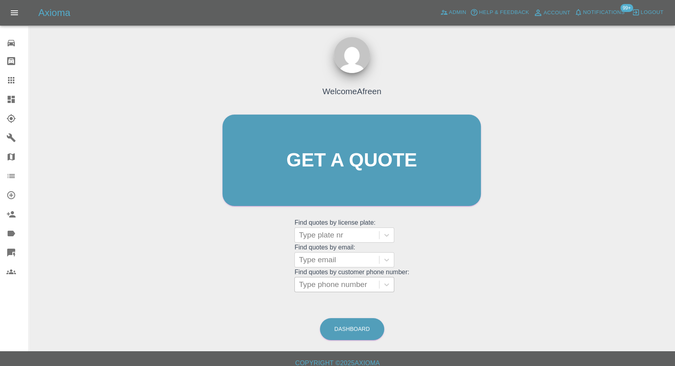
click at [350, 280] on div at bounding box center [337, 284] width 76 height 11
paste input "7855230735"
type input "07855230735"
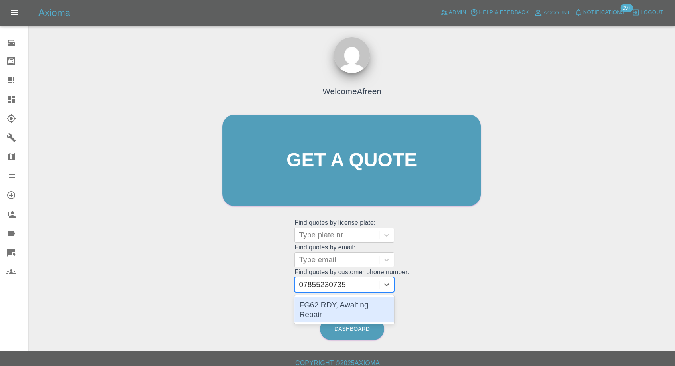
click at [348, 302] on div "FG62 RDY, Awaiting Repair" at bounding box center [344, 310] width 100 height 26
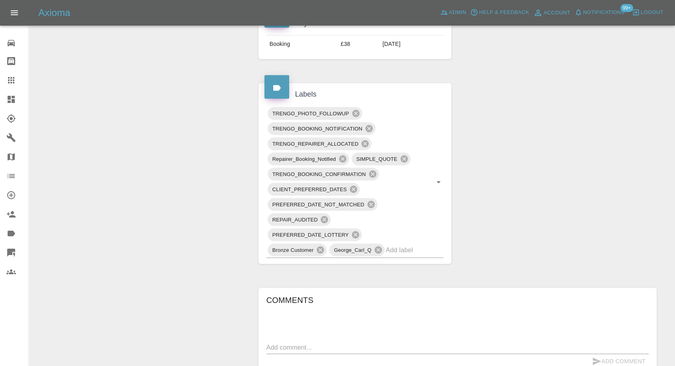
scroll to position [533, 0]
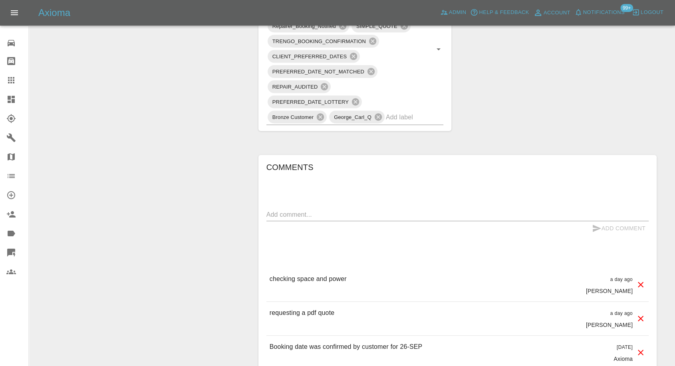
click at [358, 210] on textarea at bounding box center [458, 214] width 382 height 9
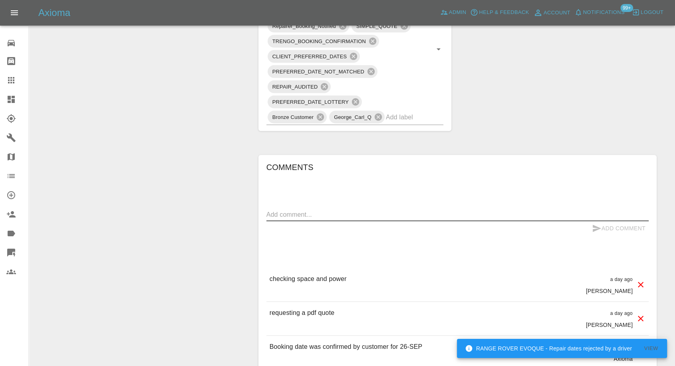
paste textarea "Yes there is off street parking at the rear of the house in front of my garage …"
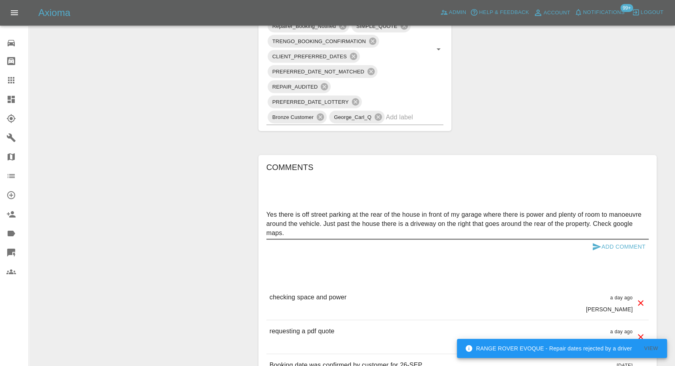
type textarea "Yes there is off street parking at the rear of the house in front of my garage …"
click at [597, 246] on icon "submit" at bounding box center [597, 246] width 8 height 7
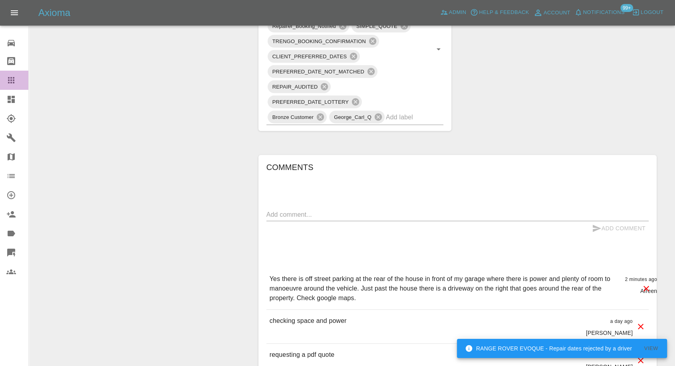
click at [6, 77] on link "Claims" at bounding box center [14, 80] width 28 height 19
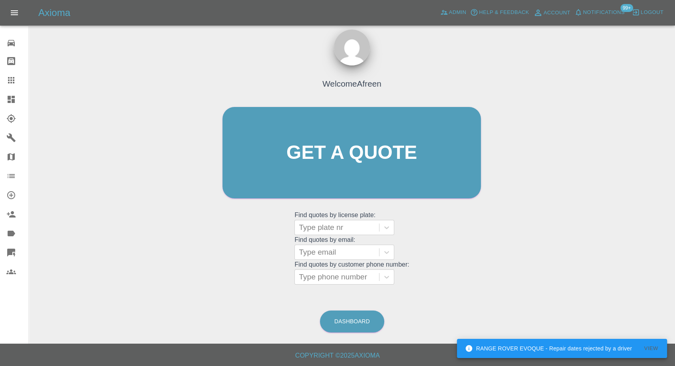
scroll to position [7, 0]
click at [352, 277] on div at bounding box center [337, 277] width 76 height 11
paste input "7904264944"
type input "07904264944"
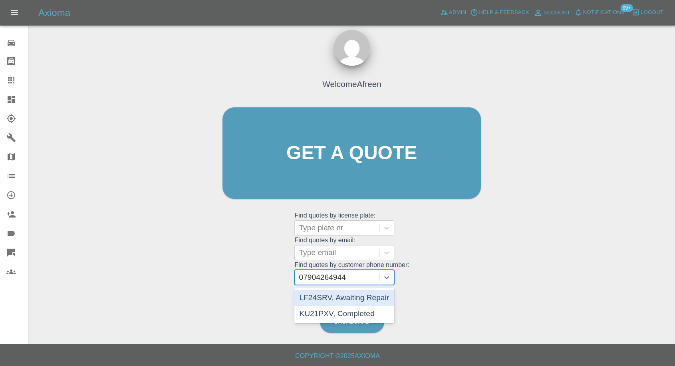
click at [346, 300] on div "LF24SRV, Awaiting Repair" at bounding box center [344, 298] width 100 height 16
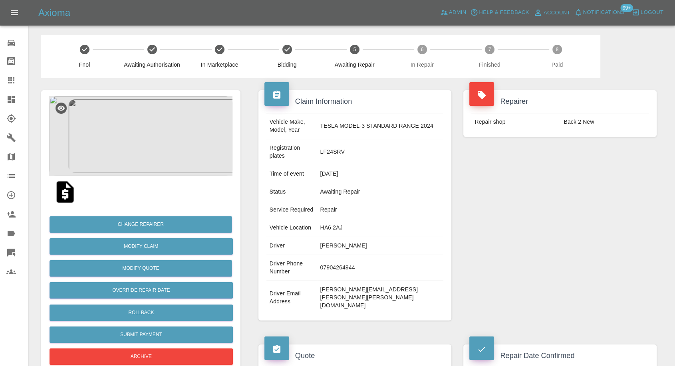
click at [10, 81] on icon at bounding box center [11, 80] width 6 height 6
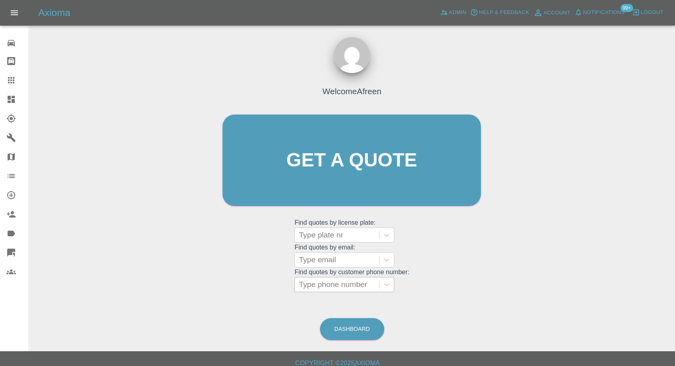
click at [339, 281] on div at bounding box center [337, 284] width 76 height 11
paste input "7882602818"
type input "07882602818"
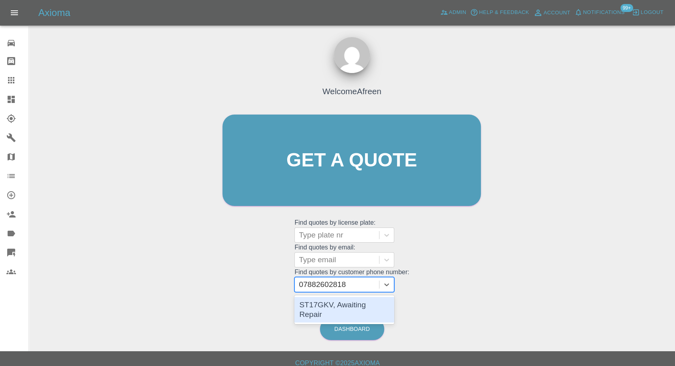
click at [336, 309] on div "ST17GKV, Awaiting Repair" at bounding box center [344, 310] width 100 height 26
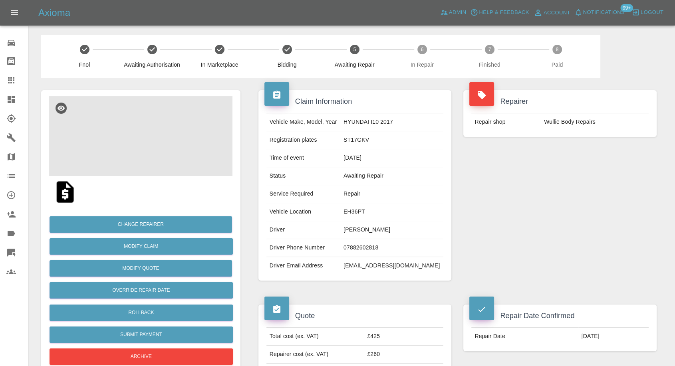
scroll to position [133, 0]
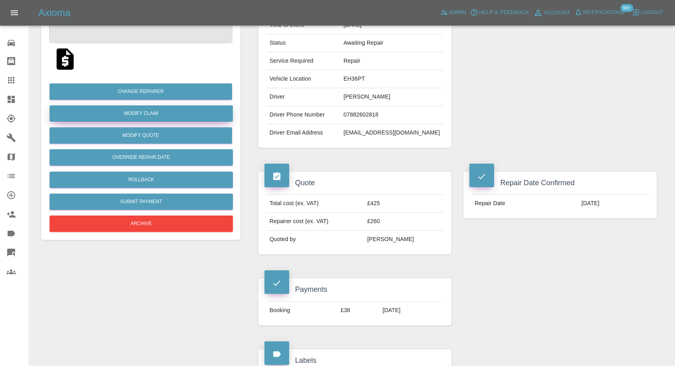
click at [148, 113] on link "Modify Claim" at bounding box center [141, 113] width 183 height 16
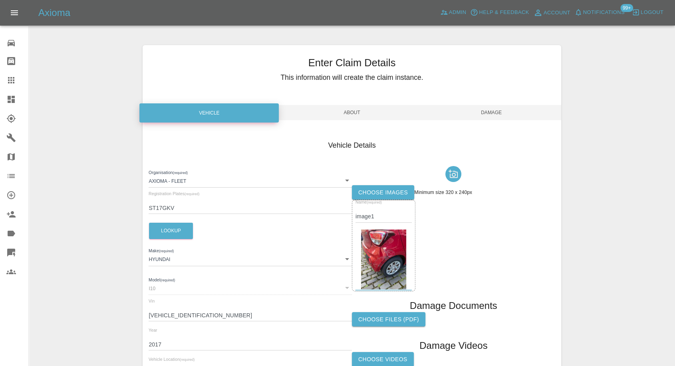
click at [378, 191] on label "Choose images" at bounding box center [383, 192] width 62 height 15
click at [0, 0] on input "Choose images" at bounding box center [0, 0] width 0 height 0
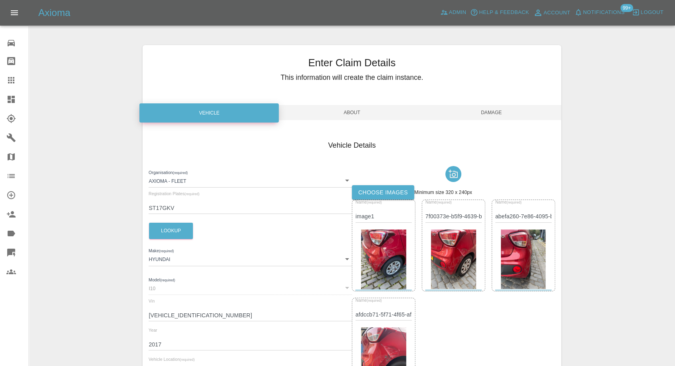
click at [493, 108] on span "Damage" at bounding box center [491, 112] width 139 height 15
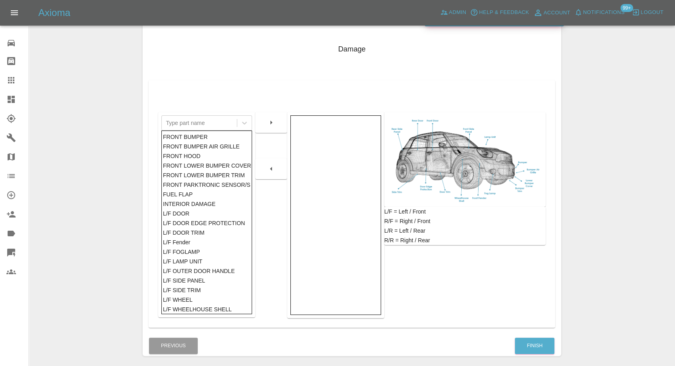
scroll to position [128, 0]
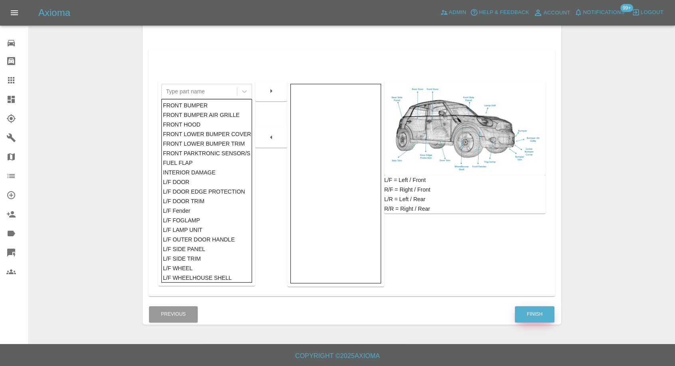
click at [536, 312] on button "Finish" at bounding box center [535, 314] width 40 height 16
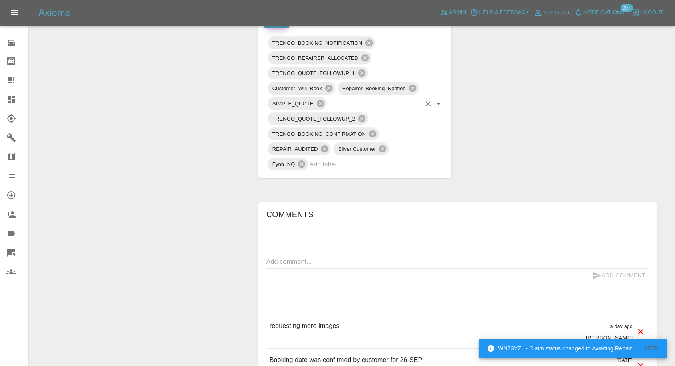
scroll to position [488, 0]
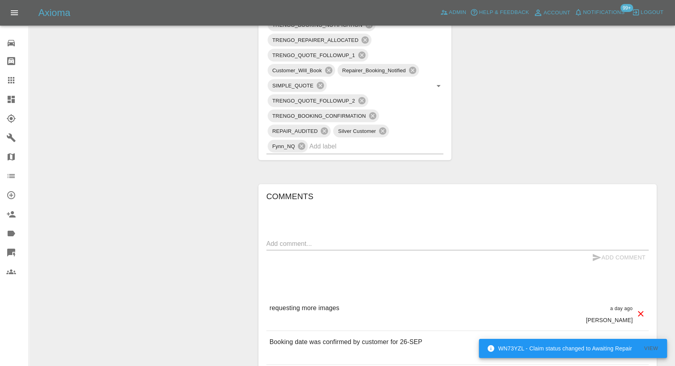
click at [320, 251] on div "x" at bounding box center [458, 244] width 382 height 13
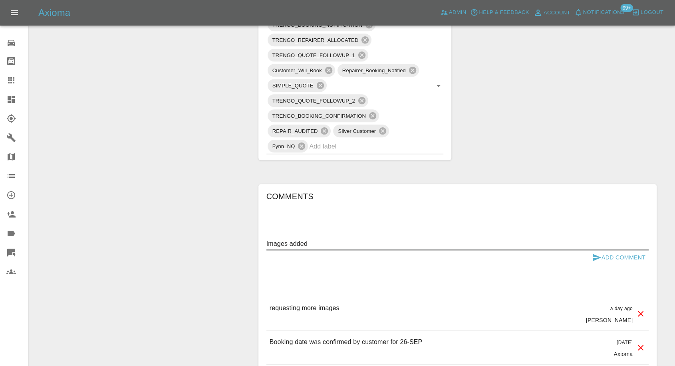
type textarea "Images added"
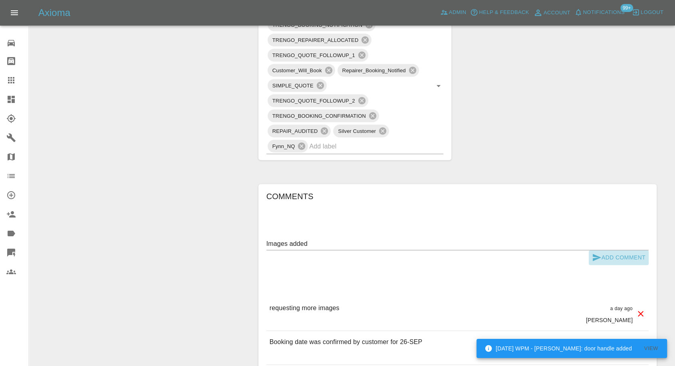
click at [594, 261] on icon "submit" at bounding box center [597, 257] width 8 height 7
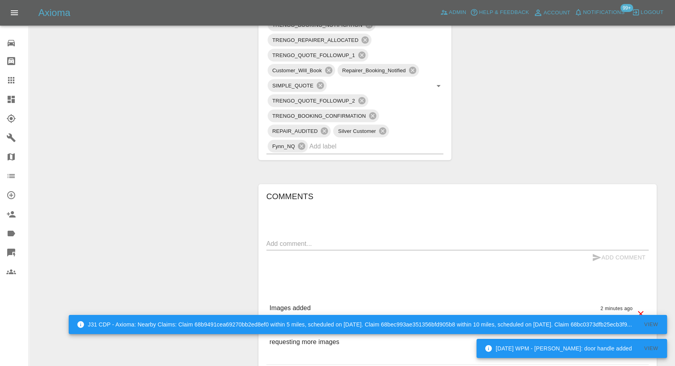
drag, startPoint x: 6, startPoint y: 80, endPoint x: 104, endPoint y: 119, distance: 106.0
click at [6, 80] on link "Claims" at bounding box center [14, 80] width 28 height 19
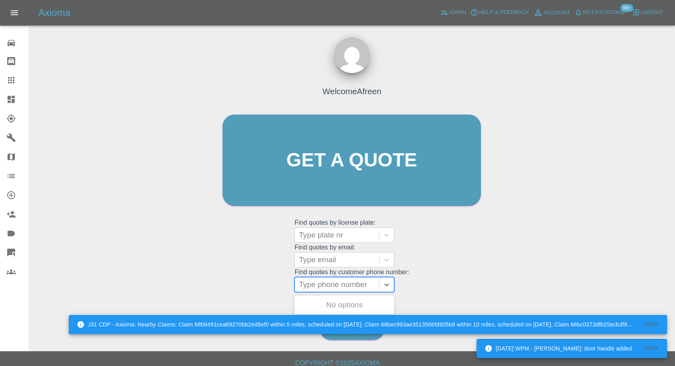
drag, startPoint x: 332, startPoint y: 283, endPoint x: 335, endPoint y: 278, distance: 5.6
click at [333, 282] on div at bounding box center [337, 284] width 76 height 11
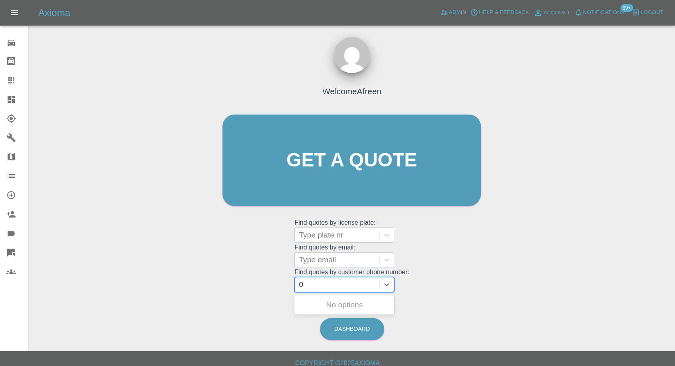
paste input "7956550510"
type input "07956550510"
click at [339, 300] on div "LL62 YDP, Awaiting Repair" at bounding box center [344, 310] width 100 height 26
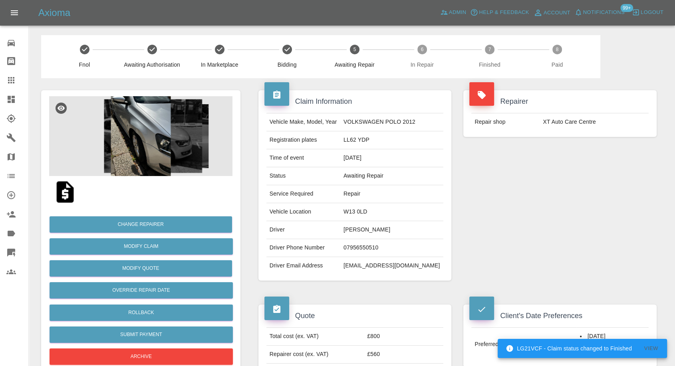
click at [12, 81] on icon at bounding box center [11, 81] width 10 height 10
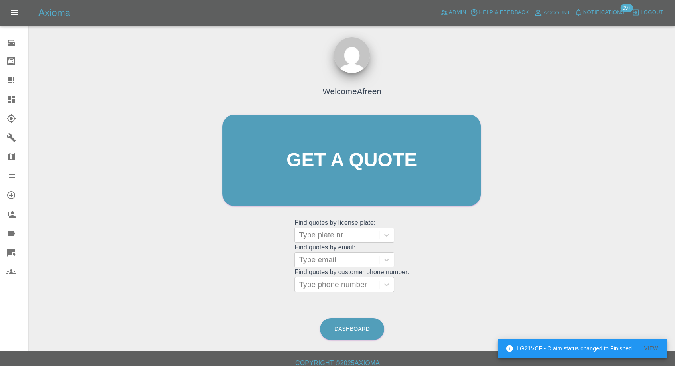
click at [354, 269] on grid "Find quotes by customer phone number: Type phone number" at bounding box center [351, 281] width 115 height 24
click at [347, 279] on div at bounding box center [337, 284] width 76 height 11
paste input "7786002501"
type input "07786002501"
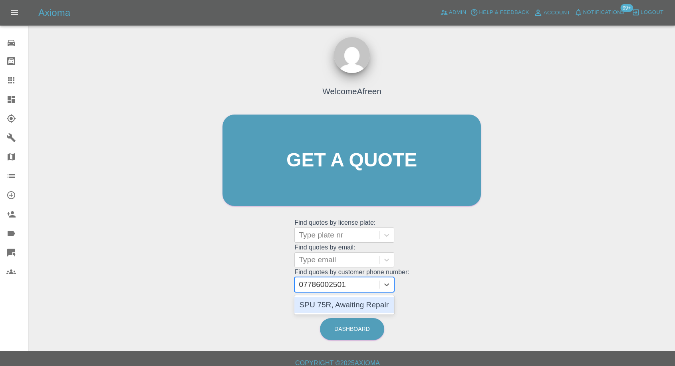
click at [342, 307] on div "SPU 75R, Awaiting Repair" at bounding box center [344, 305] width 100 height 16
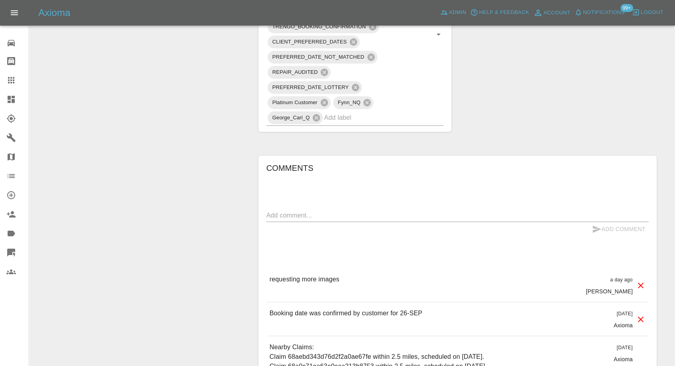
scroll to position [666, 0]
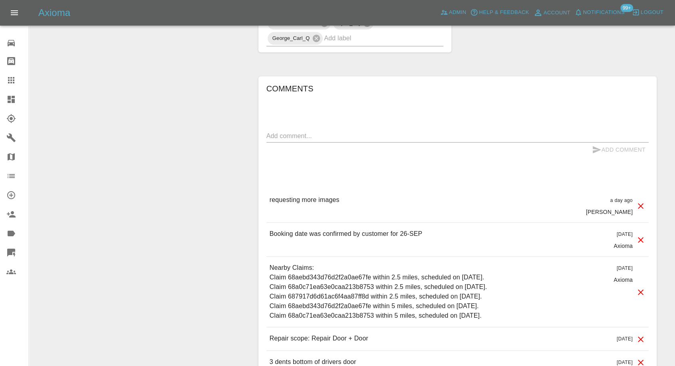
click at [369, 132] on textarea at bounding box center [458, 135] width 382 height 9
type textarea "Images added"
click at [594, 149] on icon "submit" at bounding box center [597, 150] width 10 height 10
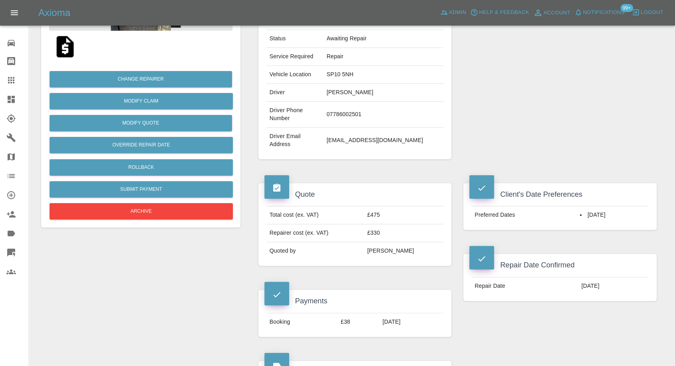
scroll to position [89, 0]
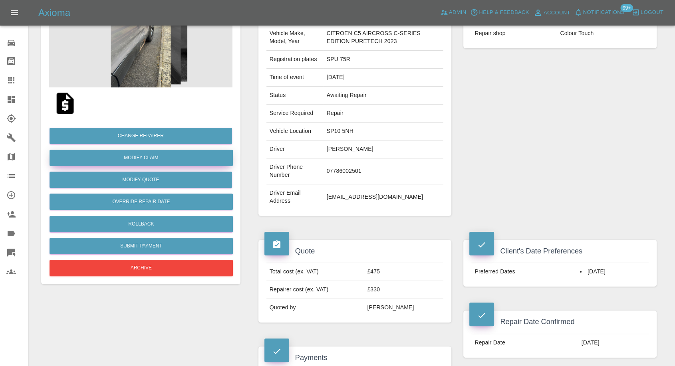
click at [149, 157] on link "Modify Claim" at bounding box center [141, 158] width 183 height 16
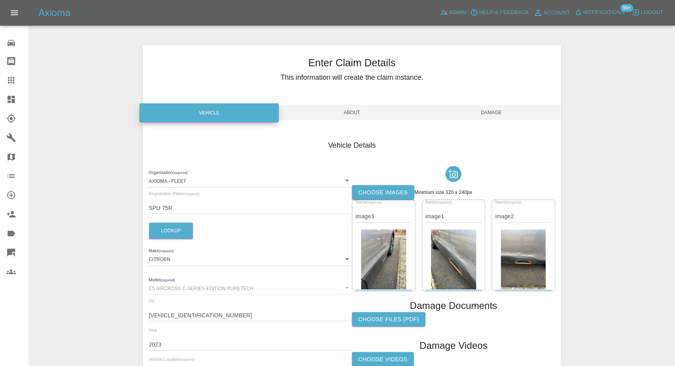
click at [374, 196] on label "Choose images" at bounding box center [383, 192] width 62 height 15
click at [0, 0] on input "Choose images" at bounding box center [0, 0] width 0 height 0
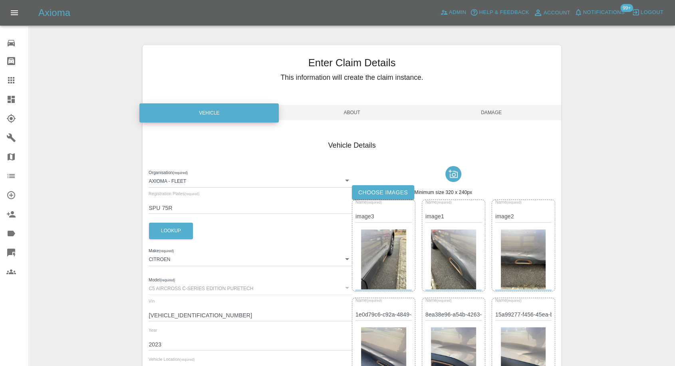
click at [488, 115] on span "Damage" at bounding box center [491, 112] width 139 height 15
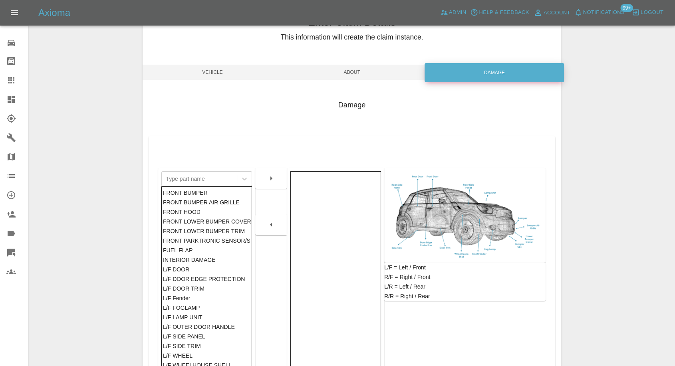
scroll to position [128, 0]
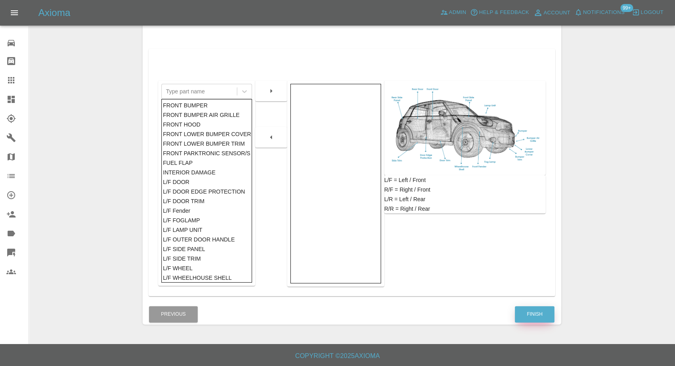
click at [542, 315] on button "Finish" at bounding box center [535, 314] width 40 height 16
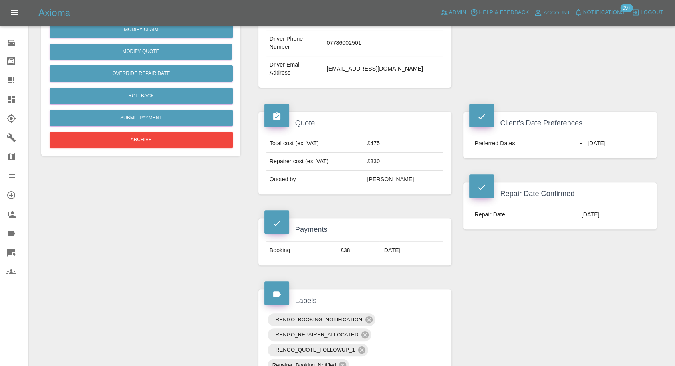
scroll to position [89, 0]
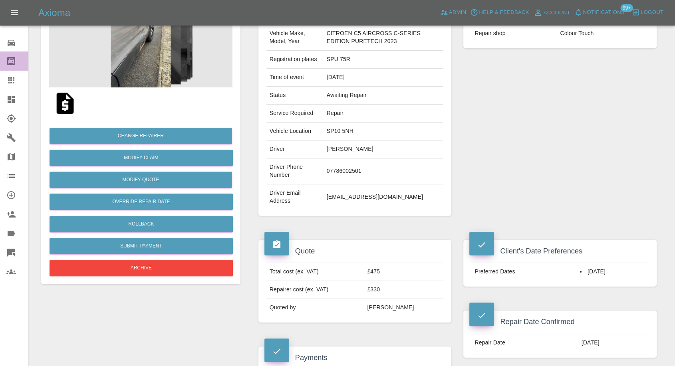
click at [9, 70] on link "Bodyshop home" at bounding box center [14, 61] width 28 height 19
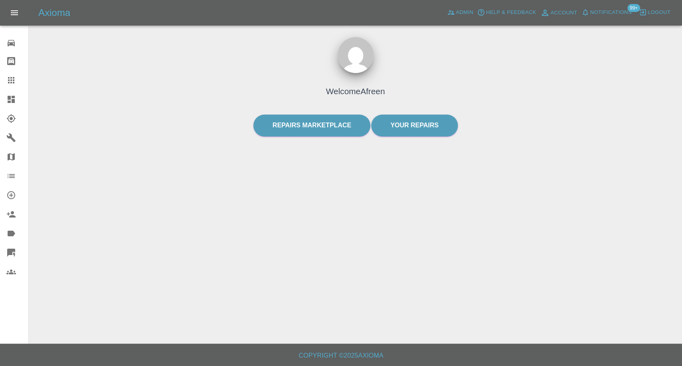
click at [11, 82] on icon at bounding box center [11, 80] width 6 height 6
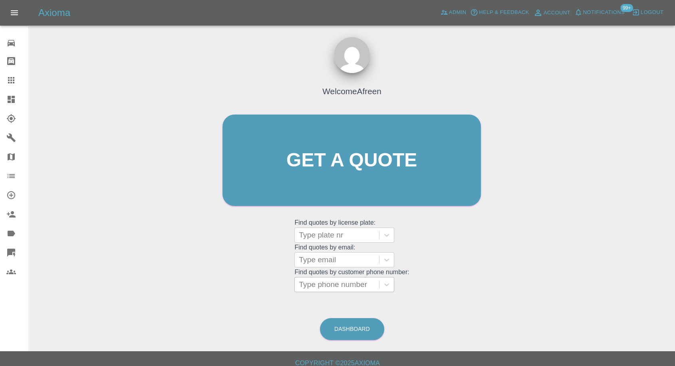
click at [332, 283] on div at bounding box center [337, 284] width 76 height 11
paste input "7805020529"
type input "07805020529"
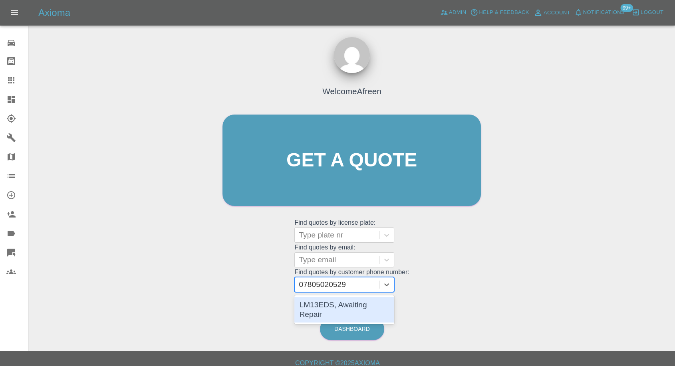
click at [335, 311] on div "LM13EDS, Awaiting Repair" at bounding box center [344, 310] width 100 height 26
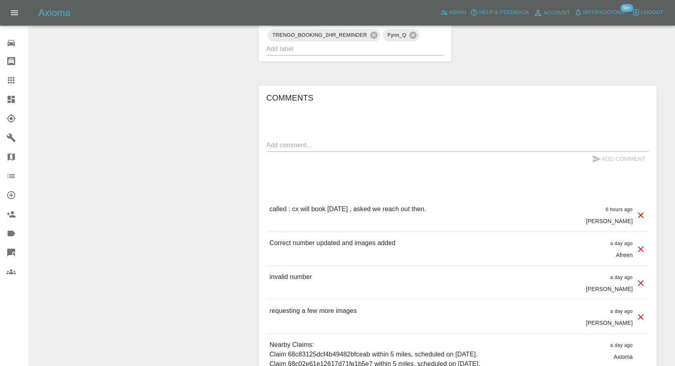
scroll to position [710, 0]
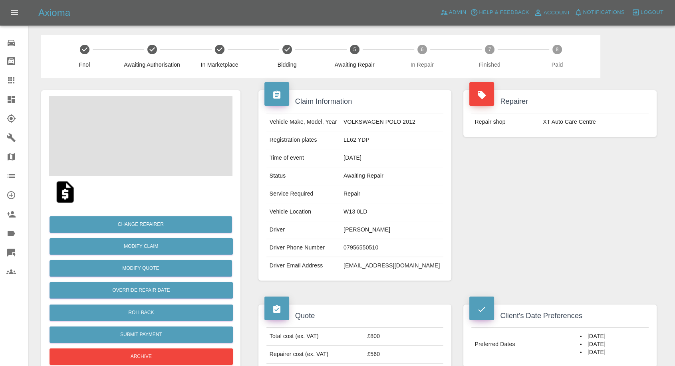
click at [372, 226] on td "[PERSON_NAME]" at bounding box center [391, 230] width 103 height 18
click at [374, 246] on td "07956550510" at bounding box center [391, 248] width 103 height 18
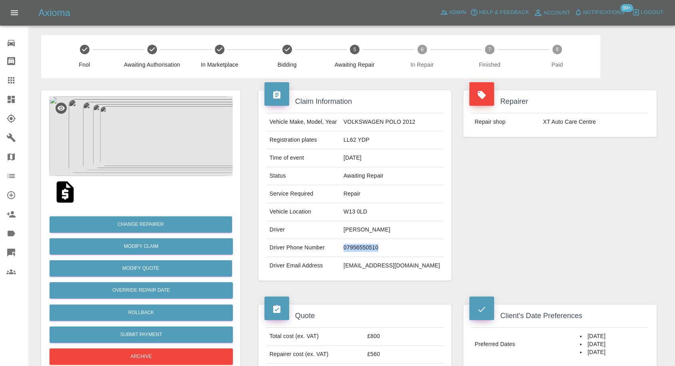
copy td "07956550510"
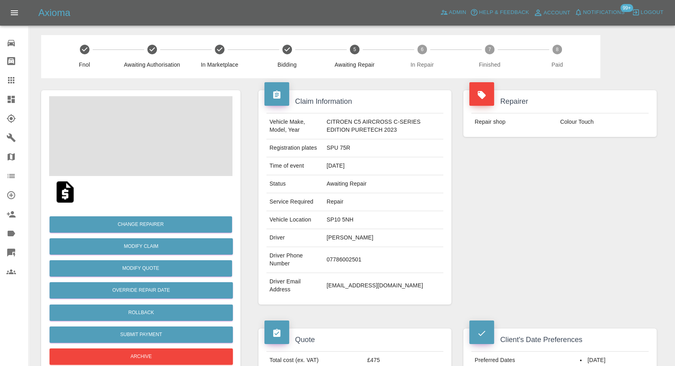
click at [331, 261] on td "07786002501" at bounding box center [384, 260] width 120 height 26
copy td "07786002501"
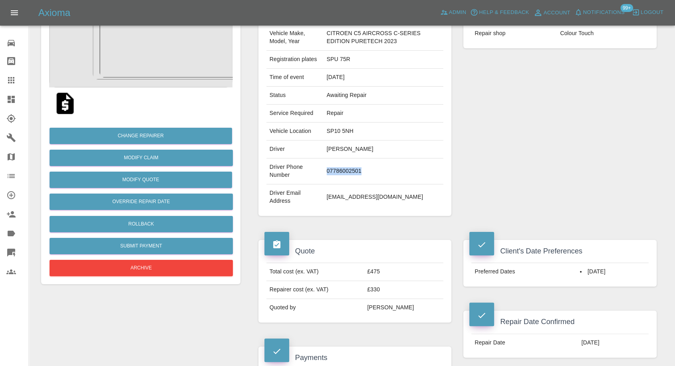
scroll to position [133, 0]
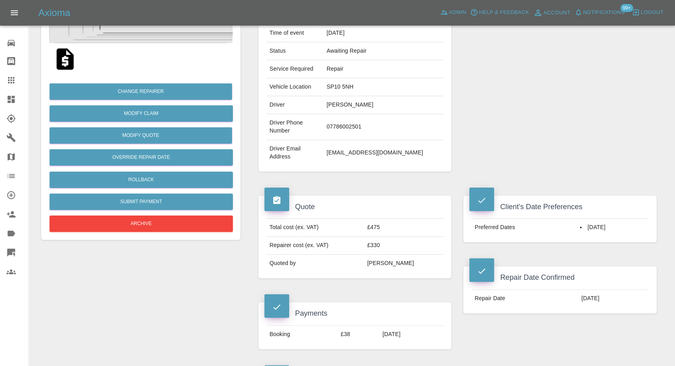
click at [499, 130] on div "Repairer Repair shop Colour Touch" at bounding box center [560, 64] width 205 height 239
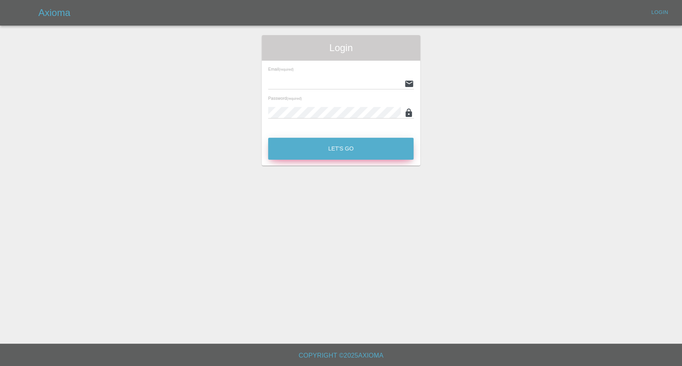
type input "[EMAIL_ADDRESS][DOMAIN_NAME]"
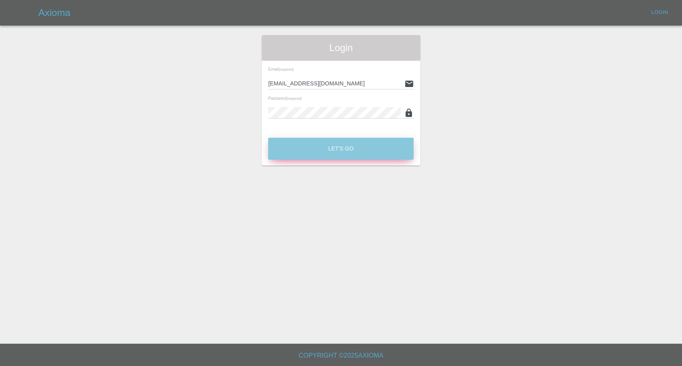
click at [288, 138] on button "Let's Go" at bounding box center [340, 149] width 145 height 22
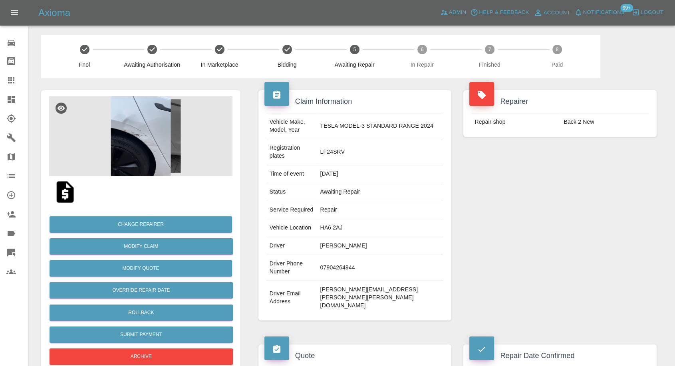
click at [121, 149] on img at bounding box center [140, 136] width 183 height 80
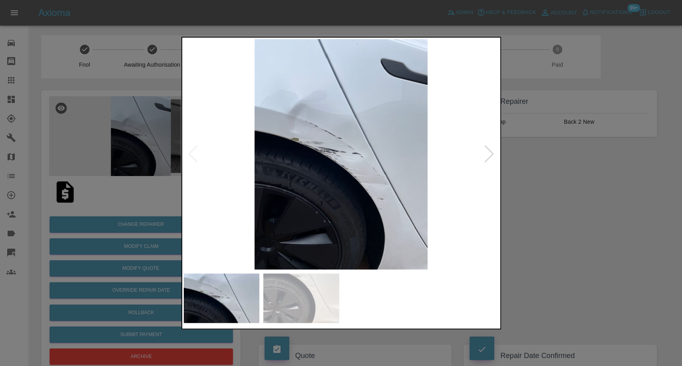
click at [306, 308] on img at bounding box center [301, 299] width 76 height 50
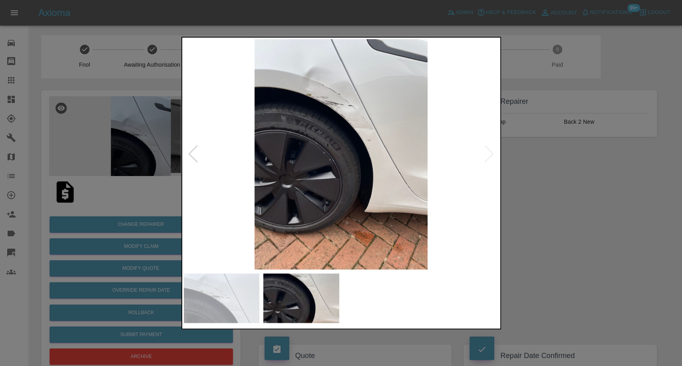
click at [573, 251] on div at bounding box center [341, 183] width 682 height 366
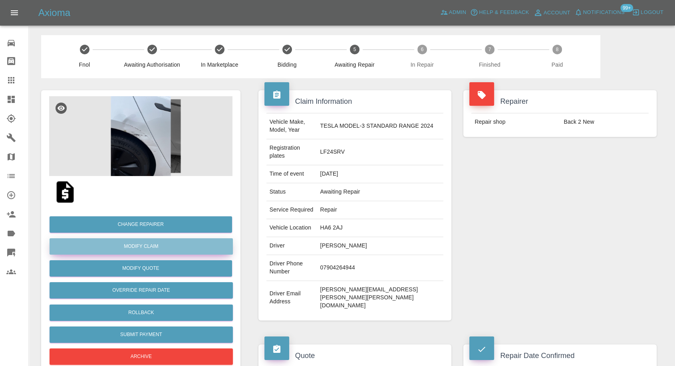
click at [140, 251] on link "Modify Claim" at bounding box center [141, 247] width 183 height 16
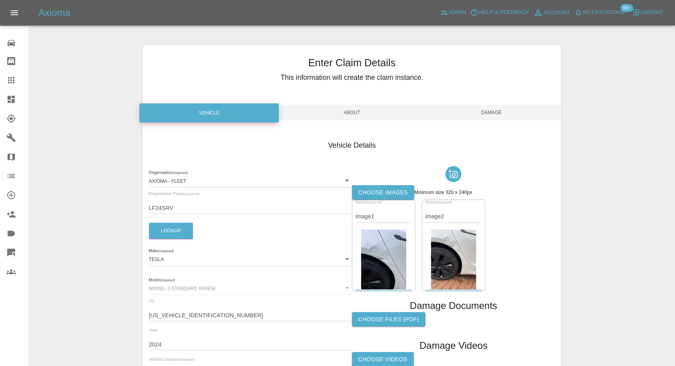
click at [386, 195] on label "Choose images" at bounding box center [383, 192] width 62 height 15
click at [0, 0] on input "Choose images" at bounding box center [0, 0] width 0 height 0
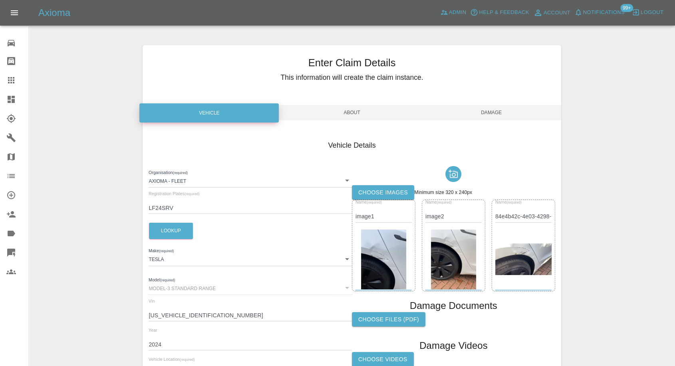
click at [380, 193] on label "Choose images" at bounding box center [383, 192] width 62 height 15
click at [0, 0] on input "Choose images" at bounding box center [0, 0] width 0 height 0
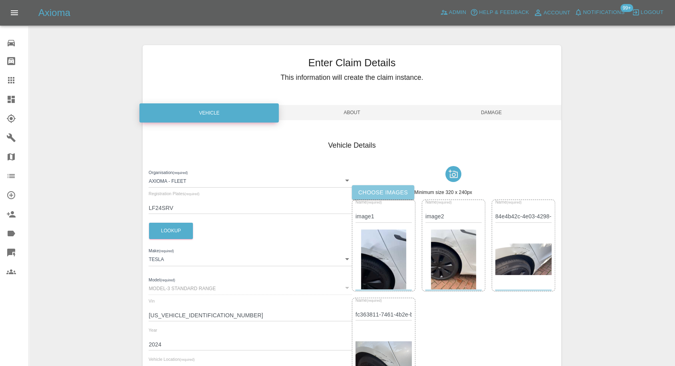
click at [384, 193] on label "Choose images" at bounding box center [383, 192] width 62 height 15
click at [0, 0] on input "Choose images" at bounding box center [0, 0] width 0 height 0
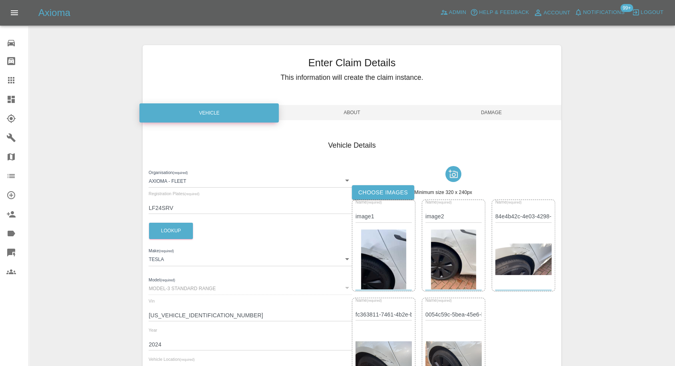
click at [493, 115] on span "Damage" at bounding box center [491, 112] width 139 height 15
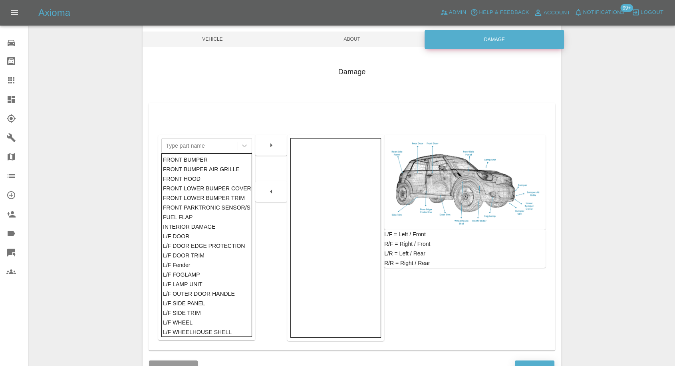
scroll to position [128, 0]
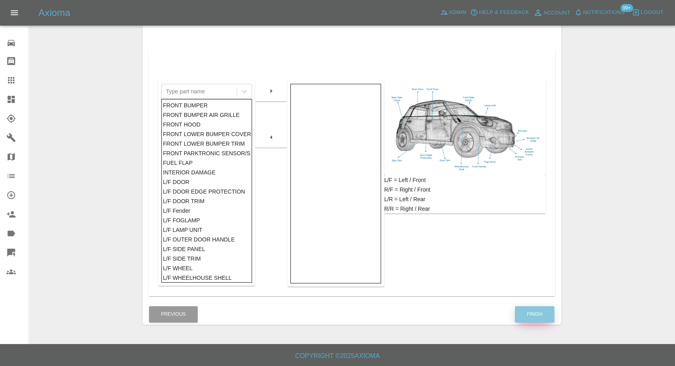
click at [537, 314] on button "Finish" at bounding box center [535, 314] width 40 height 16
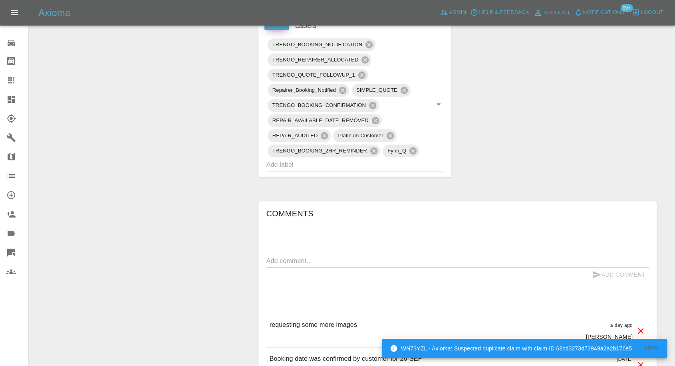
scroll to position [577, 0]
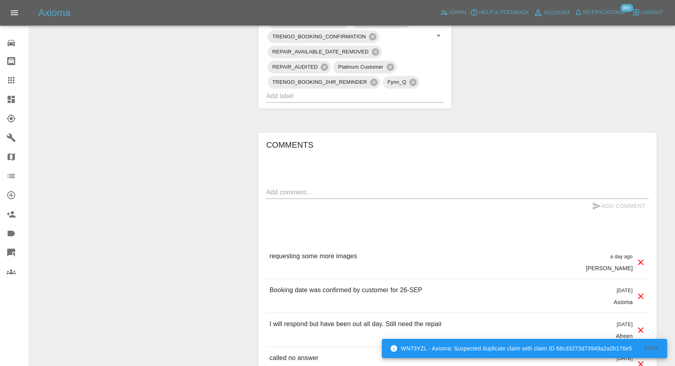
click at [342, 188] on textarea at bounding box center [458, 192] width 382 height 9
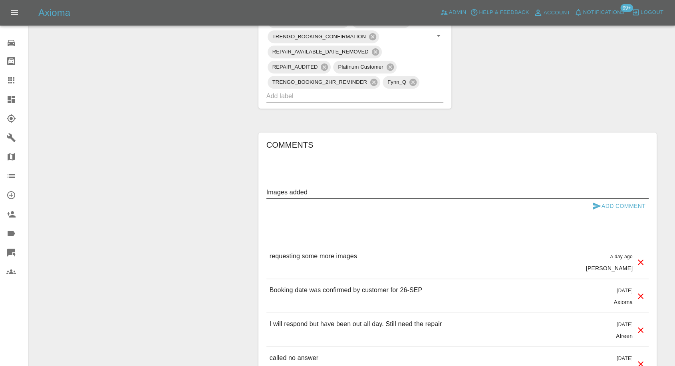
type textarea "Images added"
click at [591, 199] on button "Add Comment" at bounding box center [619, 206] width 60 height 15
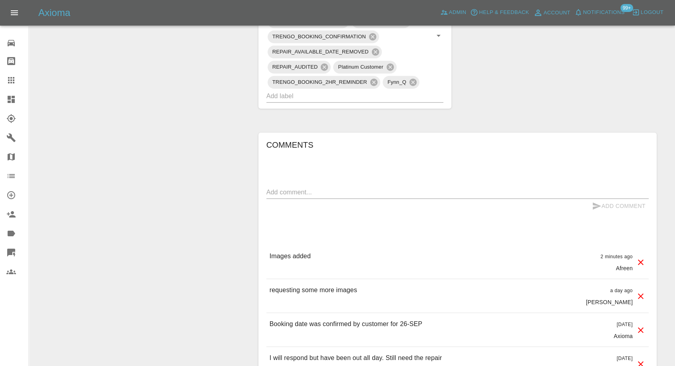
click at [12, 73] on link "Claims" at bounding box center [14, 80] width 28 height 19
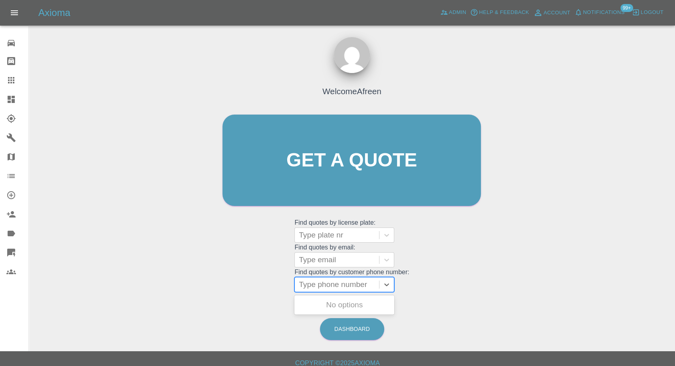
click at [314, 279] on div at bounding box center [337, 284] width 76 height 11
paste input "7988772391"
type input "07988772391"
click at [335, 308] on div "SH64DYV, Awaiting Repair" at bounding box center [344, 310] width 100 height 26
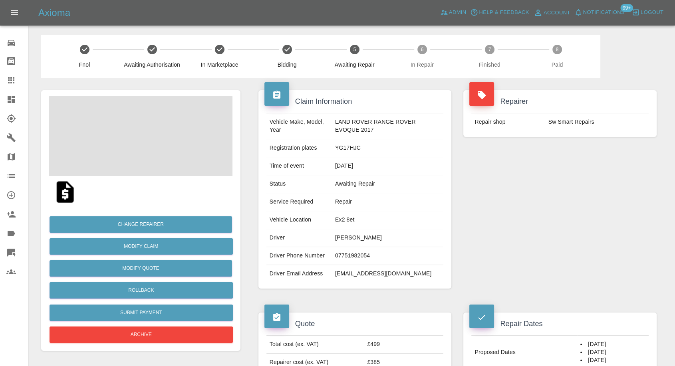
click at [344, 250] on td "07751982054" at bounding box center [387, 256] width 111 height 18
copy td "07751982054"
click at [438, 180] on td "Awaiting Repair" at bounding box center [387, 184] width 111 height 18
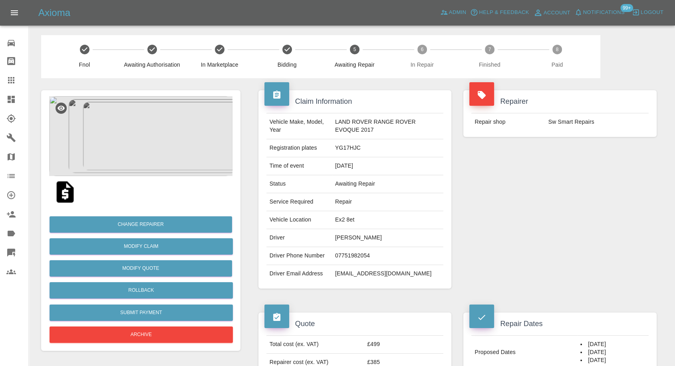
click at [335, 239] on td "Laura Layton" at bounding box center [387, 238] width 111 height 18
copy td "Laura"
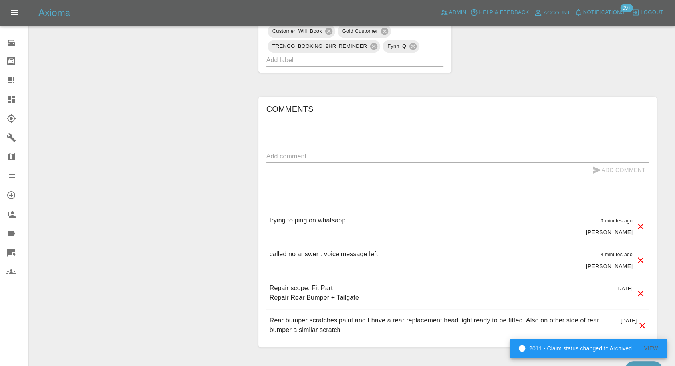
scroll to position [488, 0]
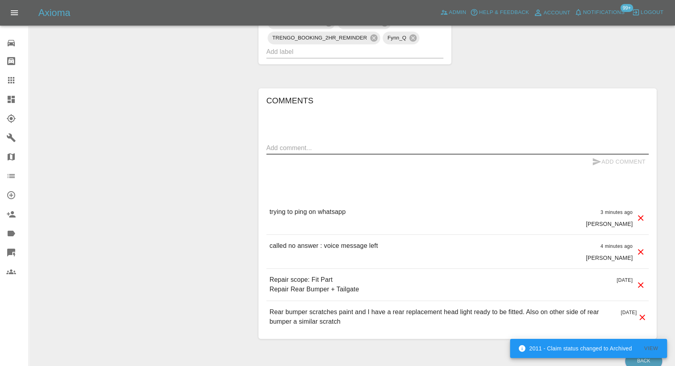
click at [324, 143] on textarea at bounding box center [458, 147] width 382 height 9
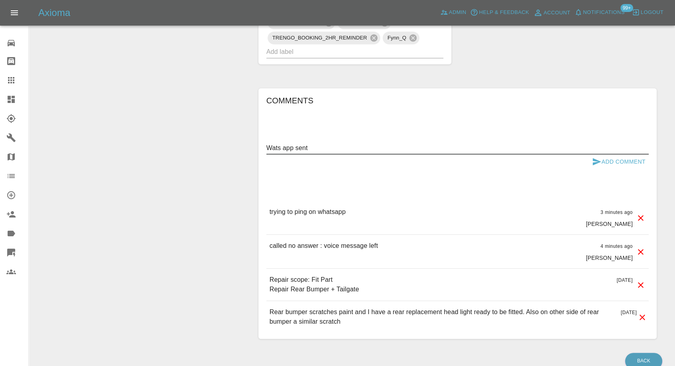
type textarea "Wats app sent"
click at [596, 163] on icon "submit" at bounding box center [597, 161] width 8 height 7
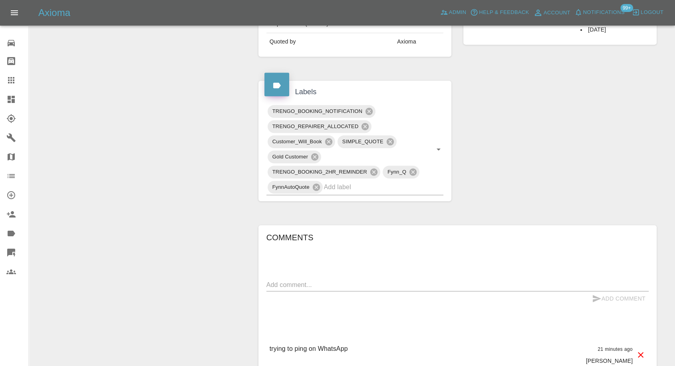
scroll to position [400, 0]
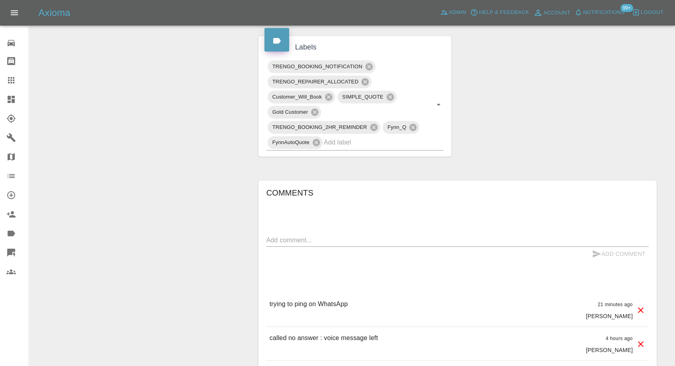
click at [357, 247] on div "Add Comment" at bounding box center [458, 254] width 382 height 15
click at [362, 236] on textarea at bounding box center [458, 240] width 382 height 9
type textarea "Wats app sent"
click at [594, 251] on icon "submit" at bounding box center [597, 254] width 8 height 7
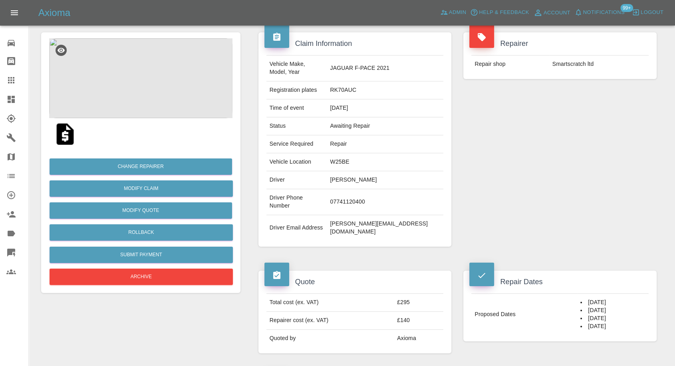
scroll to position [44, 0]
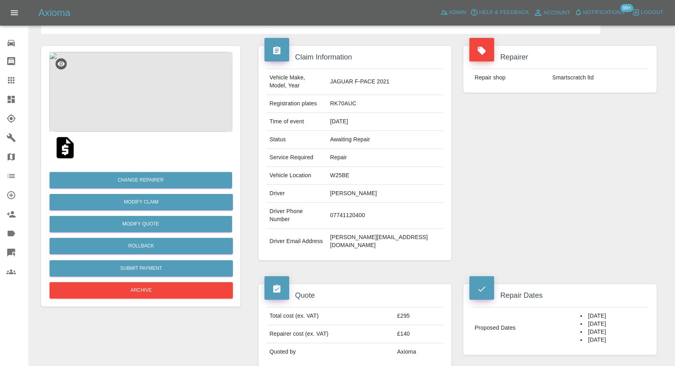
click at [370, 203] on td "07741120400" at bounding box center [385, 216] width 117 height 26
copy td "07741120400"
click at [338, 241] on div "Claim Information Vehicle Make, Model, Year JAGUAR F-PACE 2021 Registration pla…" at bounding box center [355, 153] width 205 height 239
click at [366, 185] on td "Chris Laidlaw" at bounding box center [385, 194] width 117 height 18
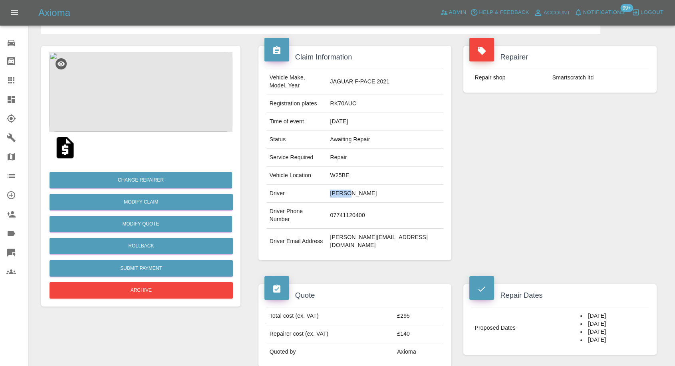
click at [366, 185] on td "Chris Laidlaw" at bounding box center [385, 194] width 117 height 18
copy td "Chris"
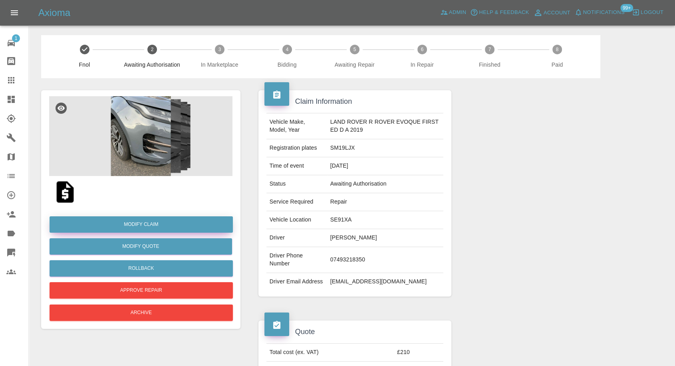
click at [152, 226] on link "Modify Claim" at bounding box center [141, 225] width 183 height 16
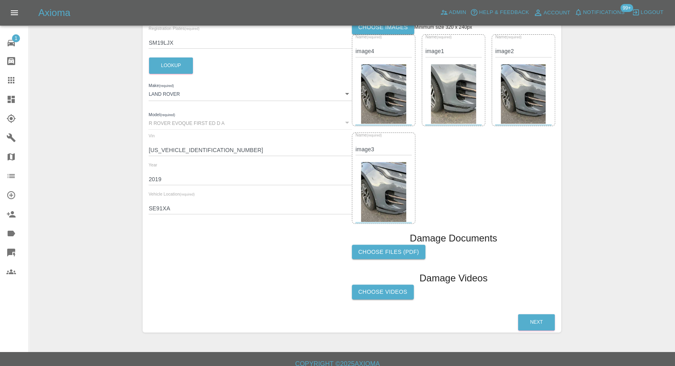
scroll to position [173, 0]
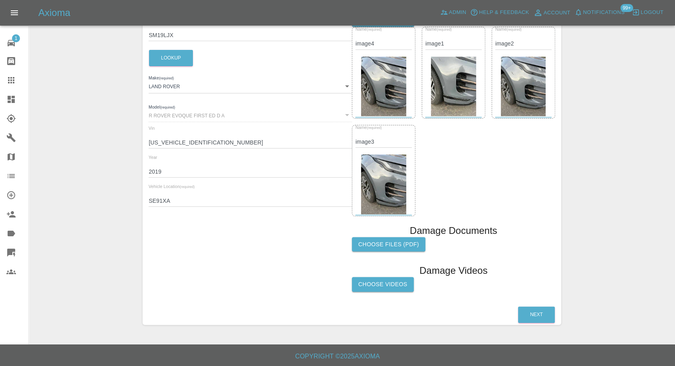
click at [396, 281] on label "Choose Videos" at bounding box center [383, 284] width 62 height 15
click at [0, 0] on input "Choose Videos" at bounding box center [0, 0] width 0 height 0
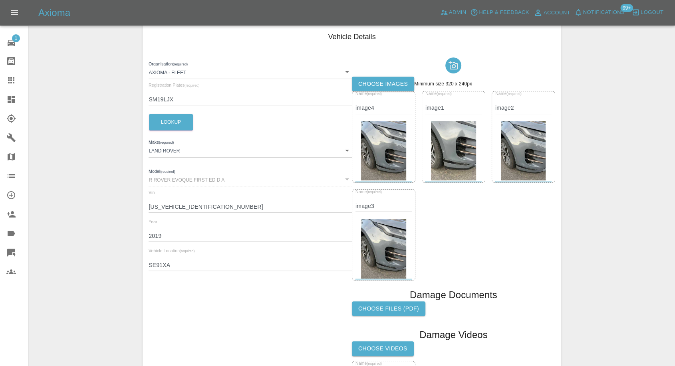
scroll to position [0, 0]
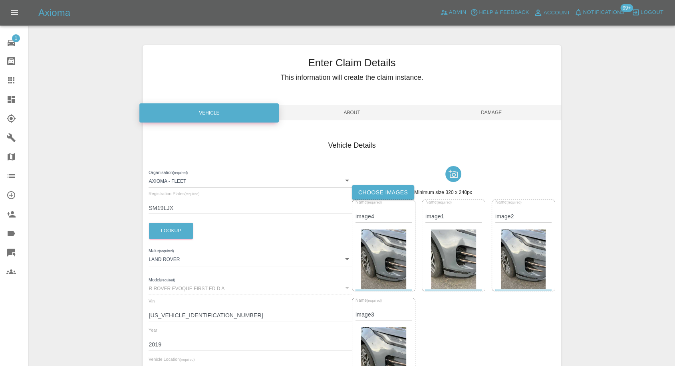
click at [508, 109] on span "Damage" at bounding box center [491, 112] width 139 height 15
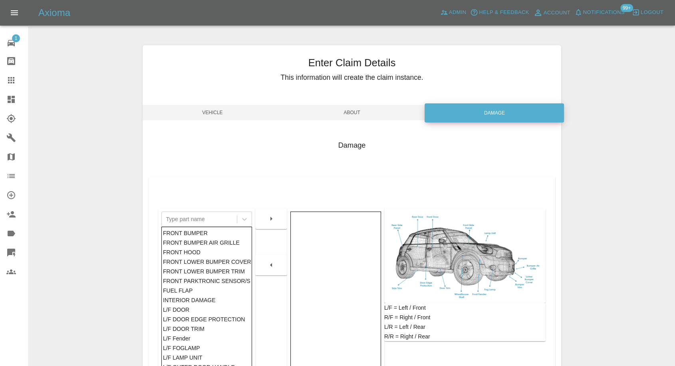
scroll to position [128, 0]
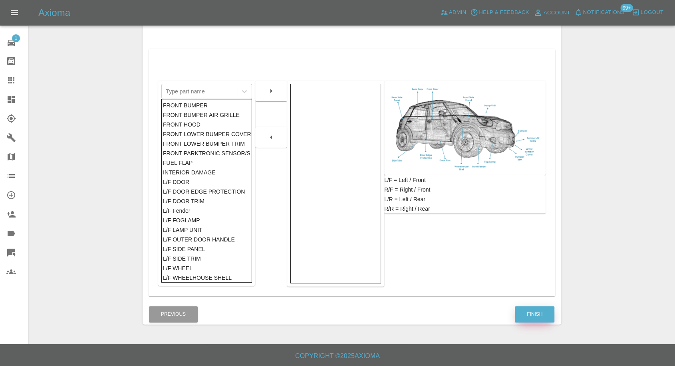
click at [531, 310] on button "Finish" at bounding box center [535, 314] width 40 height 16
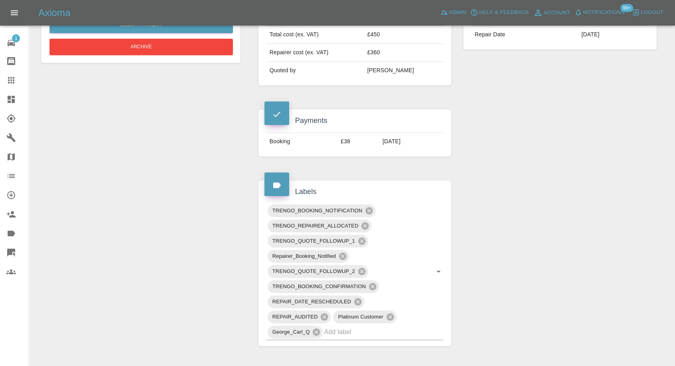
scroll to position [266, 0]
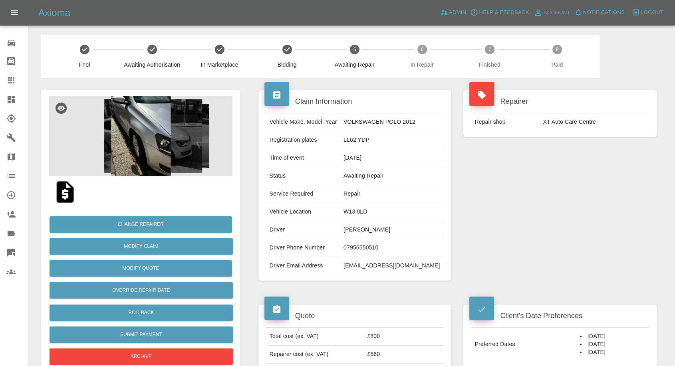
click at [373, 243] on td "07956550510" at bounding box center [391, 248] width 103 height 18
copy td "07956550510"
